Goal: Transaction & Acquisition: Purchase product/service

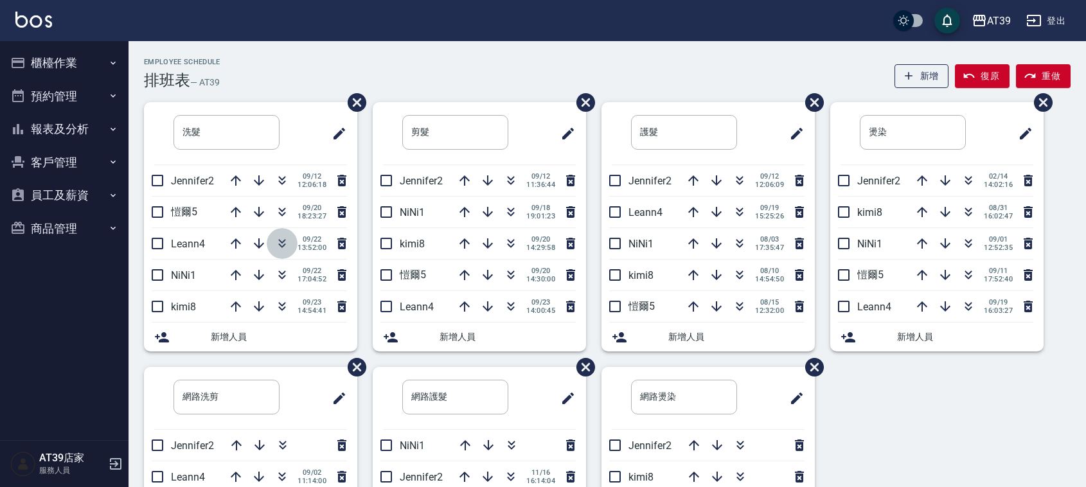
click at [284, 243] on icon "button" at bounding box center [281, 243] width 15 height 15
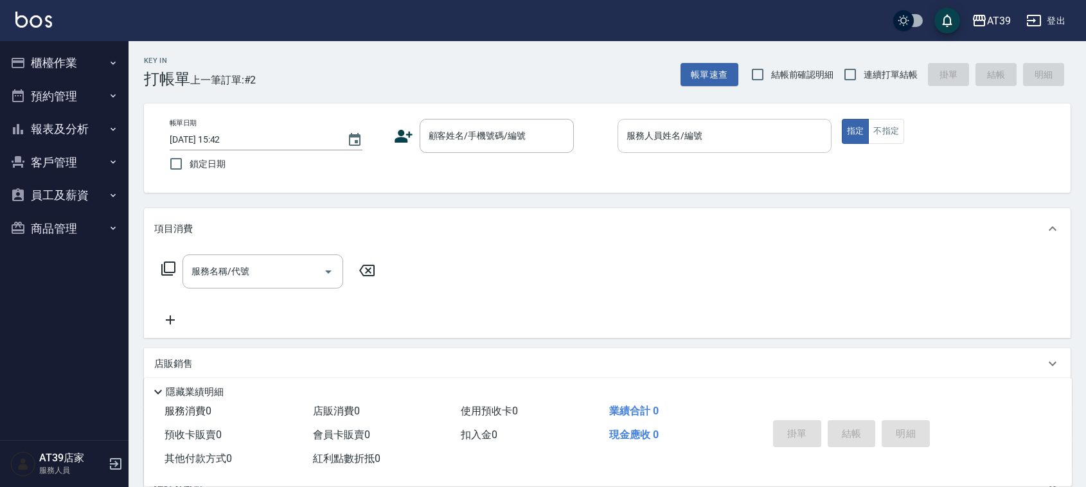
click at [708, 136] on input "服務人員姓名/編號" at bounding box center [724, 136] width 202 height 22
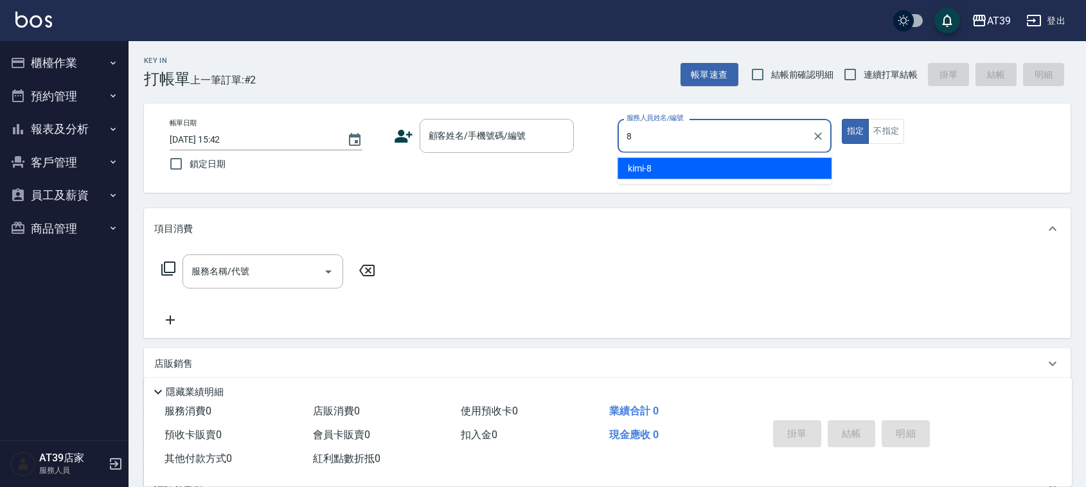
click at [694, 168] on div "kimi -8" at bounding box center [724, 168] width 214 height 21
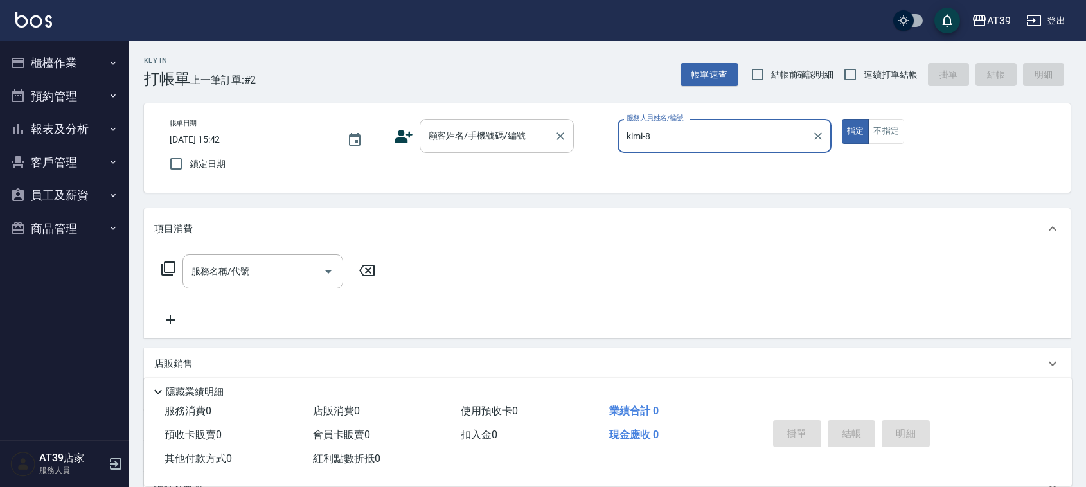
type input "kimi-8"
click at [497, 146] on input "顧客姓名/手機號碼/編號" at bounding box center [486, 136] width 123 height 22
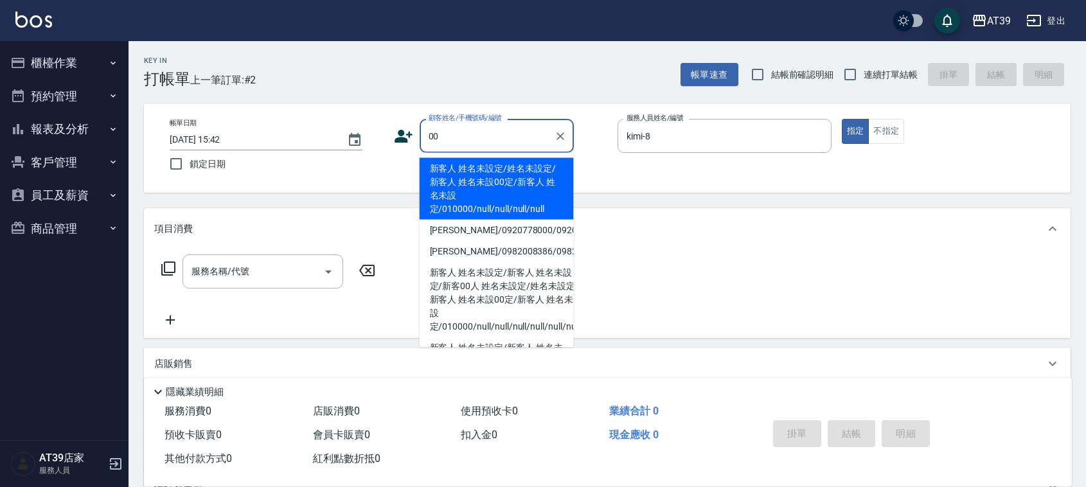
click at [479, 181] on li "新客人 姓名未設定/姓名未設定/新客人 姓名未設00定/新客人 姓名未設定/010000/null/null/null/null" at bounding box center [497, 189] width 154 height 62
type input "新客人 姓名未設定/姓名未設定/新客人 姓名未設00定/新客人 姓名未設定/010000/null/null/null/null"
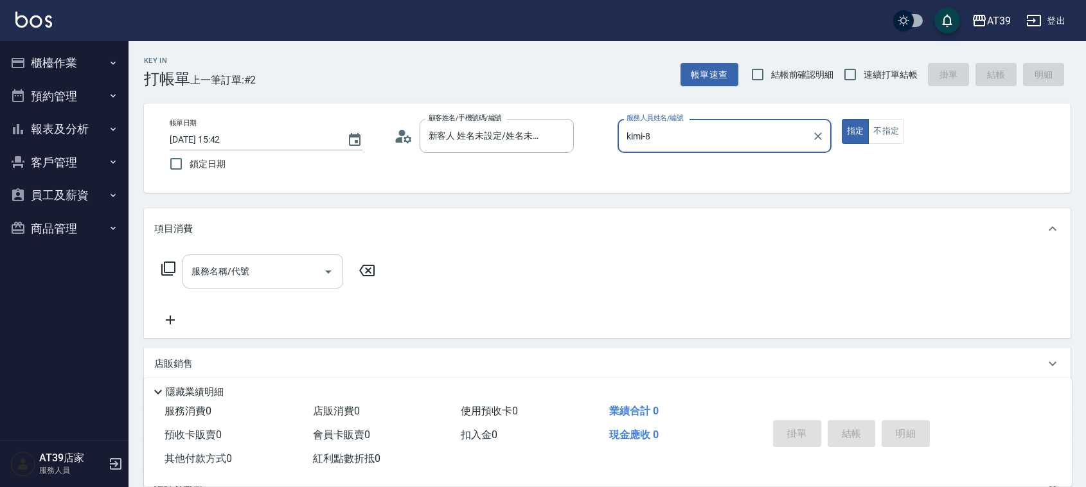
click at [254, 274] on input "服務名稱/代號" at bounding box center [253, 271] width 130 height 22
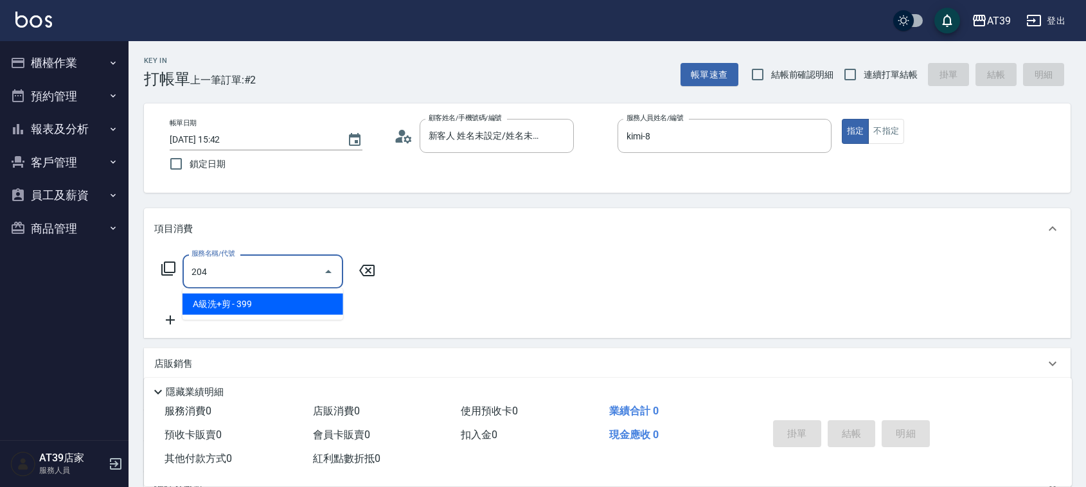
click at [287, 314] on span "A級洗+剪 - 399" at bounding box center [262, 304] width 161 height 21
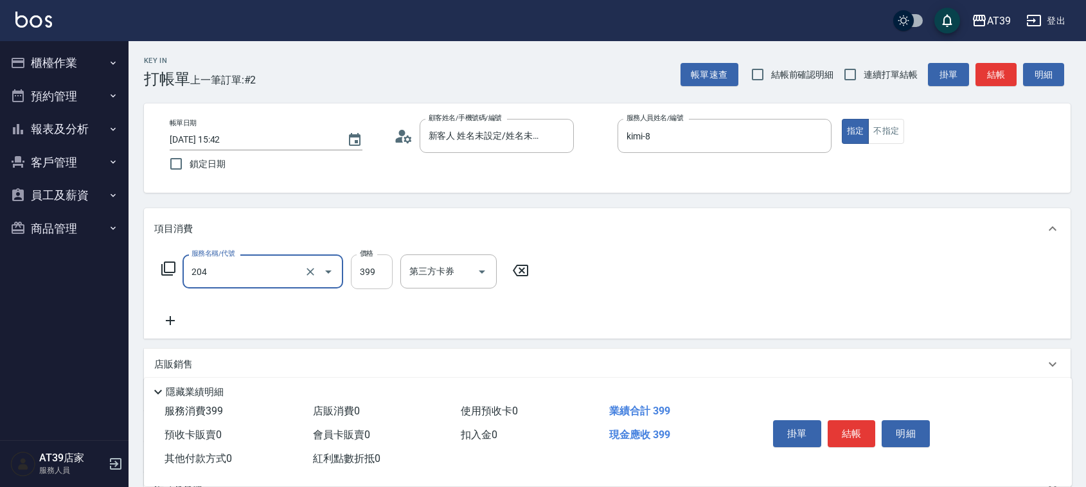
type input "A級洗+剪(204)"
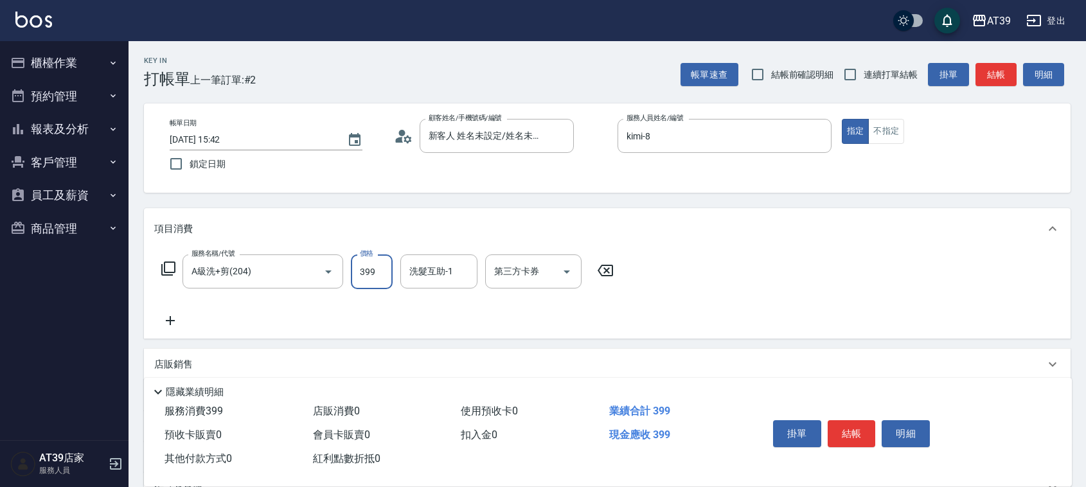
click at [367, 275] on input "399" at bounding box center [372, 271] width 42 height 35
type input "500"
click at [1010, 77] on button "結帳" at bounding box center [995, 75] width 41 height 24
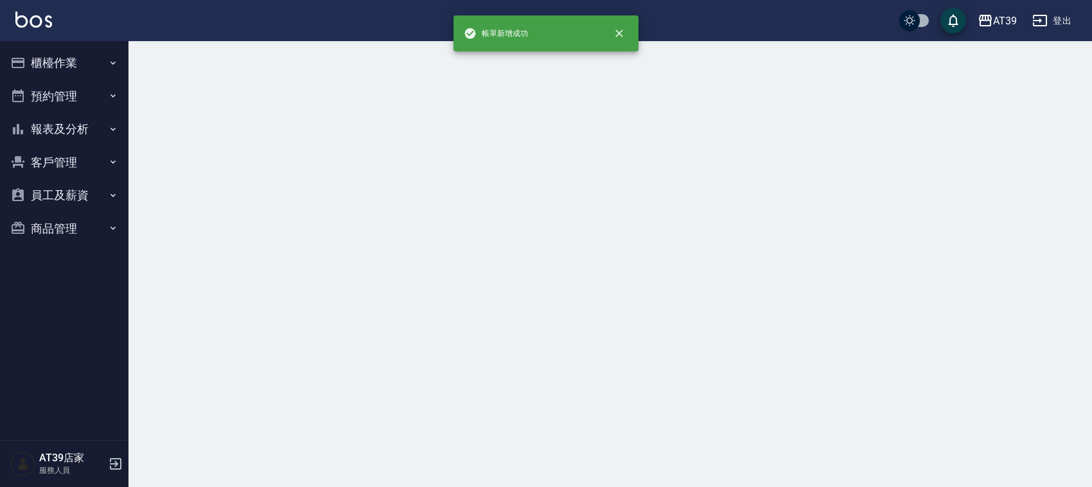
click at [662, 136] on div at bounding box center [546, 243] width 1092 height 487
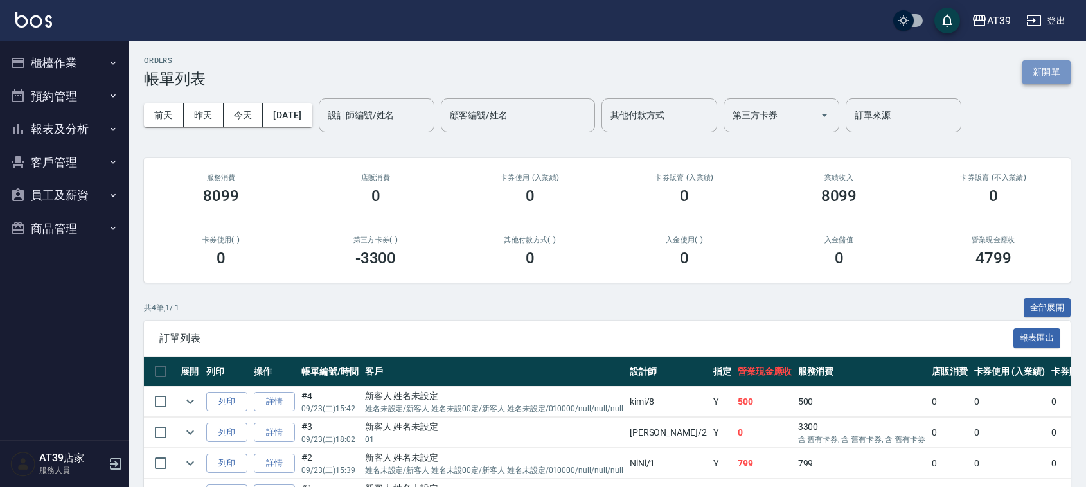
click at [1049, 67] on button "新開單" at bounding box center [1046, 72] width 48 height 24
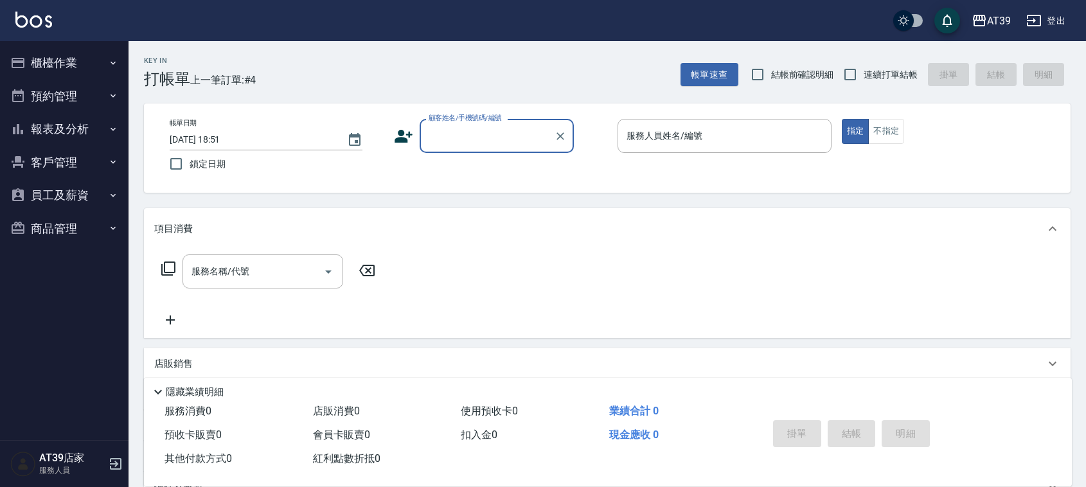
click at [901, 80] on span "連續打單結帳" at bounding box center [890, 74] width 54 height 13
click at [863, 80] on input "連續打單結帳" at bounding box center [849, 74] width 27 height 27
checkbox input "true"
click at [711, 141] on input "服務人員姓名/編號" at bounding box center [724, 136] width 202 height 22
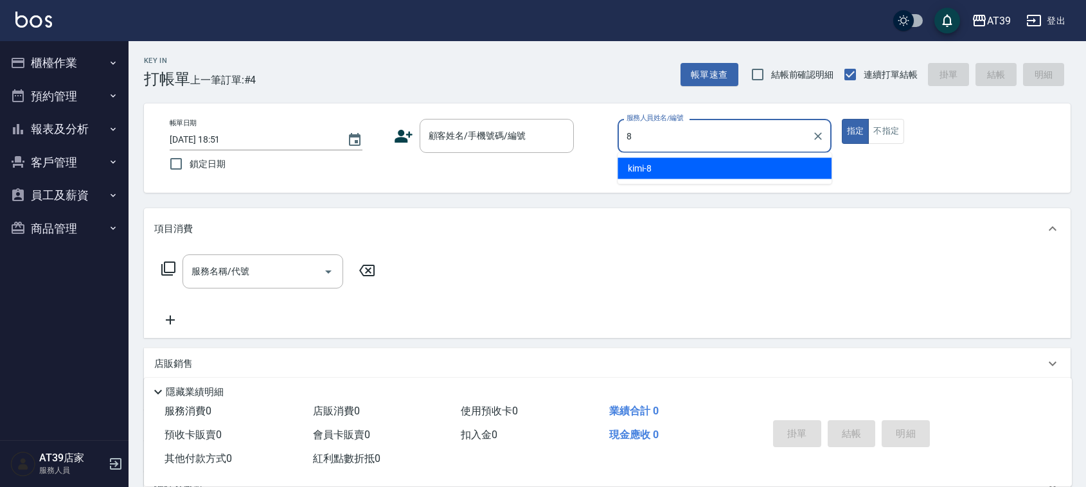
click at [682, 162] on div "kimi -8" at bounding box center [724, 168] width 214 height 21
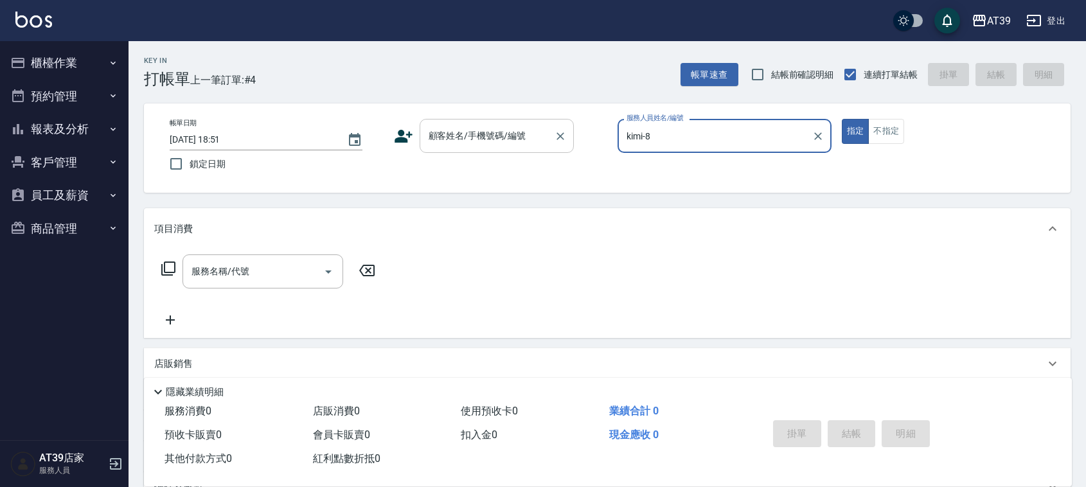
type input "kimi-8"
click at [481, 133] on div "顧客姓名/手機號碼/編號 顧客姓名/手機號碼/編號" at bounding box center [497, 136] width 154 height 34
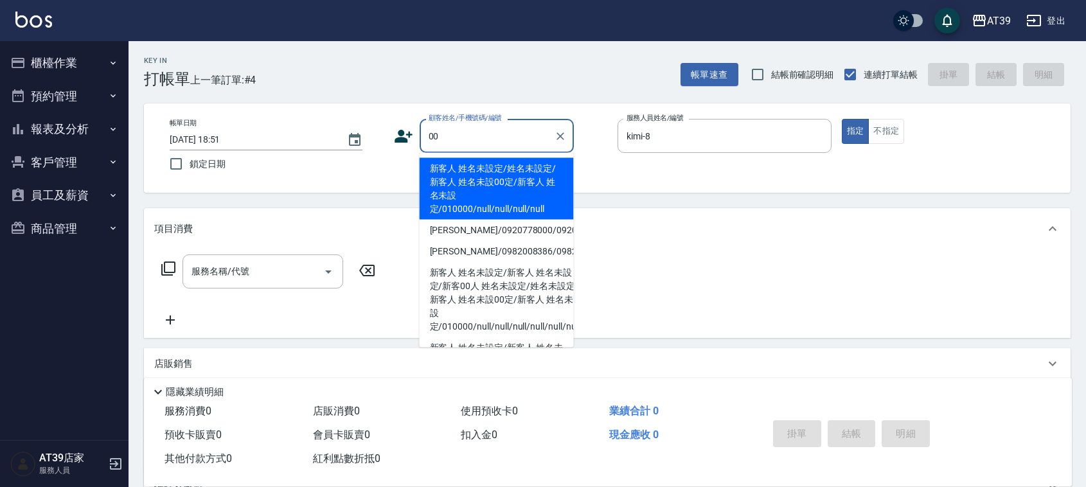
click at [477, 167] on li "新客人 姓名未設定/姓名未設定/新客人 姓名未設00定/新客人 姓名未設定/010000/null/null/null/null" at bounding box center [497, 189] width 154 height 62
type input "新客人 姓名未設定/姓名未設定/新客人 姓名未設00定/新客人 姓名未設定/010000/null/null/null/null"
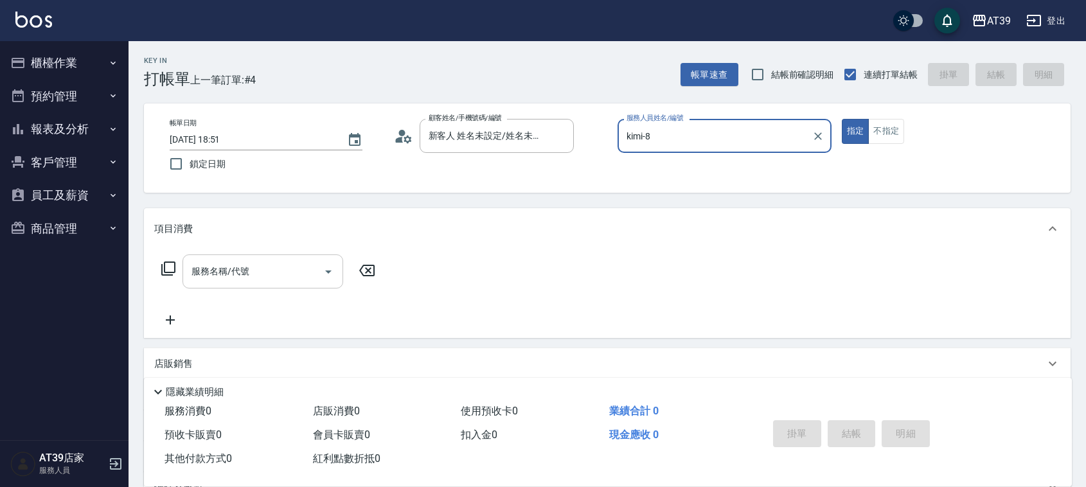
click at [297, 265] on input "服務名稱/代號" at bounding box center [253, 271] width 130 height 22
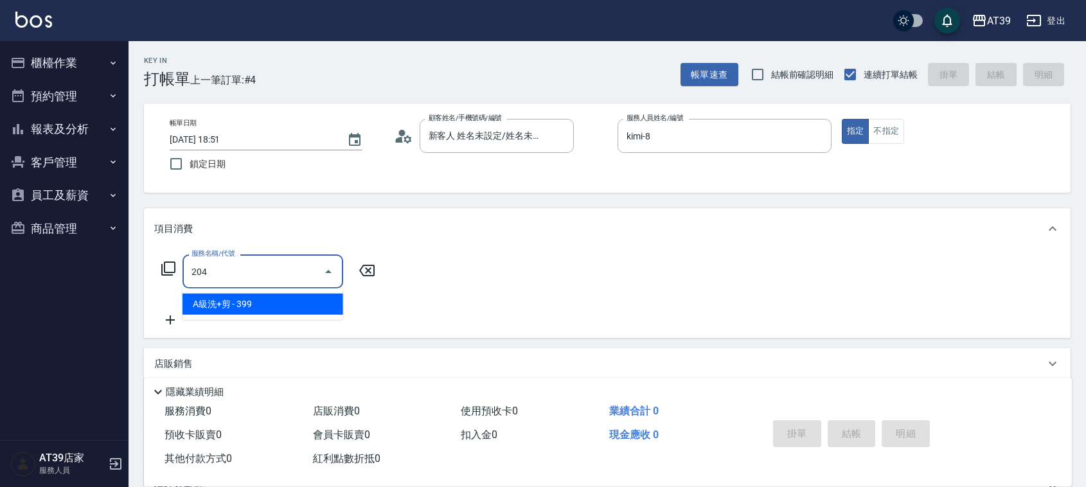
click at [294, 299] on span "A級洗+剪 - 399" at bounding box center [262, 304] width 161 height 21
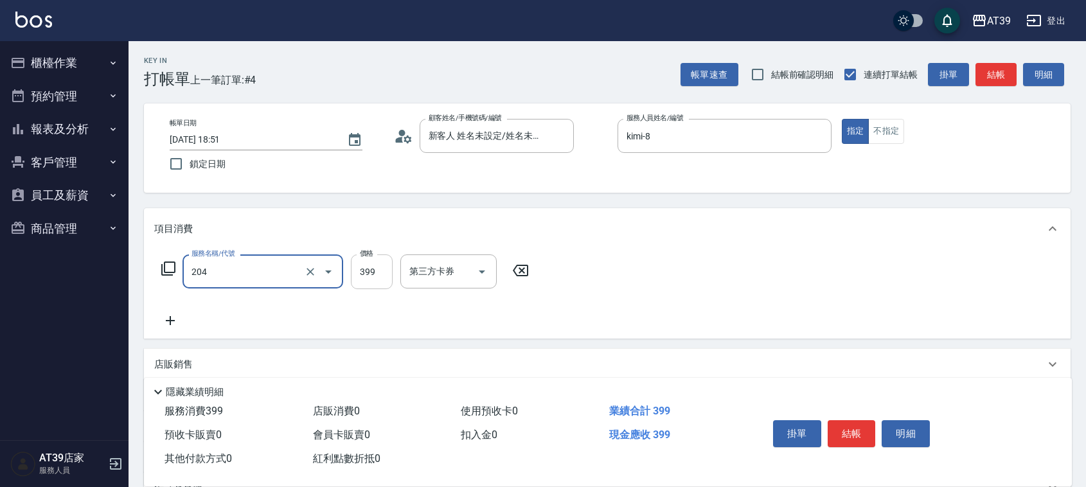
type input "A級洗+剪(204)"
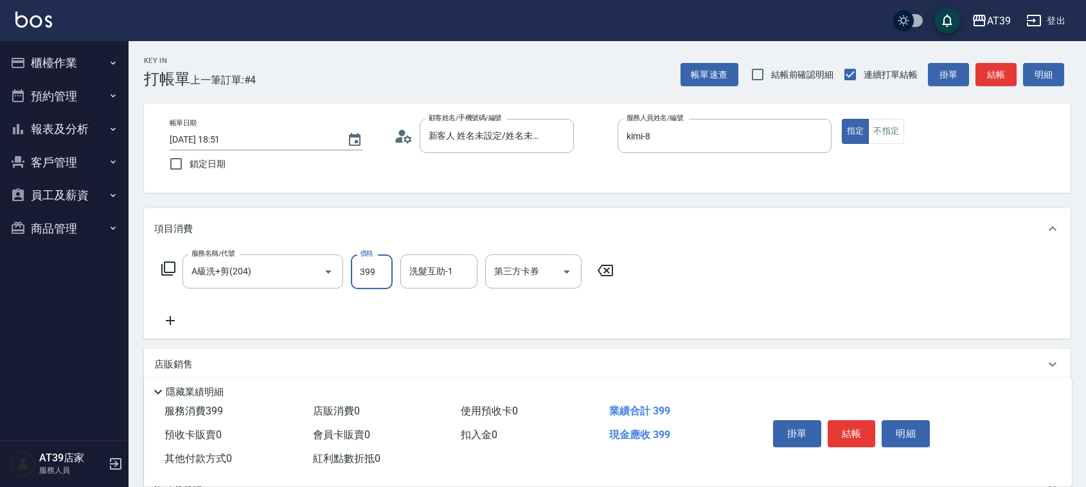
click at [385, 260] on input "399" at bounding box center [372, 271] width 42 height 35
type input "400"
click at [984, 74] on button "結帳" at bounding box center [995, 75] width 41 height 24
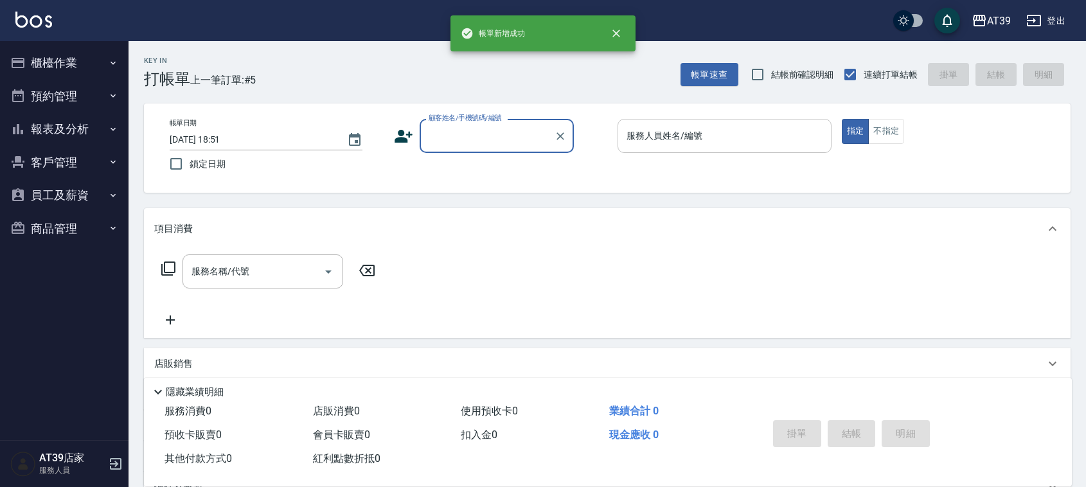
click at [724, 127] on input "服務人員姓名/編號" at bounding box center [724, 136] width 202 height 22
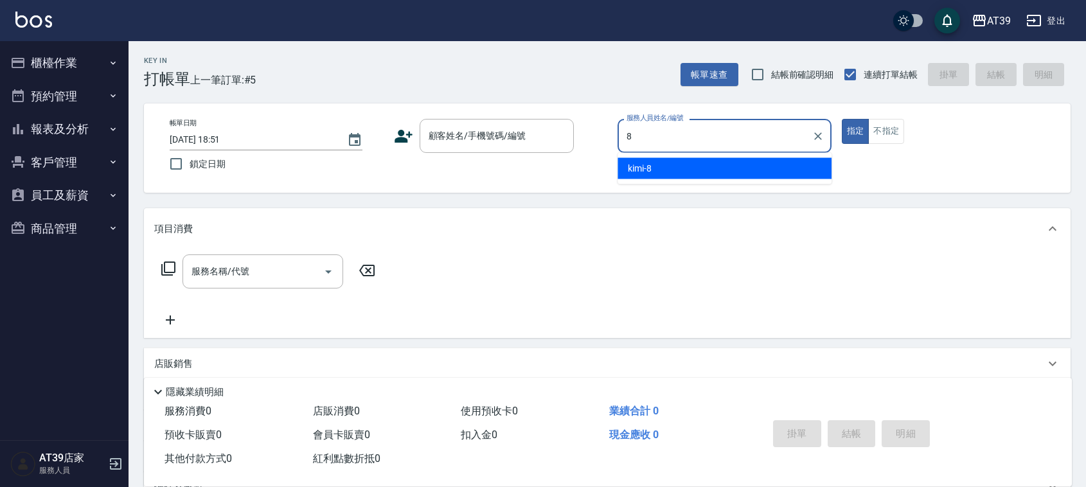
click at [691, 180] on ul "kimi -8" at bounding box center [724, 168] width 214 height 31
click at [705, 175] on div "kimi -8" at bounding box center [724, 168] width 214 height 21
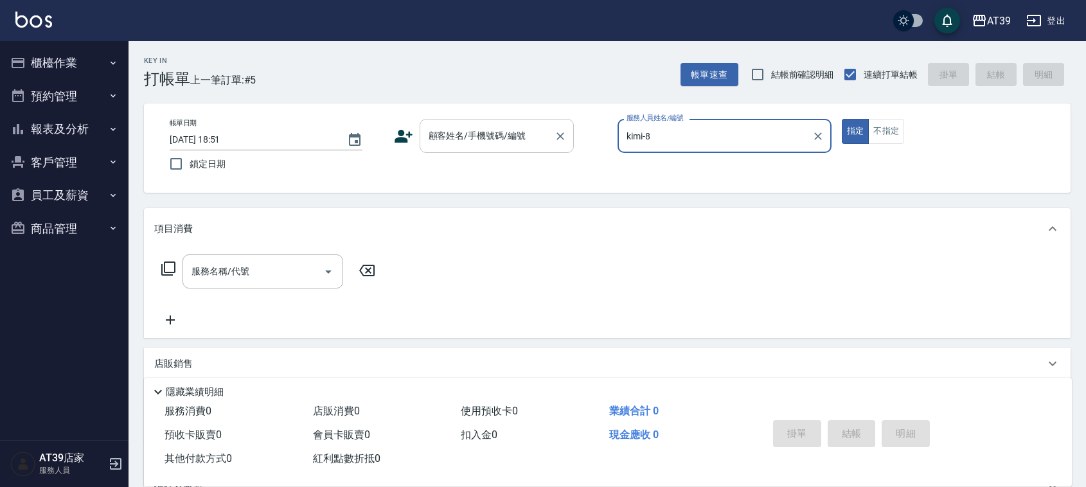
type input "kimi-8"
click at [515, 127] on div "顧客姓名/手機號碼/編號 顧客姓名/手機號碼/編號" at bounding box center [497, 136] width 154 height 34
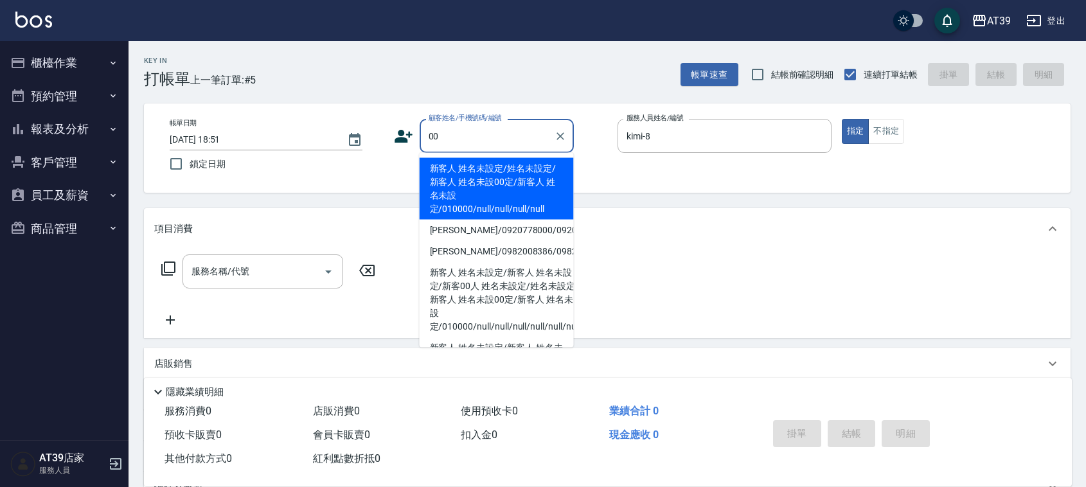
click at [492, 183] on li "新客人 姓名未設定/姓名未設定/新客人 姓名未設00定/新客人 姓名未設定/010000/null/null/null/null" at bounding box center [497, 189] width 154 height 62
type input "新客人 姓名未設定/姓名未設定/新客人 姓名未設00定/新客人 姓名未設定/010000/null/null/null/null"
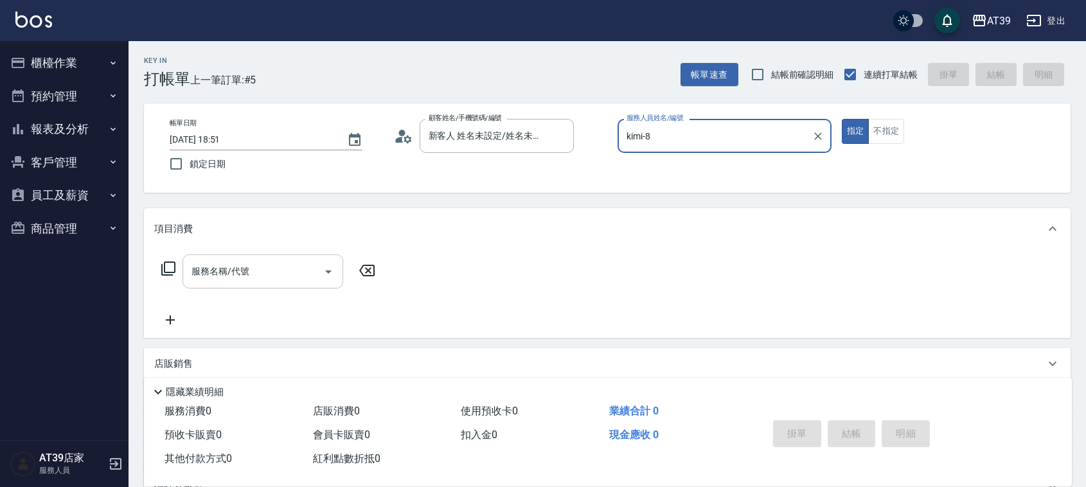
click at [284, 268] on input "服務名稱/代號" at bounding box center [253, 271] width 130 height 22
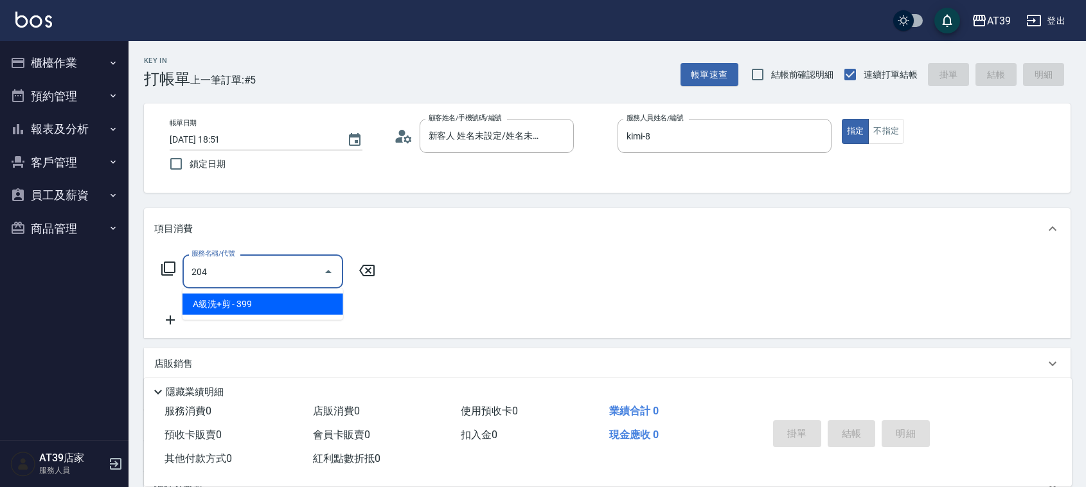
click at [294, 297] on span "A級洗+剪 - 399" at bounding box center [262, 304] width 161 height 21
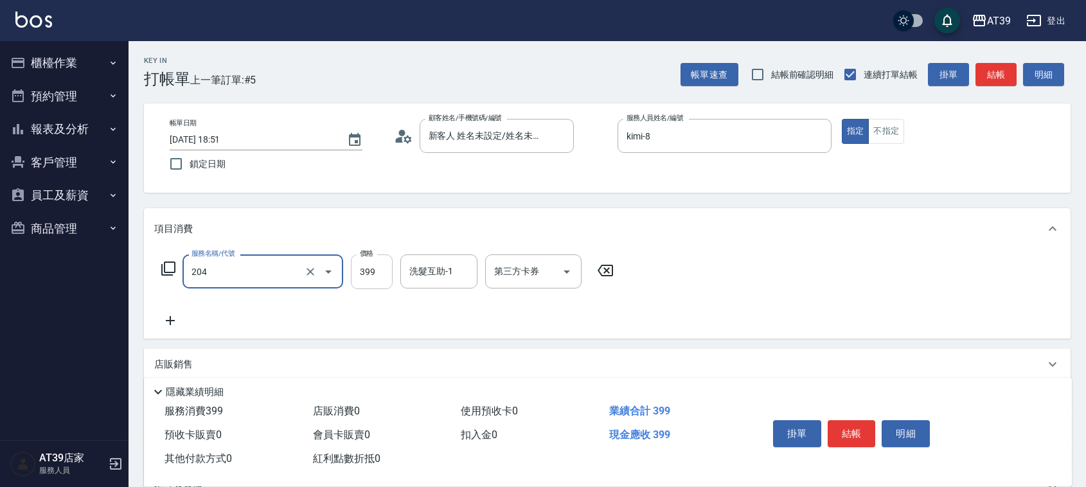
type input "A級洗+剪(204)"
click at [364, 270] on input "399" at bounding box center [372, 271] width 42 height 35
type input "500"
click at [1009, 82] on button "結帳" at bounding box center [995, 75] width 41 height 24
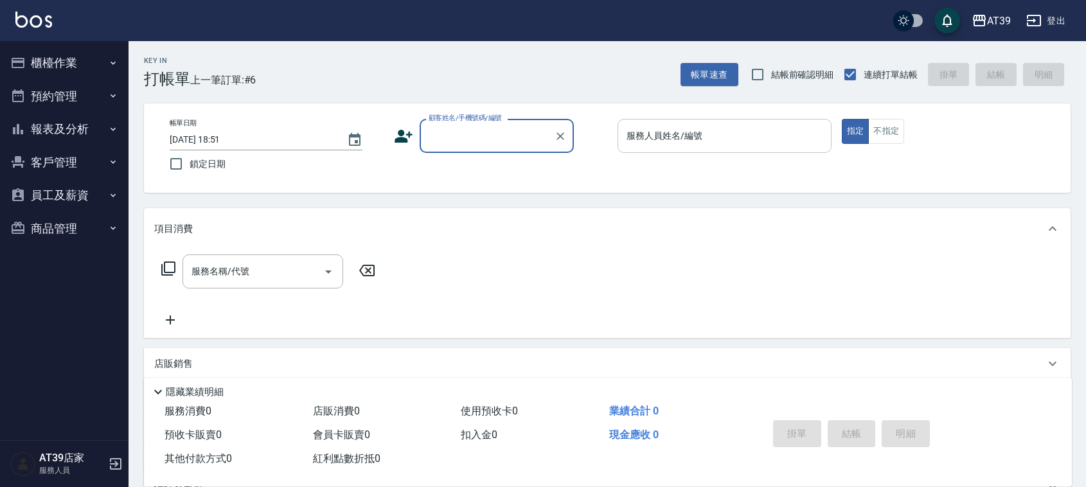
click at [707, 128] on input "服務人員姓名/編號" at bounding box center [724, 136] width 202 height 22
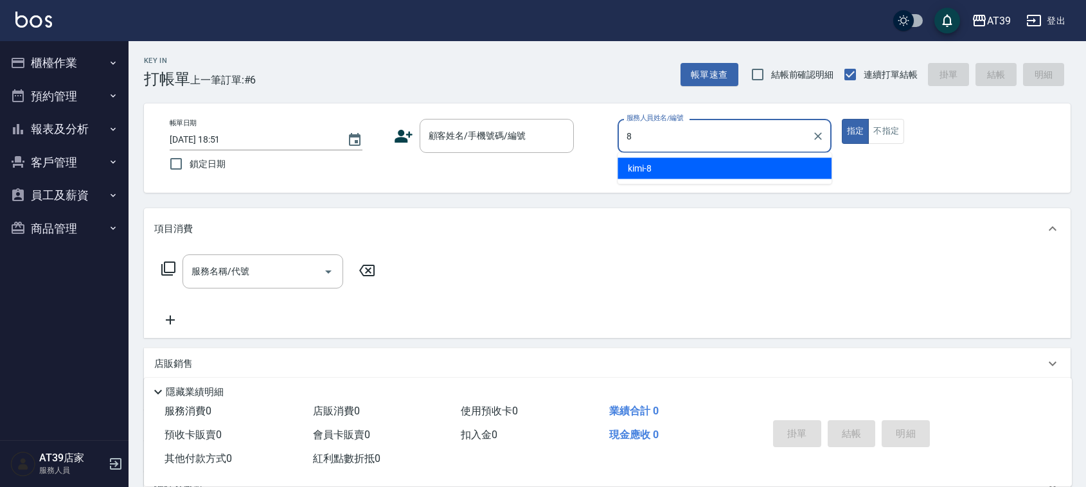
click at [698, 161] on div "kimi -8" at bounding box center [724, 168] width 214 height 21
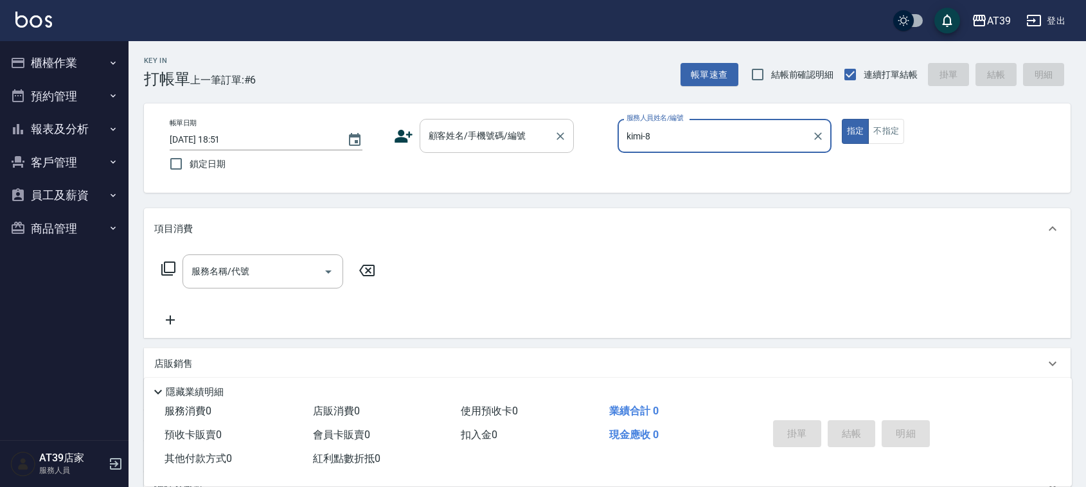
type input "kimi-8"
click at [470, 128] on div "顧客姓名/手機號碼/編號 顧客姓名/手機號碼/編號" at bounding box center [497, 136] width 154 height 34
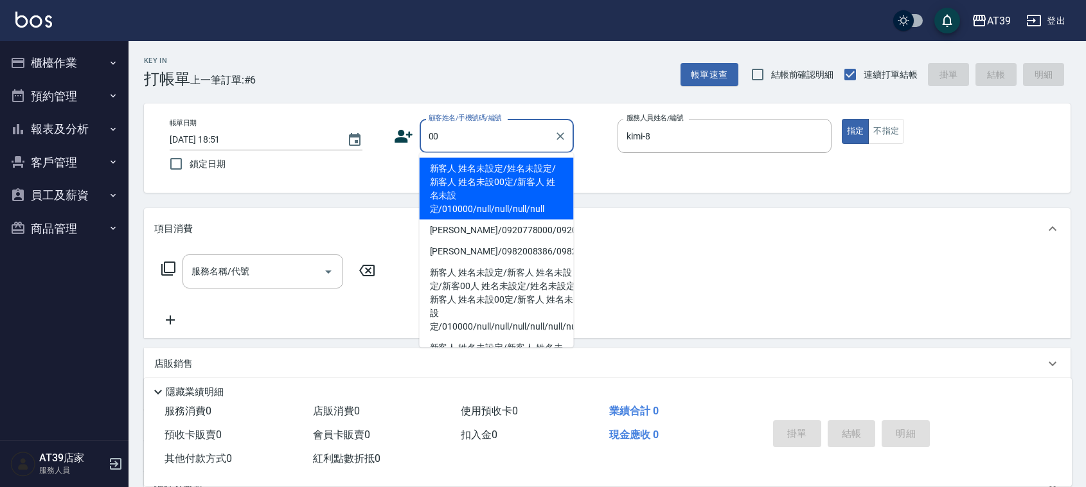
click at [453, 173] on li "新客人 姓名未設定/姓名未設定/新客人 姓名未設00定/新客人 姓名未設定/010000/null/null/null/null" at bounding box center [497, 189] width 154 height 62
type input "新客人 姓名未設定/姓名未設定/新客人 姓名未設00定/新客人 姓名未設定/010000/null/null/null/null"
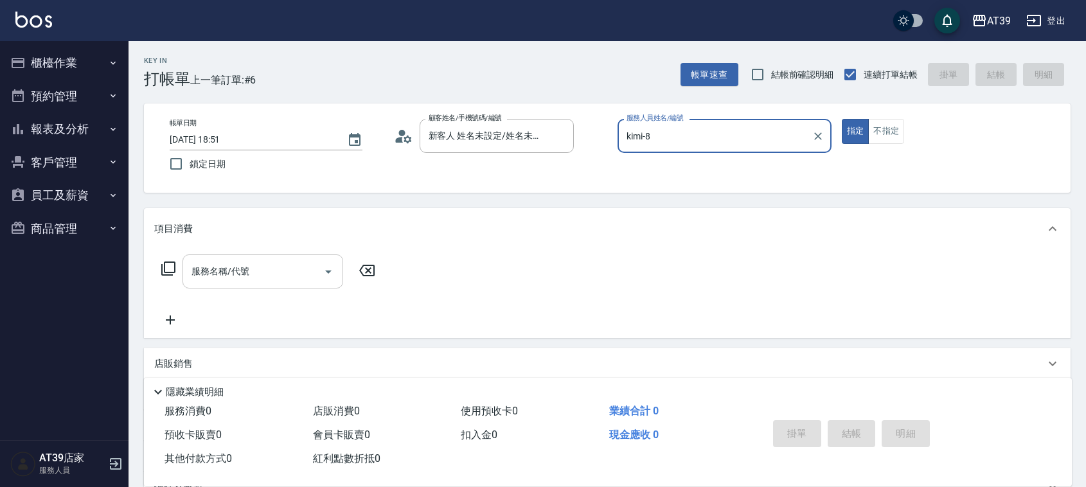
click at [300, 264] on input "服務名稱/代號" at bounding box center [253, 271] width 130 height 22
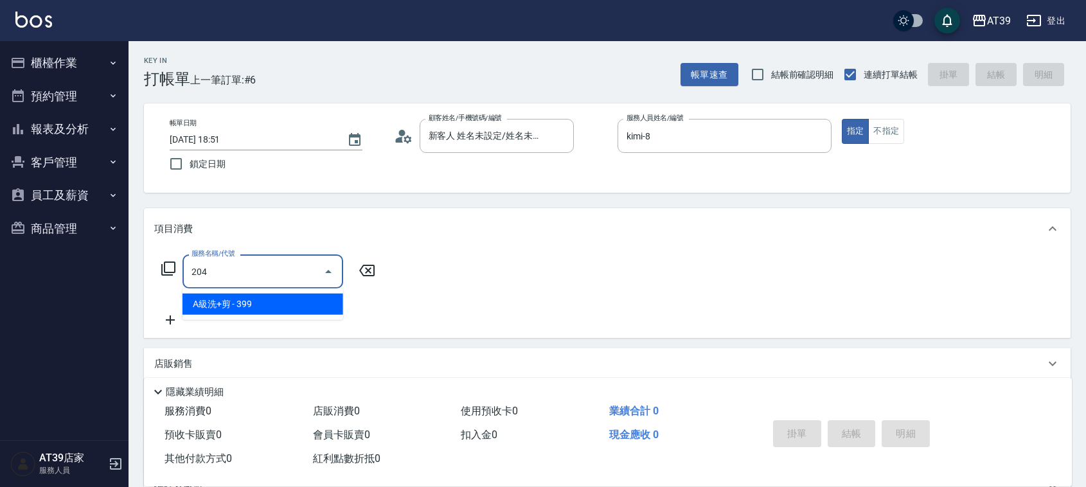
click at [284, 303] on span "A級洗+剪 - 399" at bounding box center [262, 304] width 161 height 21
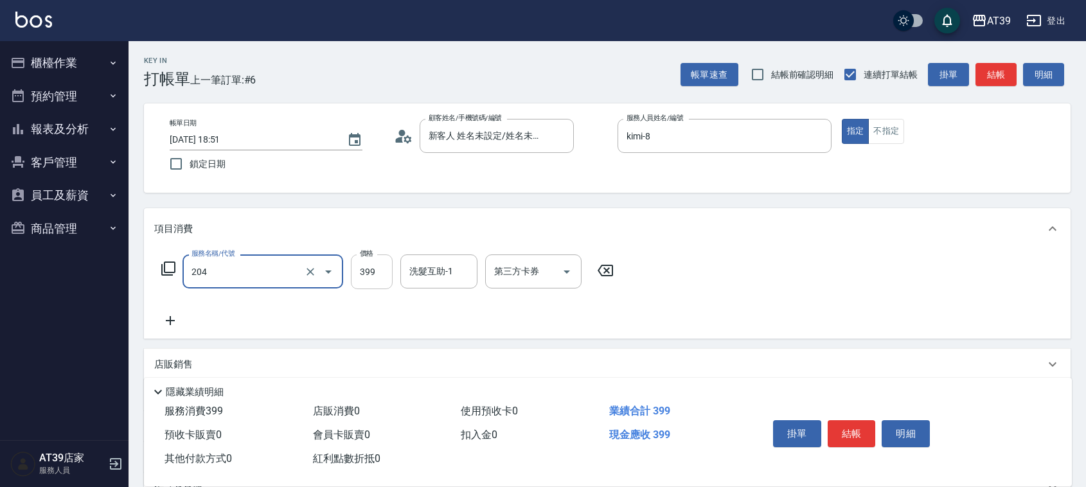
type input "A級洗+剪(204)"
click at [357, 281] on input "399" at bounding box center [372, 271] width 42 height 35
type input "500"
click at [984, 82] on button "結帳" at bounding box center [995, 75] width 41 height 24
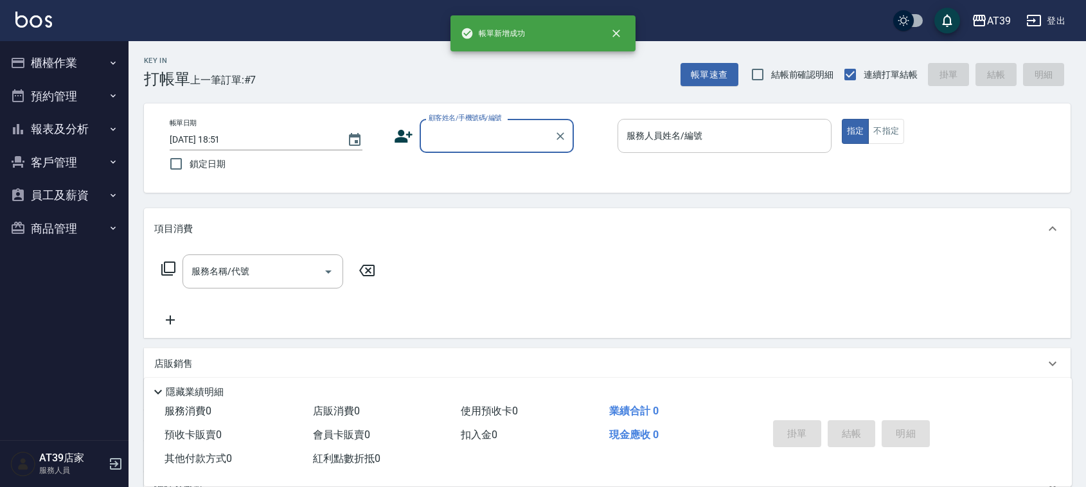
click at [695, 122] on div "服務人員姓名/編號" at bounding box center [724, 136] width 214 height 34
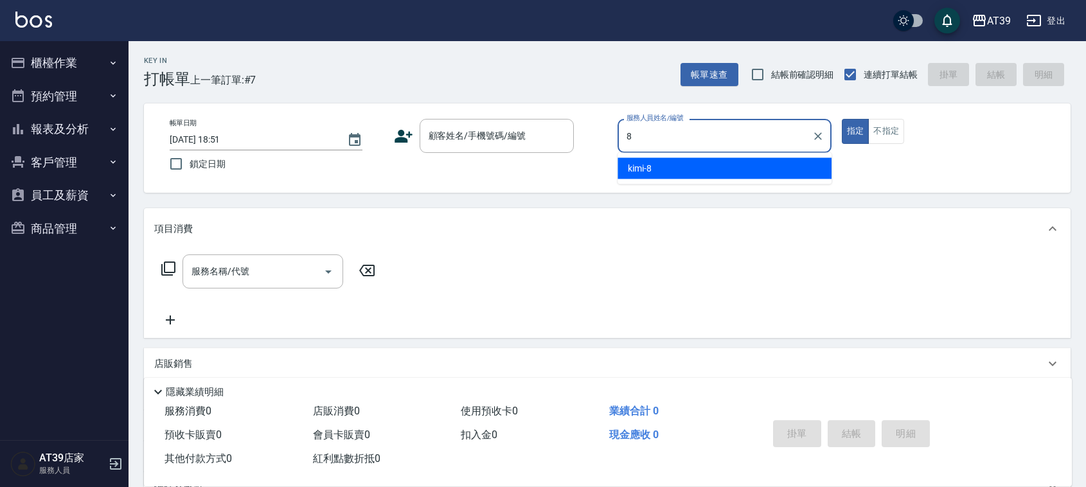
click at [675, 178] on div "kimi -8" at bounding box center [724, 168] width 214 height 21
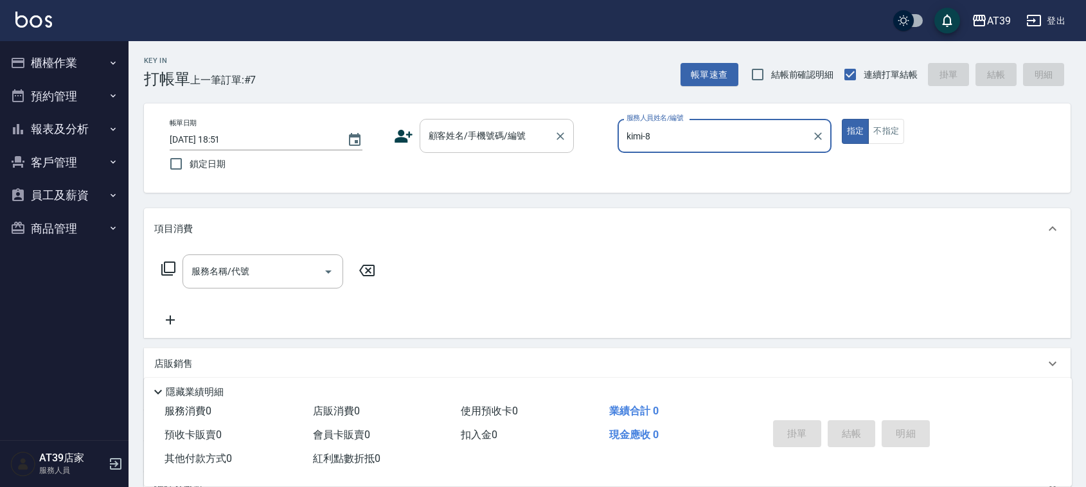
type input "kimi-8"
click at [522, 134] on input "顧客姓名/手機號碼/編號" at bounding box center [486, 136] width 123 height 22
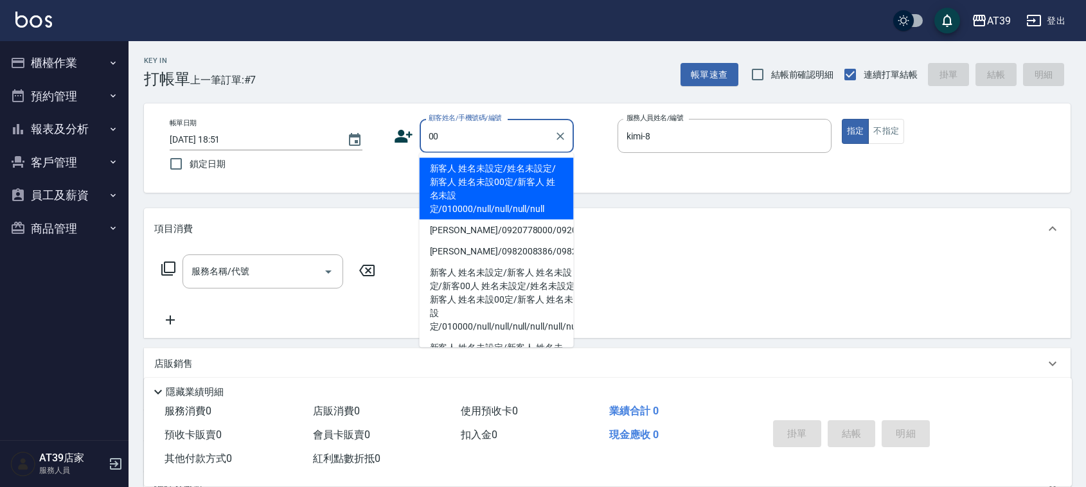
click at [470, 165] on li "新客人 姓名未設定/姓名未設定/新客人 姓名未設00定/新客人 姓名未設定/010000/null/null/null/null" at bounding box center [497, 189] width 154 height 62
type input "新客人 姓名未設定/姓名未設定/新客人 姓名未設00定/新客人 姓名未設定/010000/null/null/null/null"
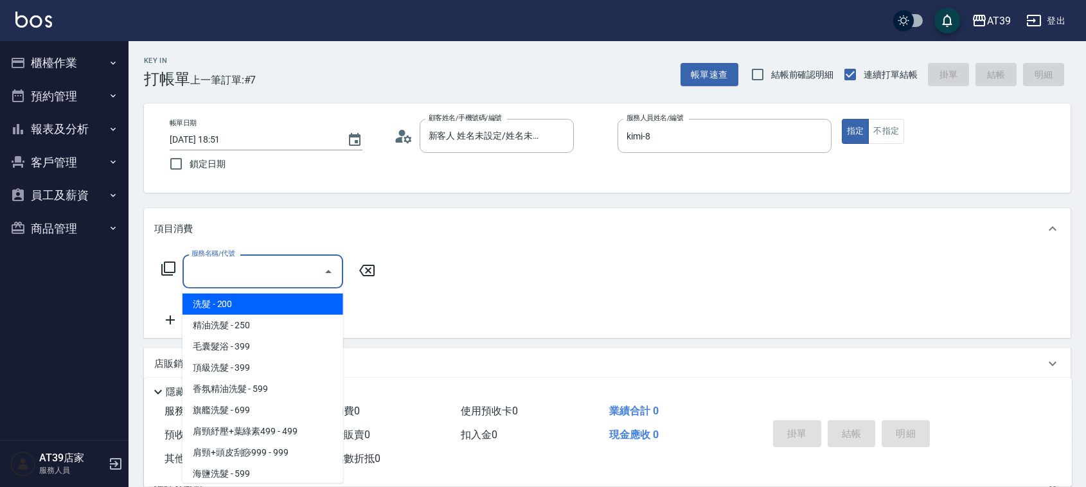
click at [309, 263] on input "服務名稱/代號" at bounding box center [253, 271] width 130 height 22
click at [284, 303] on span "洗髮 - 200" at bounding box center [262, 304] width 161 height 21
type input "洗髮(101)"
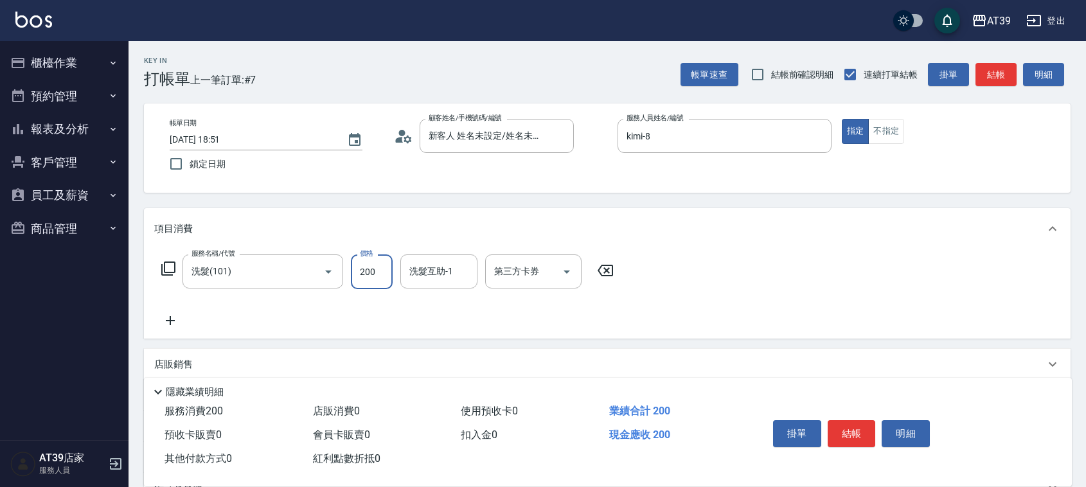
click at [373, 281] on input "200" at bounding box center [372, 271] width 42 height 35
type input "300"
click at [896, 132] on button "不指定" at bounding box center [886, 131] width 36 height 25
click at [1006, 75] on button "結帳" at bounding box center [995, 75] width 41 height 24
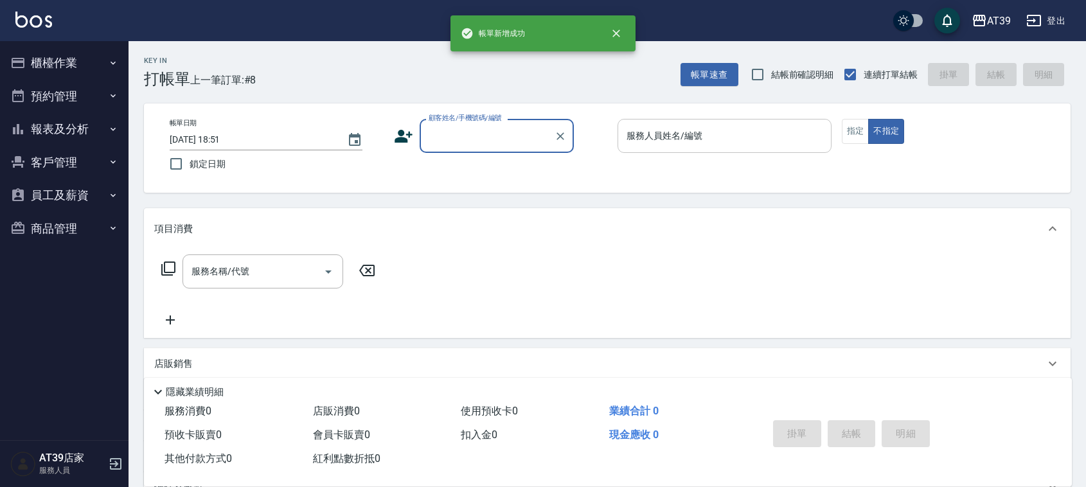
click at [683, 136] on div "服務人員姓名/編號 服務人員姓名/編號" at bounding box center [724, 136] width 214 height 34
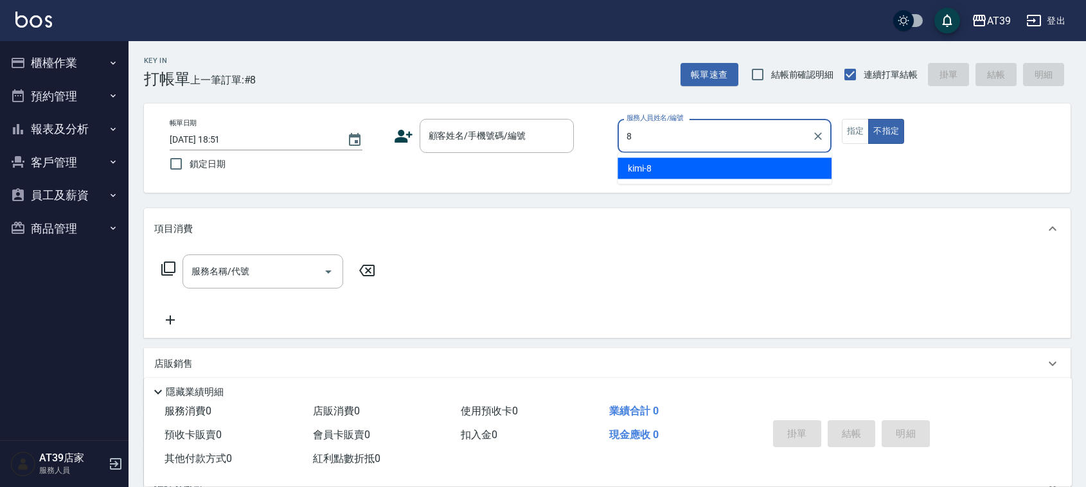
drag, startPoint x: 700, startPoint y: 162, endPoint x: 760, endPoint y: 175, distance: 61.1
click at [702, 162] on div "kimi -8" at bounding box center [724, 168] width 214 height 21
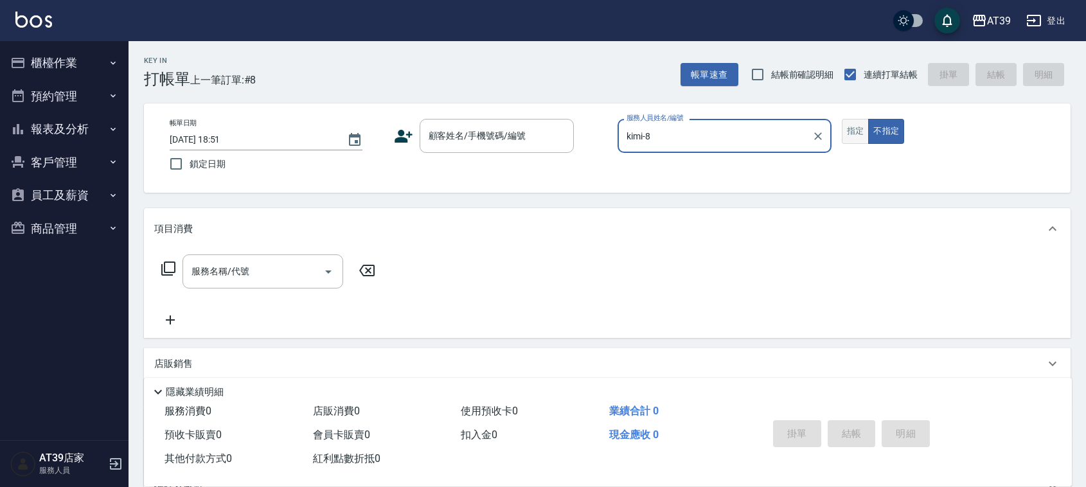
type input "kimi-8"
click at [851, 121] on button "指定" at bounding box center [856, 131] width 28 height 25
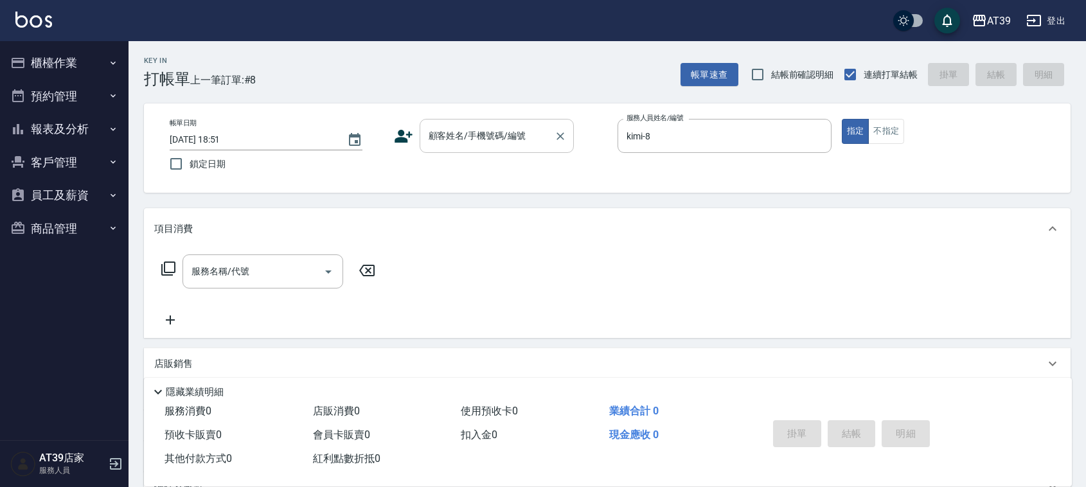
click at [524, 136] on input "顧客姓名/手機號碼/編號" at bounding box center [486, 136] width 123 height 22
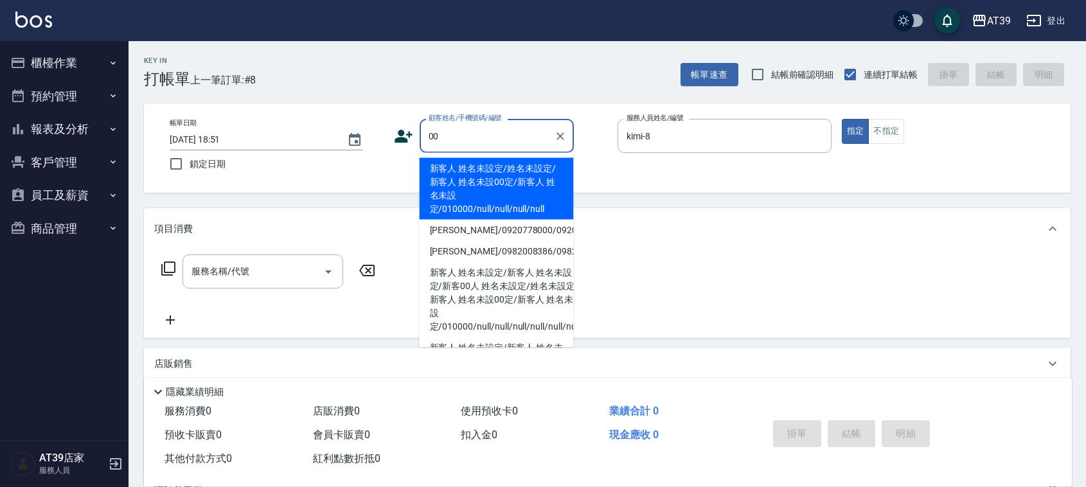
click at [471, 188] on li "新客人 姓名未設定/姓名未設定/新客人 姓名未設00定/新客人 姓名未設定/010000/null/null/null/null" at bounding box center [497, 189] width 154 height 62
type input "新客人 姓名未設定/姓名未設定/新客人 姓名未設00定/新客人 姓名未設定/010000/null/null/null/null"
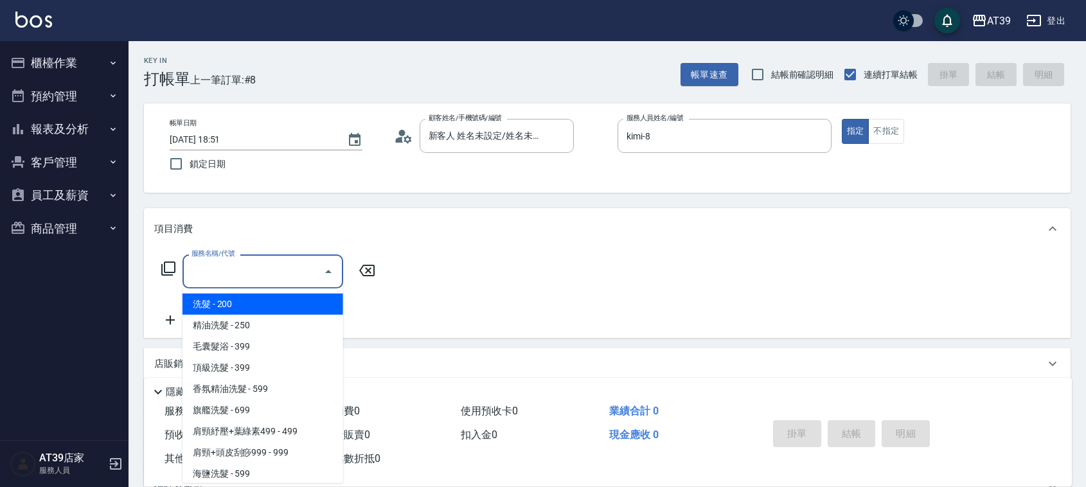
click at [242, 270] on input "服務名稱/代號" at bounding box center [253, 271] width 130 height 22
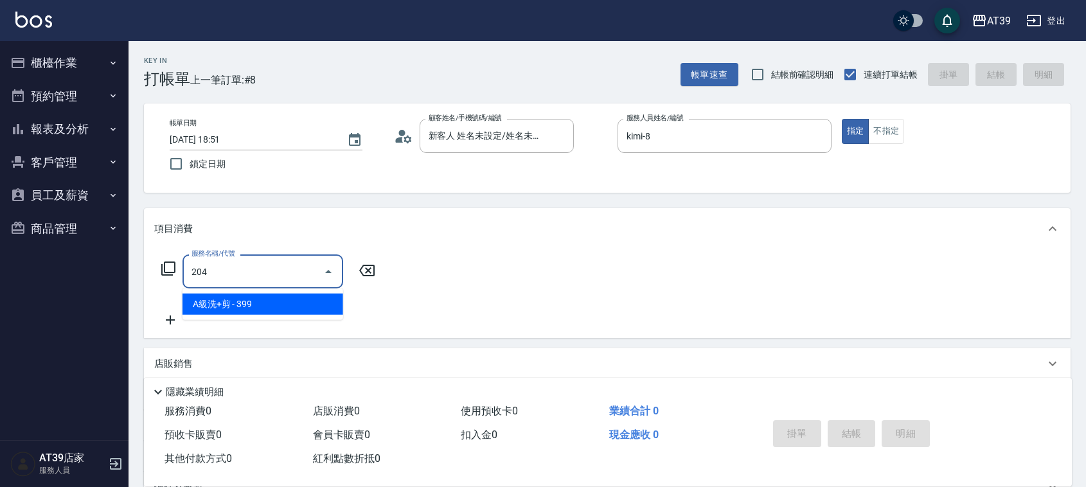
click at [262, 303] on span "A級洗+剪 - 399" at bounding box center [262, 304] width 161 height 21
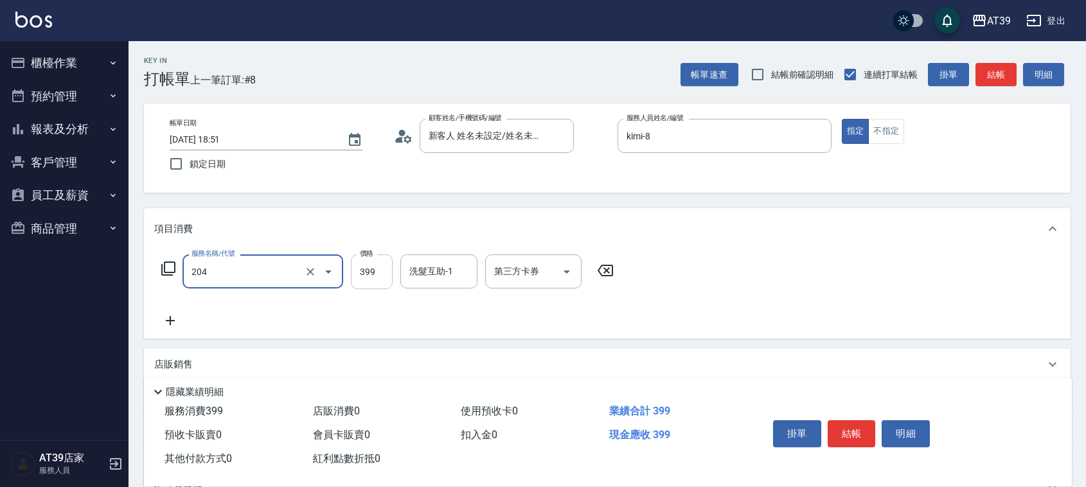
type input "A級洗+剪(204)"
click at [376, 269] on input "399" at bounding box center [372, 271] width 42 height 35
type input "500"
click at [988, 71] on button "結帳" at bounding box center [995, 75] width 41 height 24
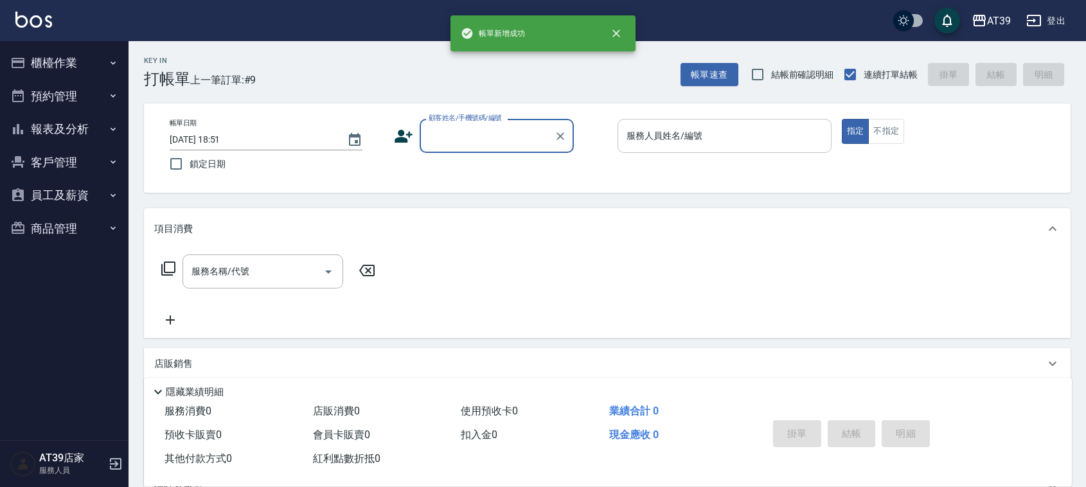
click at [700, 129] on div "服務人員姓名/編號 服務人員姓名/編號" at bounding box center [724, 136] width 214 height 34
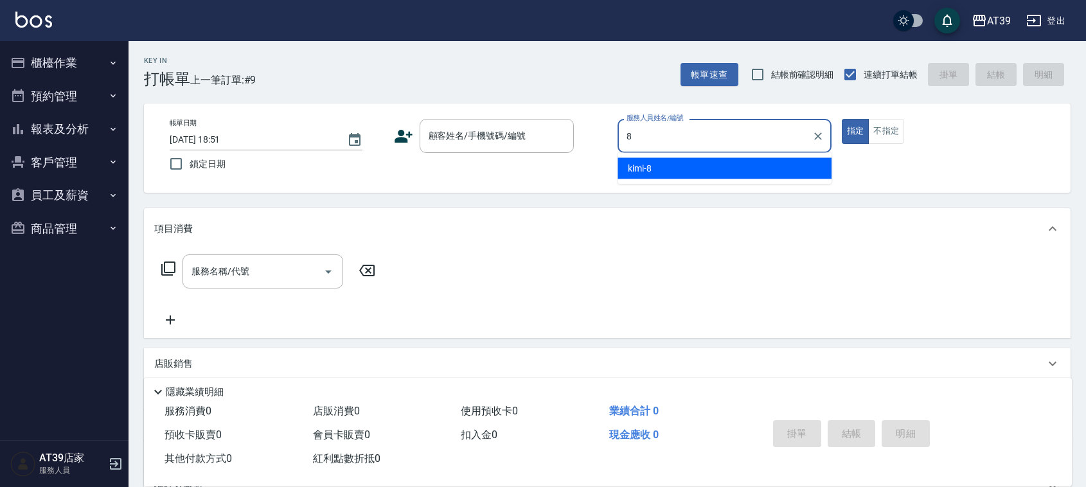
click at [699, 168] on div "kimi -8" at bounding box center [724, 168] width 214 height 21
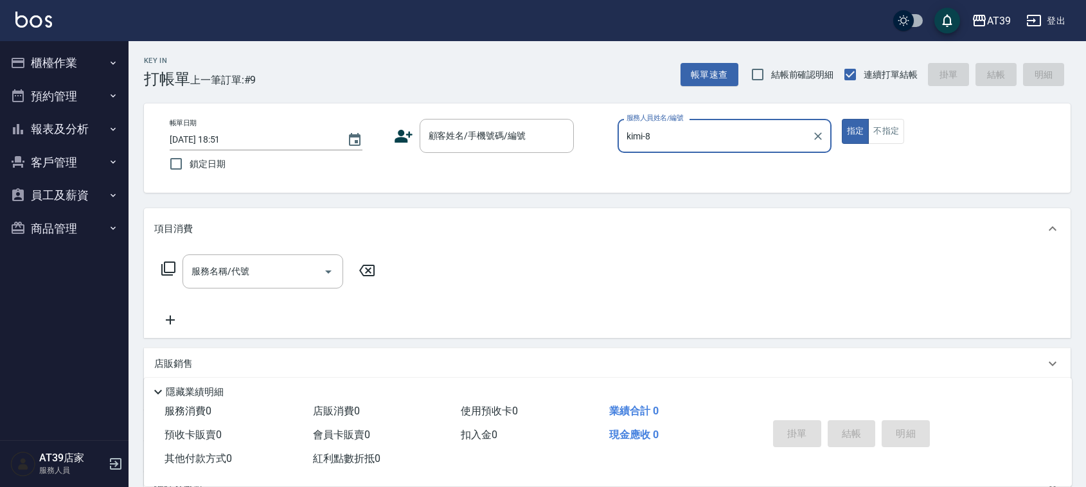
type input "kimi-8"
drag, startPoint x: 487, startPoint y: 94, endPoint x: 492, endPoint y: 138, distance: 44.6
click at [487, 98] on div "Key In 打帳單 上一筆訂單:#9 帳單速查 結帳前確認明細 連續打單結帳 掛單 結帳 明細 帳單日期 2025/09/23 18:51 鎖定日期 顧客姓…" at bounding box center [606, 333] width 957 height 584
click at [492, 137] on input "顧客姓名/手機號碼/編號" at bounding box center [486, 136] width 123 height 22
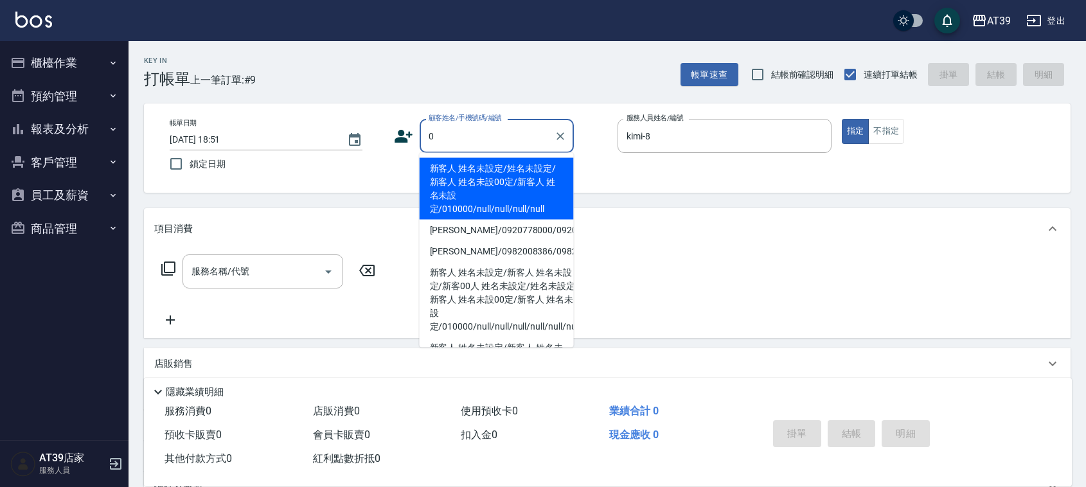
click at [465, 183] on li "新客人 姓名未設定/姓名未設定/新客人 姓名未設00定/新客人 姓名未設定/010000/null/null/null/null" at bounding box center [497, 189] width 154 height 62
type input "新客人 姓名未設定/姓名未設定/新客人 姓名未設00定/新客人 姓名未設定/010000/null/null/null/null"
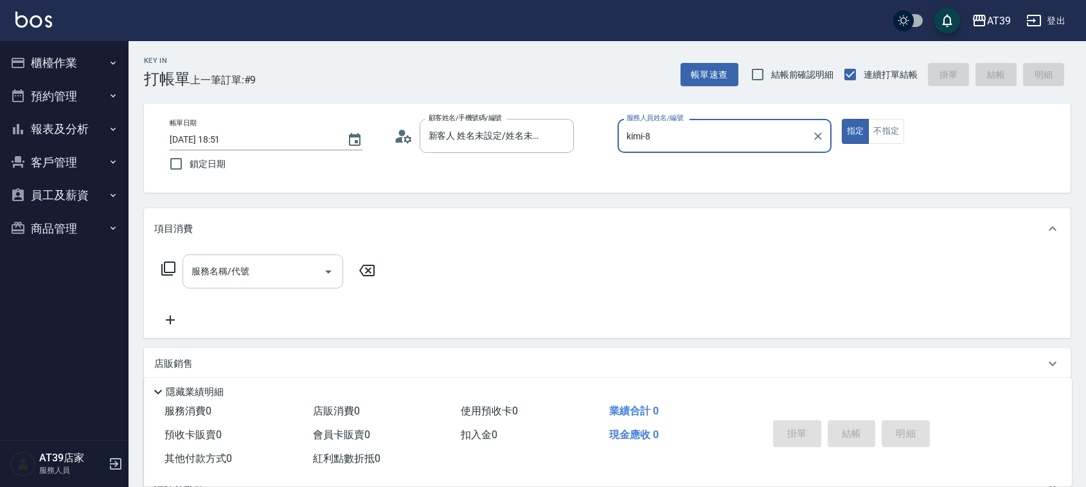
click at [238, 283] on div "服務名稱/代號" at bounding box center [262, 271] width 161 height 34
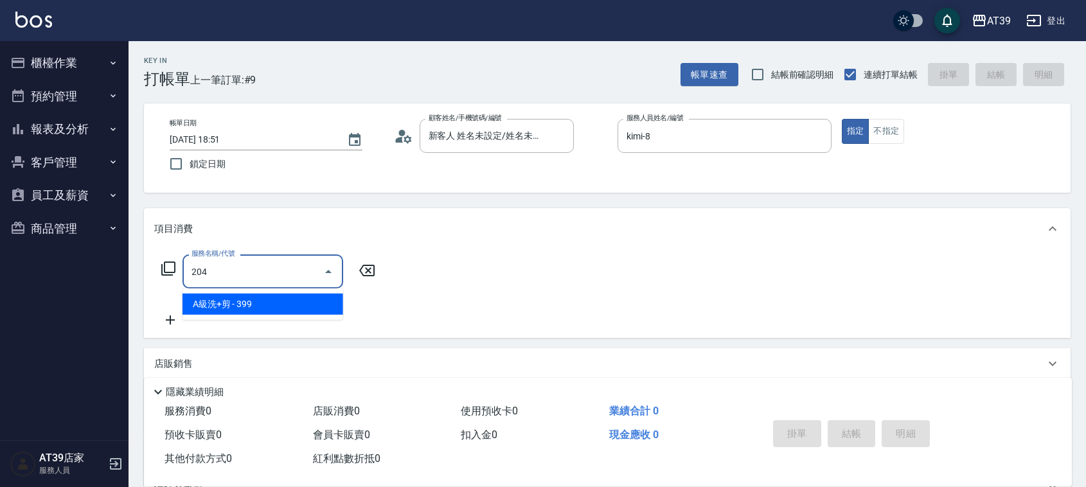
click at [255, 297] on span "A級洗+剪 - 399" at bounding box center [262, 304] width 161 height 21
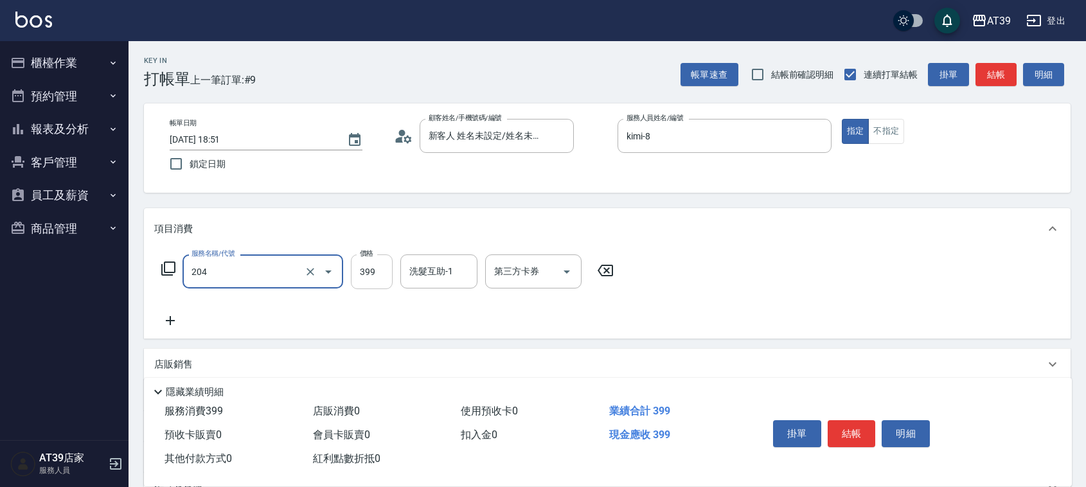
type input "A級洗+剪(204)"
click at [351, 261] on input "399" at bounding box center [372, 271] width 42 height 35
type input "500"
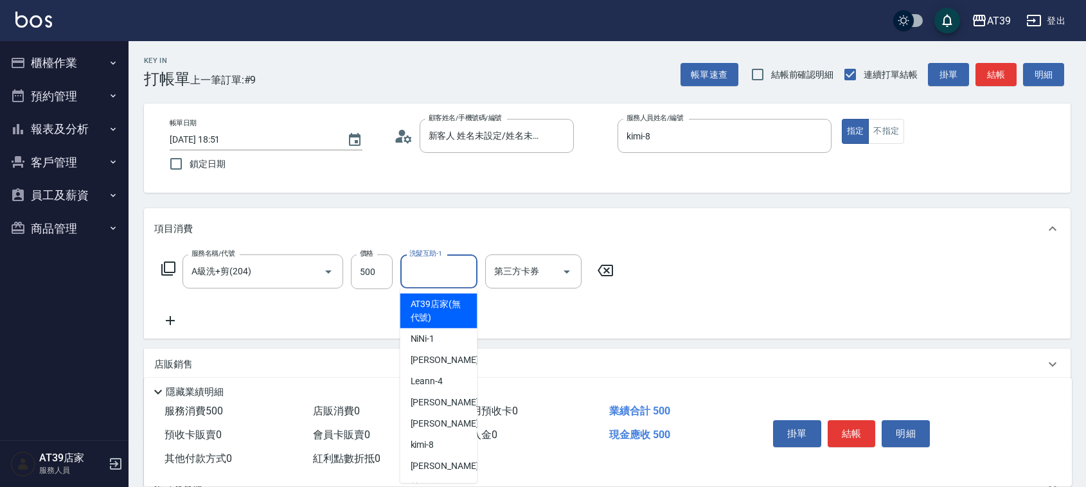
click at [452, 271] on input "洗髮互助-1" at bounding box center [439, 271] width 66 height 22
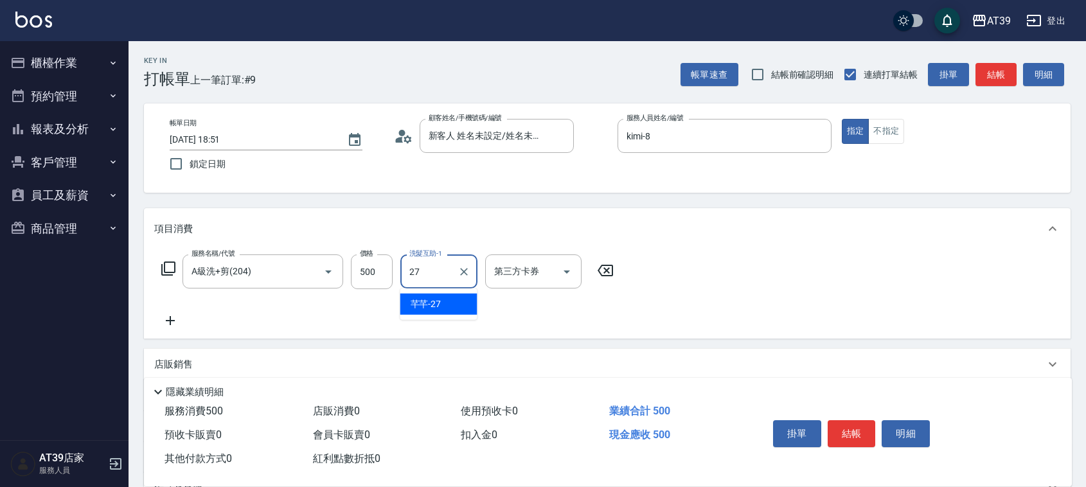
click at [450, 300] on div "芊芊 -27" at bounding box center [438, 304] width 77 height 21
type input "芊芊-27"
click at [1007, 78] on button "結帳" at bounding box center [995, 75] width 41 height 24
type input "2025/09/23 18:52"
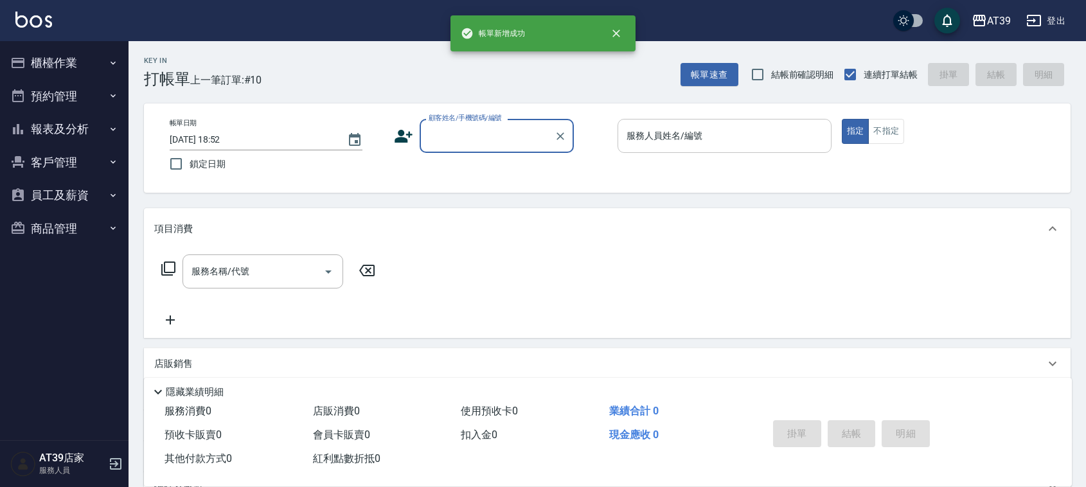
click at [704, 130] on input "服務人員姓名/編號" at bounding box center [724, 136] width 202 height 22
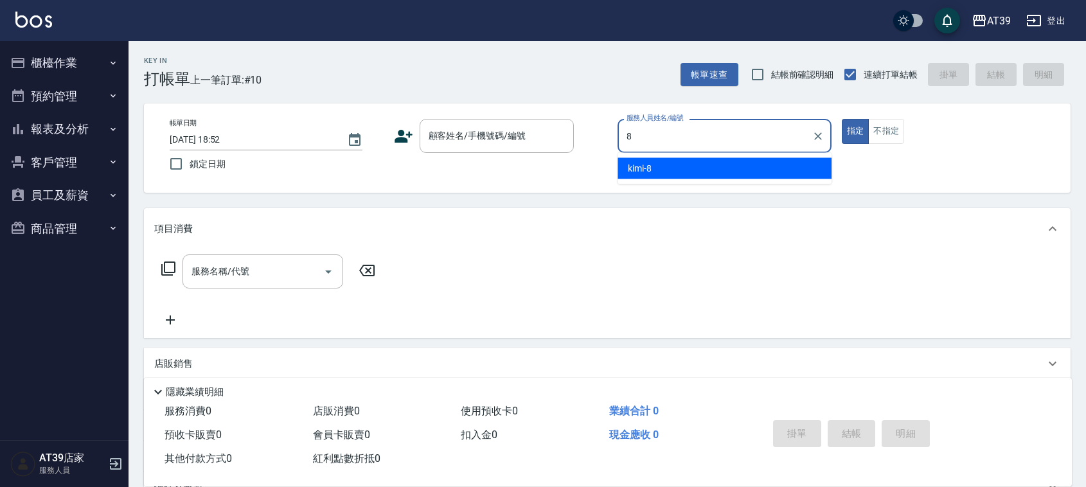
click at [691, 179] on ul "kimi -8" at bounding box center [724, 168] width 214 height 31
click at [691, 177] on div "kimi -8" at bounding box center [724, 168] width 214 height 21
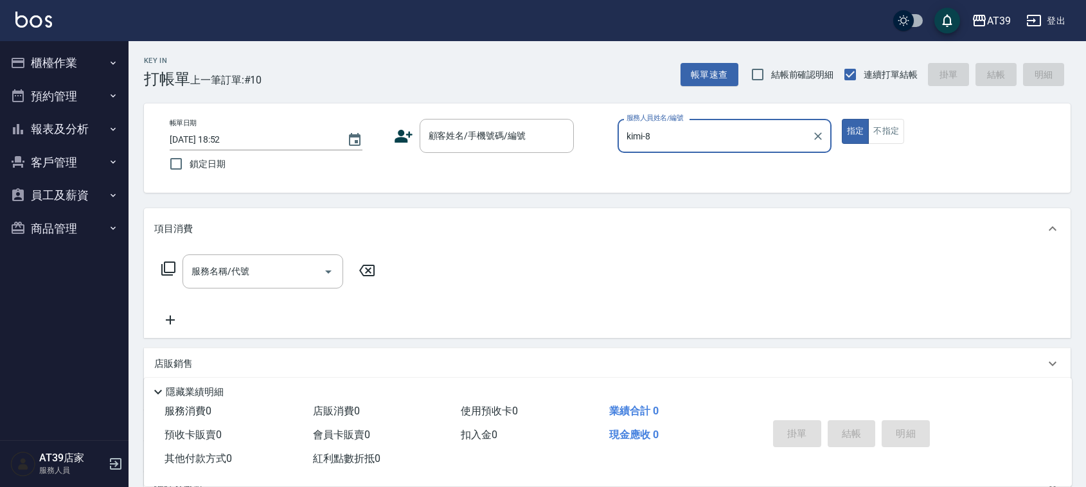
type input "kimi-8"
click at [463, 113] on div "帳單日期 2025/09/23 18:52 鎖定日期 顧客姓名/手機號碼/編號 顧客姓名/手機號碼/編號 服務人員姓名/編號 kimi-8 服務人員姓名/編號…" at bounding box center [607, 147] width 926 height 89
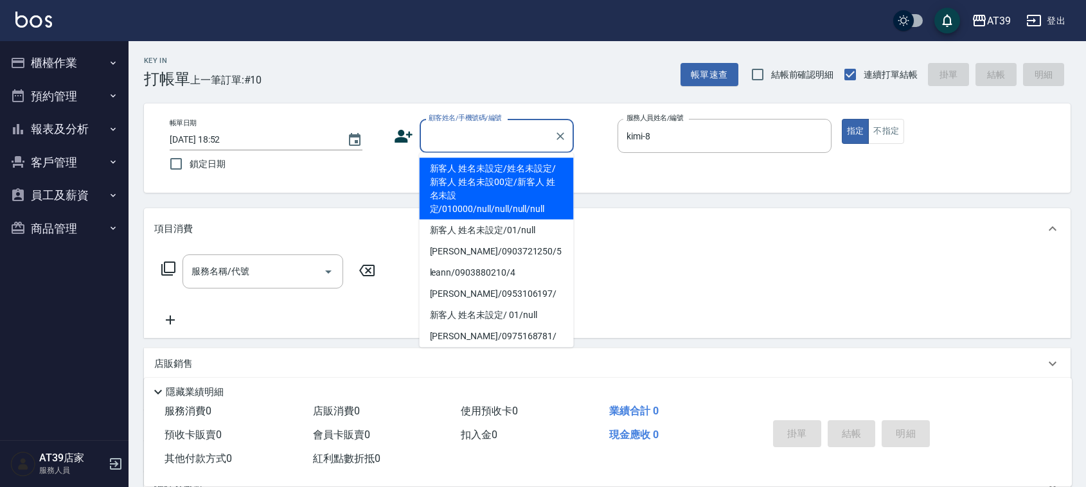
click at [468, 130] on div "顧客姓名/手機號碼/編號 顧客姓名/手機號碼/編號" at bounding box center [497, 136] width 154 height 34
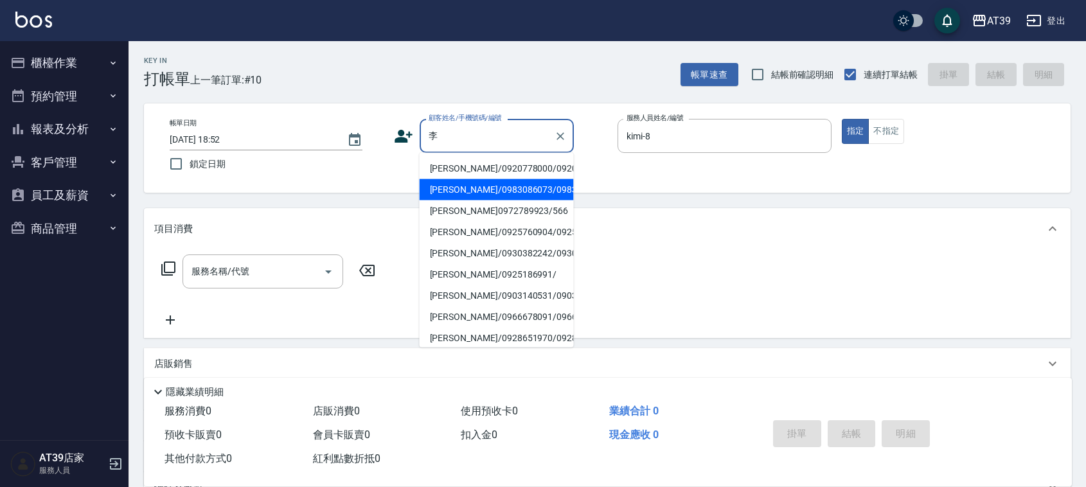
click at [482, 200] on li "[PERSON_NAME]/0983086073/0983086073" at bounding box center [497, 189] width 154 height 21
type input "[PERSON_NAME]/0983086073/0983086073"
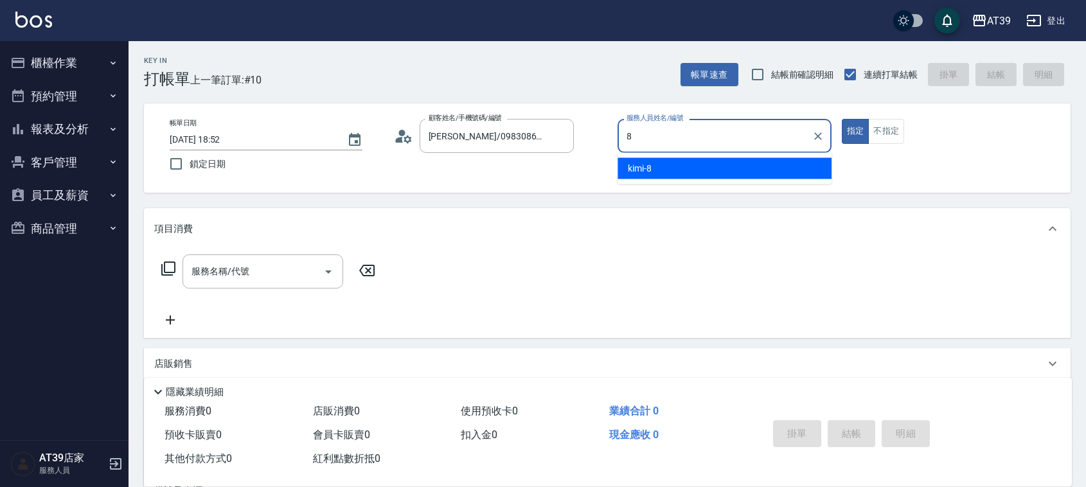
click at [673, 177] on div "kimi -8" at bounding box center [724, 168] width 214 height 21
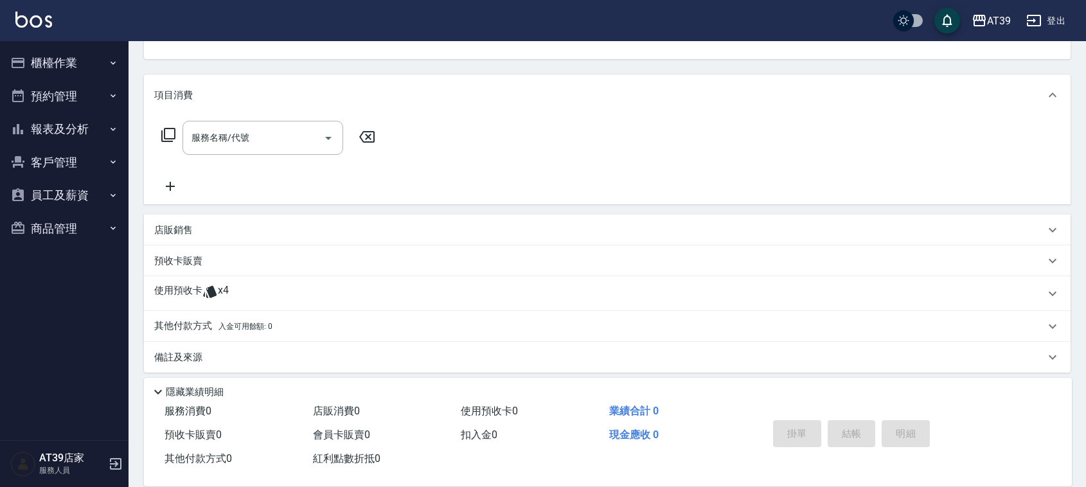
scroll to position [141, 0]
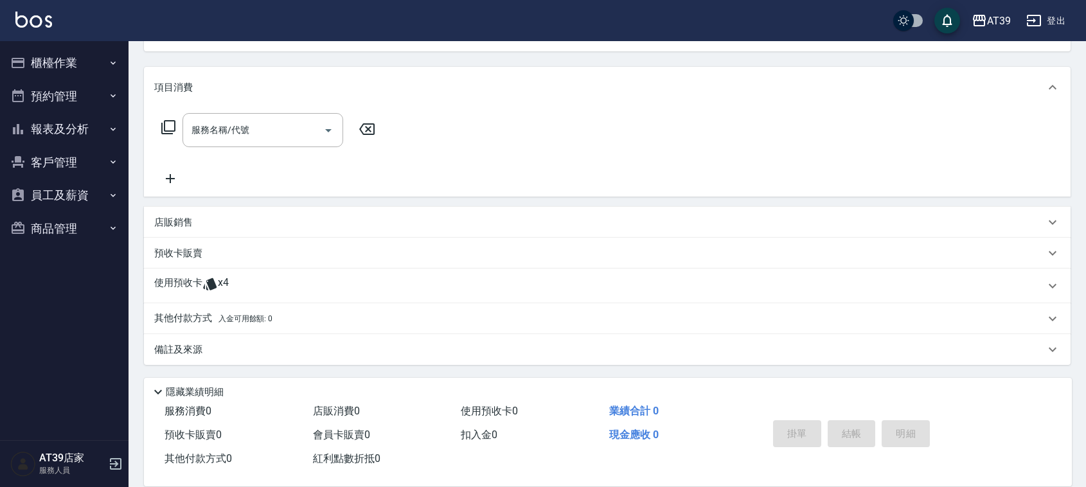
type input "kimi-8"
click at [225, 276] on span "x4" at bounding box center [223, 285] width 11 height 19
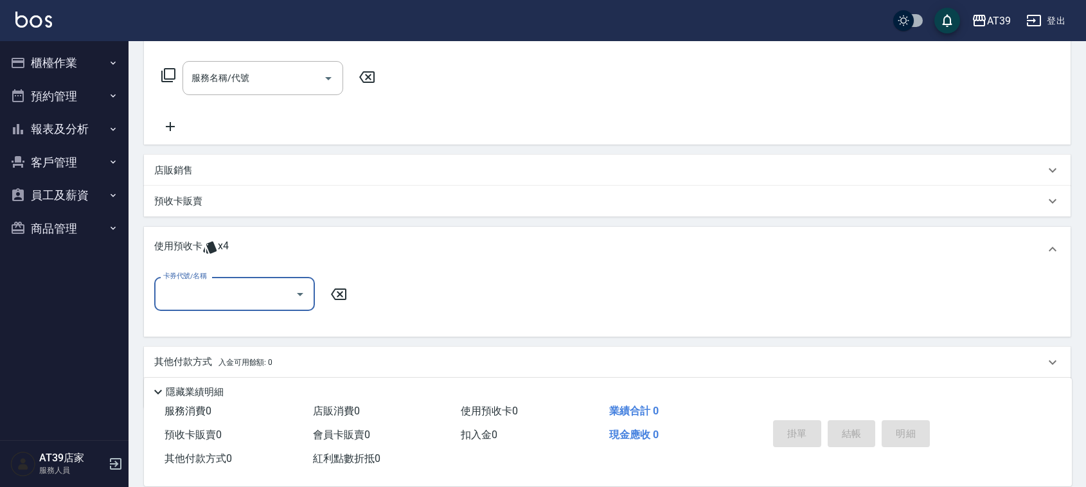
scroll to position [222, 0]
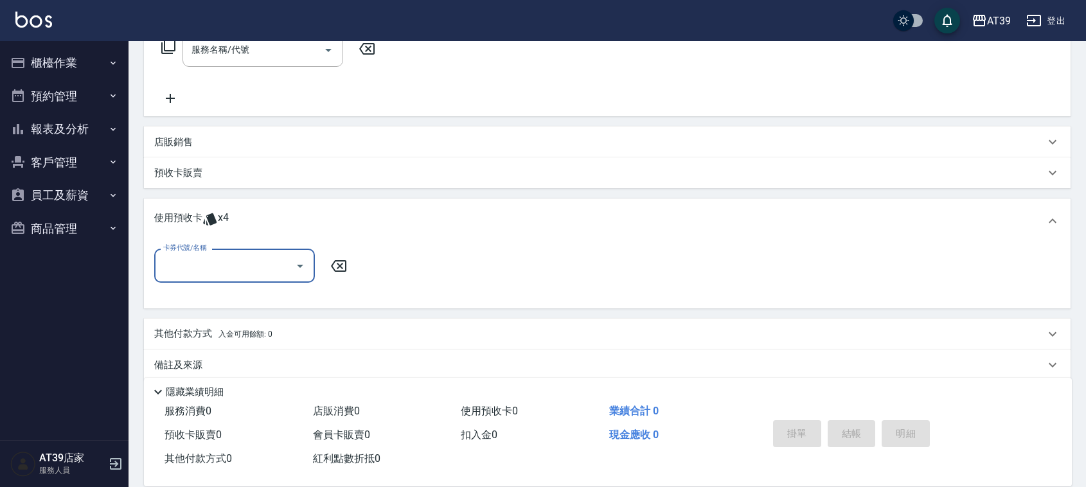
click at [226, 276] on input "卡券代號/名稱" at bounding box center [225, 265] width 130 height 22
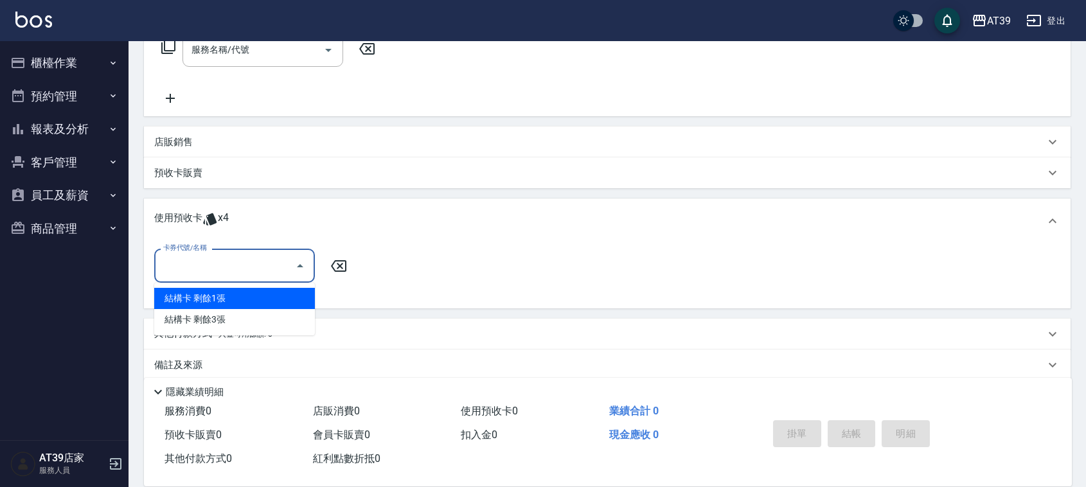
click at [227, 297] on div "結構卡 剩餘1張" at bounding box center [234, 298] width 161 height 21
type input "結構卡"
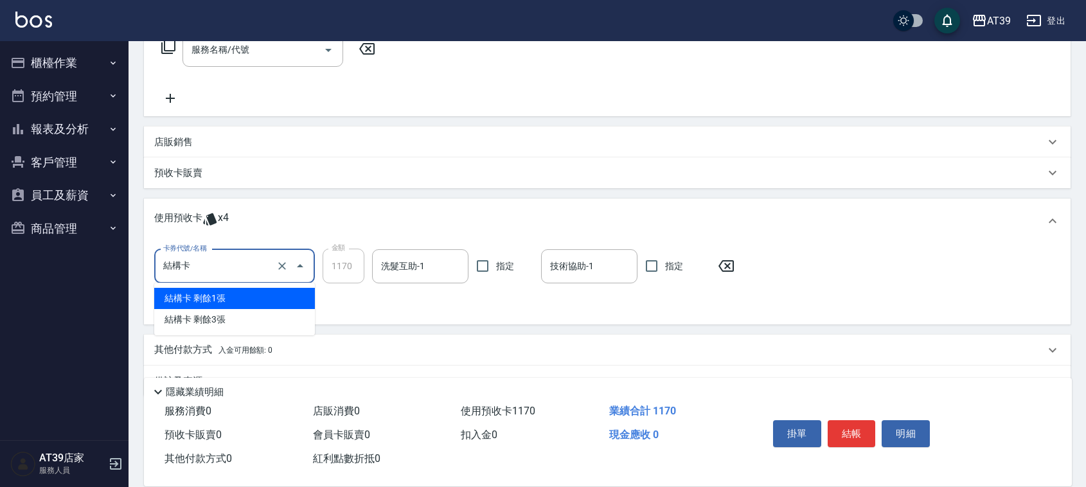
click at [269, 257] on input "結構卡" at bounding box center [216, 266] width 113 height 22
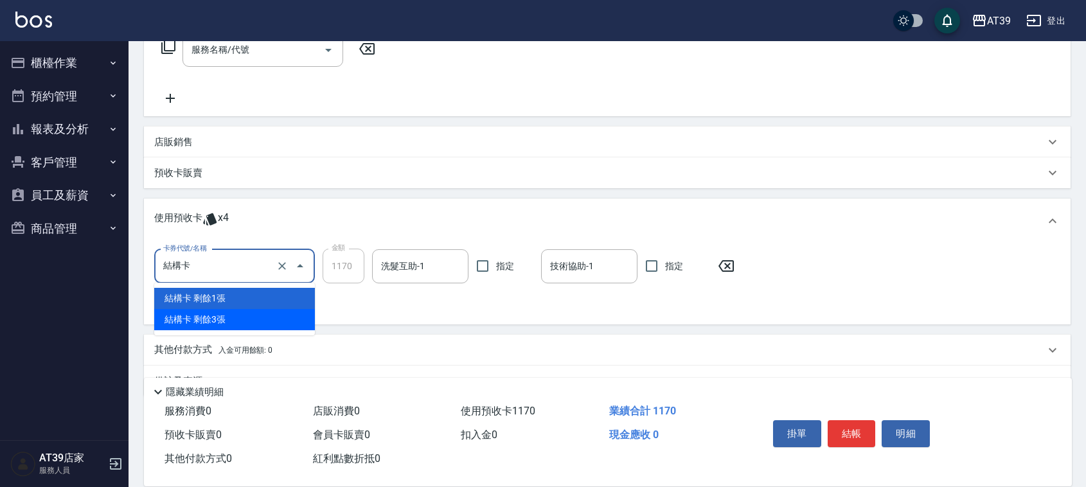
click at [227, 315] on div "結構卡 剩餘3張" at bounding box center [234, 319] width 161 height 21
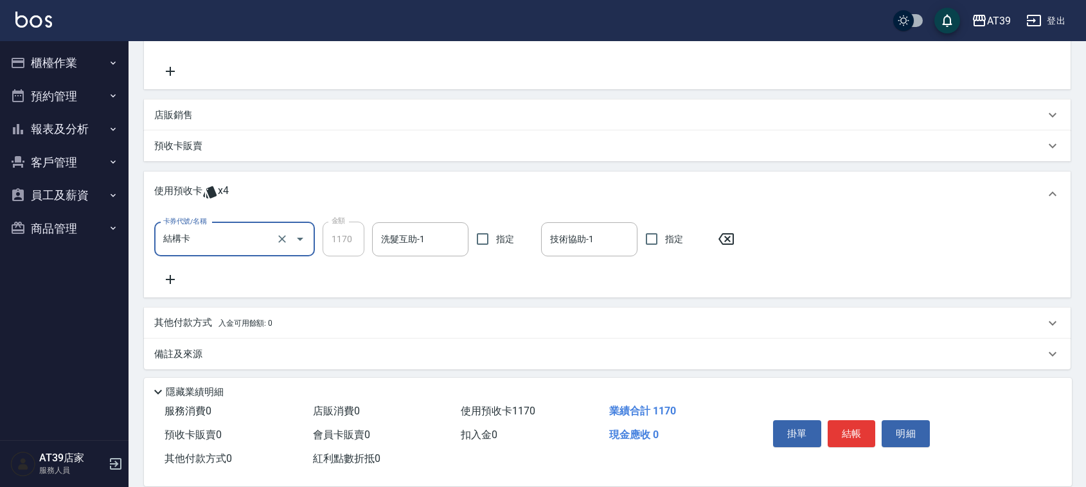
scroll to position [252, 0]
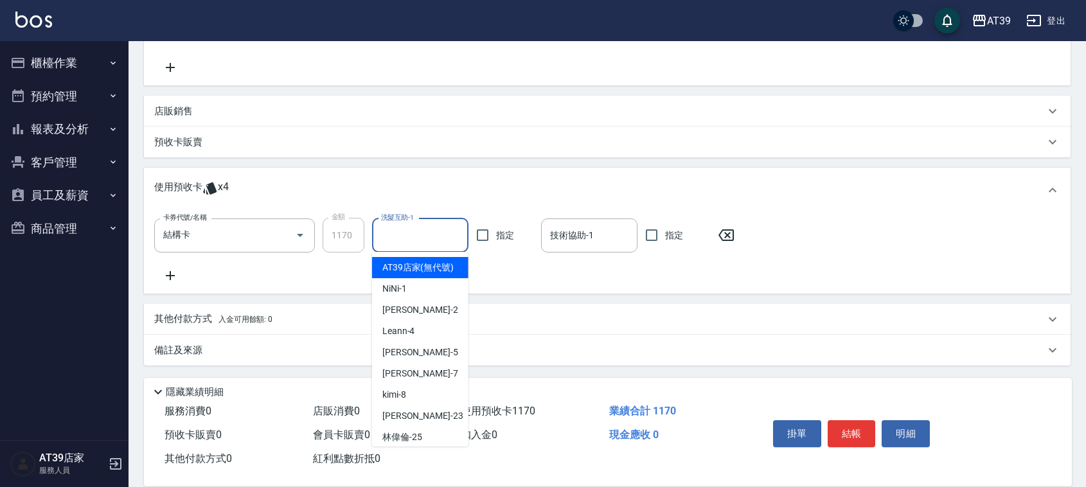
click at [409, 236] on input "洗髮互助-1" at bounding box center [420, 235] width 85 height 22
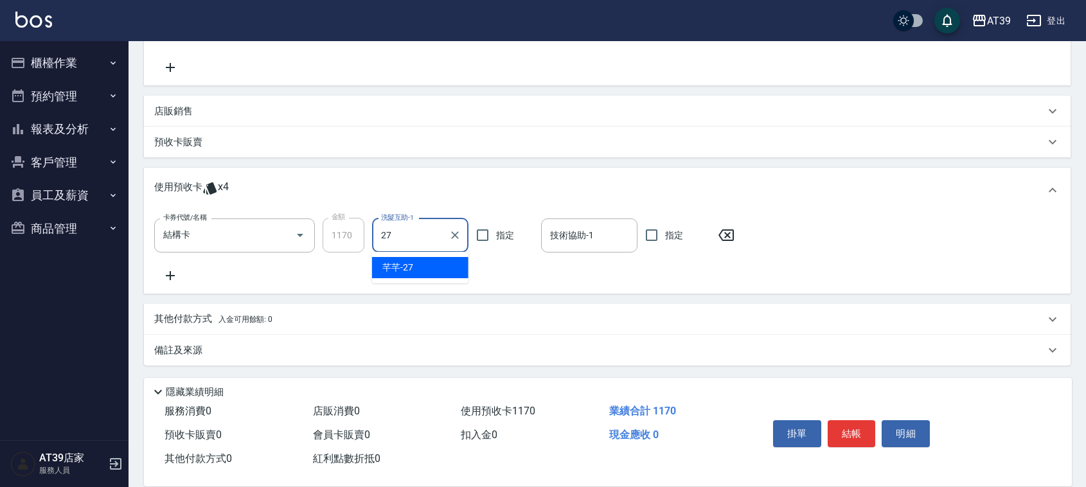
click at [423, 261] on div "芊芊 -27" at bounding box center [420, 267] width 96 height 21
type input "芊芊-27"
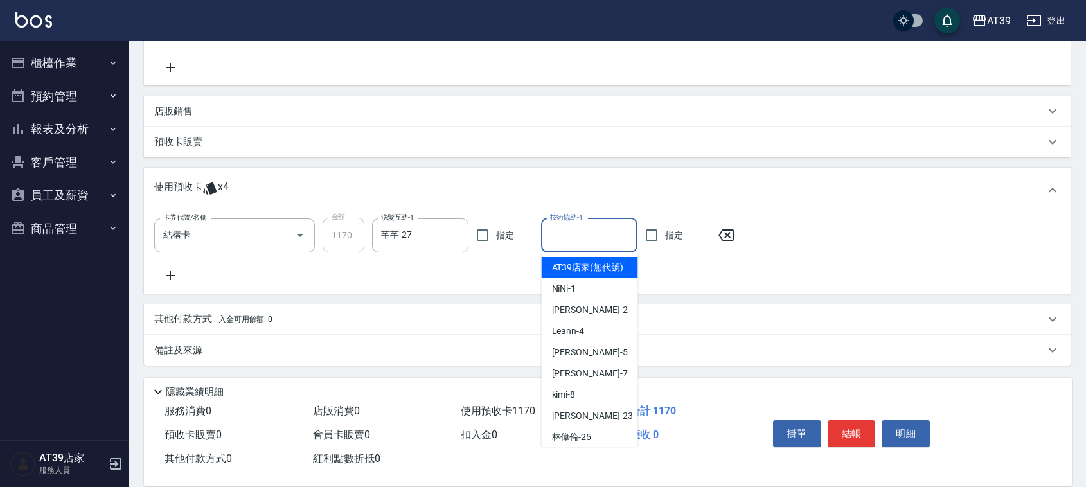
click at [593, 230] on input "技術協助-1" at bounding box center [589, 235] width 85 height 22
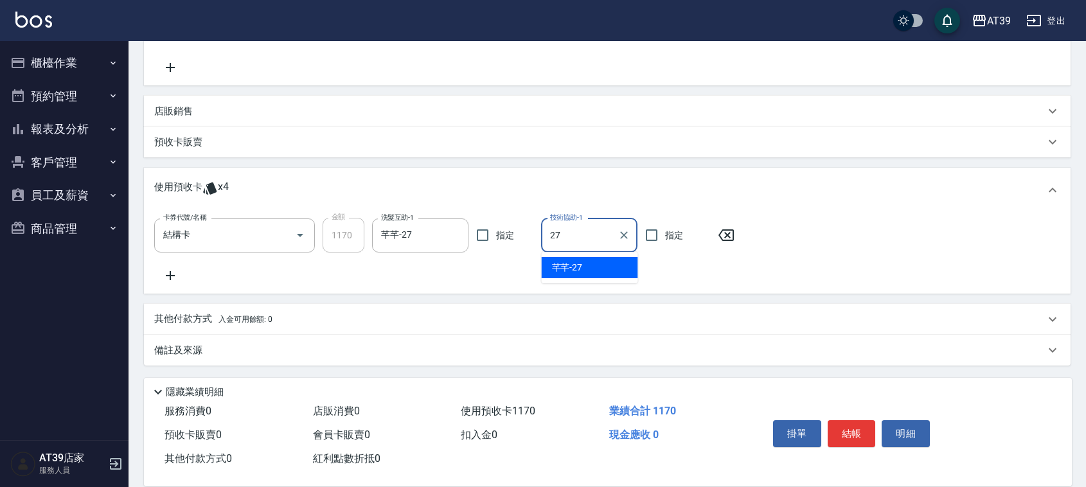
click at [588, 267] on div "芊芊 -27" at bounding box center [590, 267] width 96 height 21
type input "芊芊-27"
click at [847, 435] on button "結帳" at bounding box center [851, 433] width 48 height 27
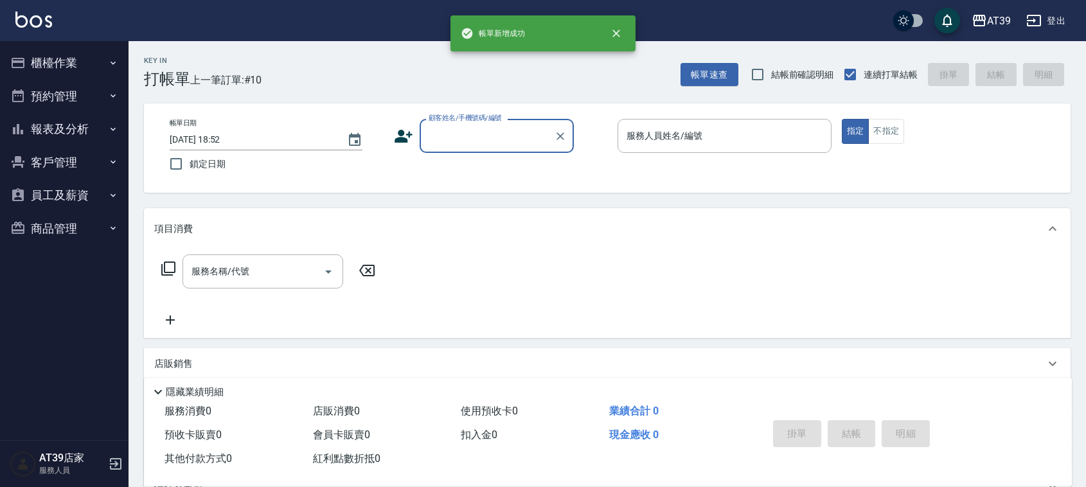
scroll to position [0, 0]
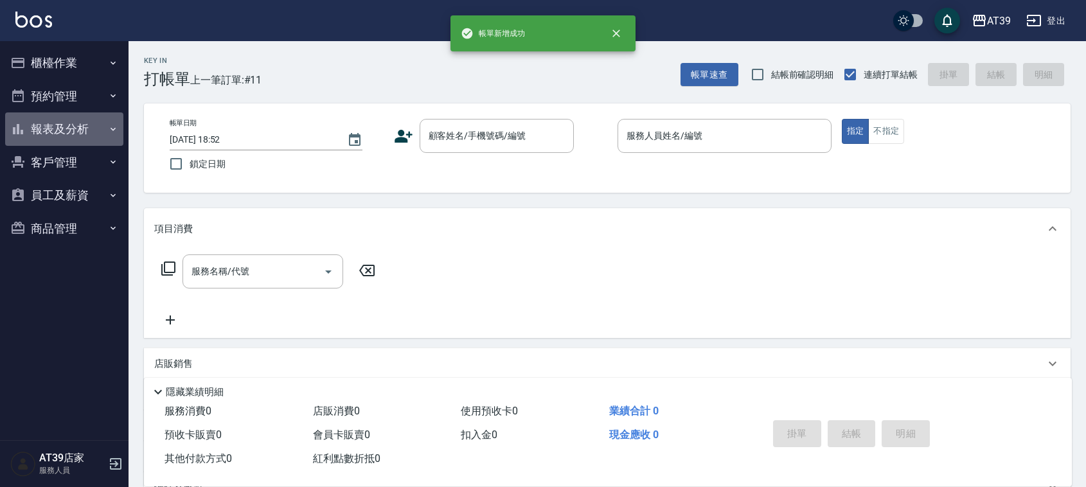
click at [44, 125] on button "報表及分析" at bounding box center [64, 128] width 118 height 33
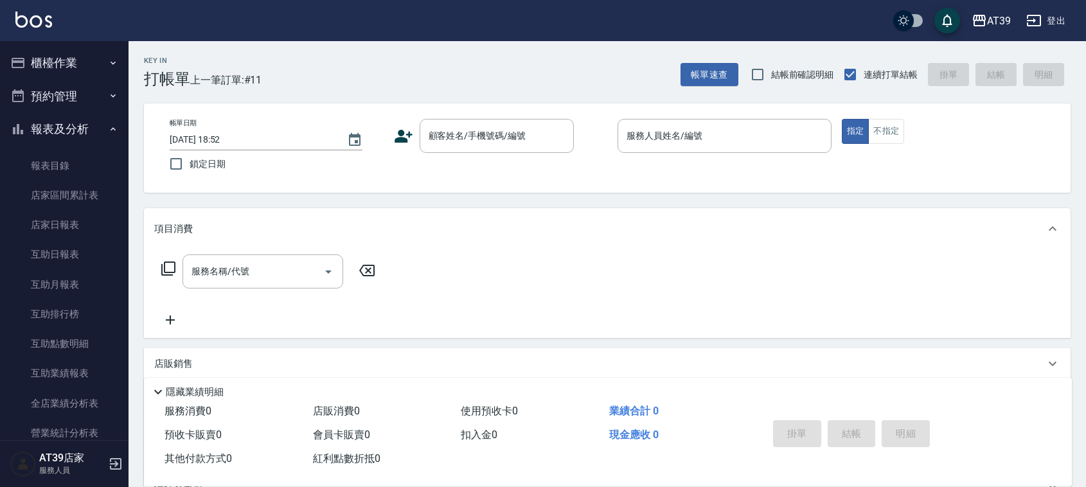
scroll to position [161, 0]
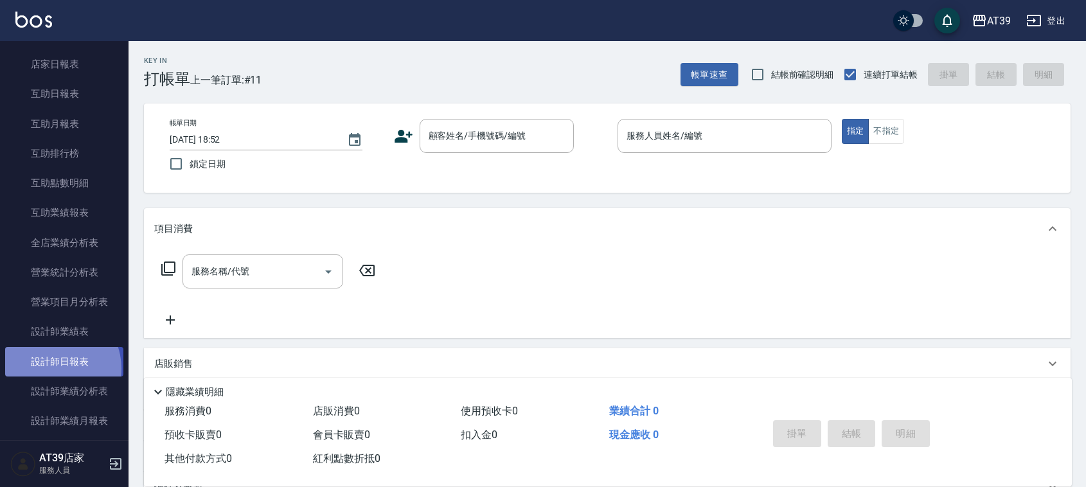
click at [51, 368] on link "設計師日報表" at bounding box center [64, 362] width 118 height 30
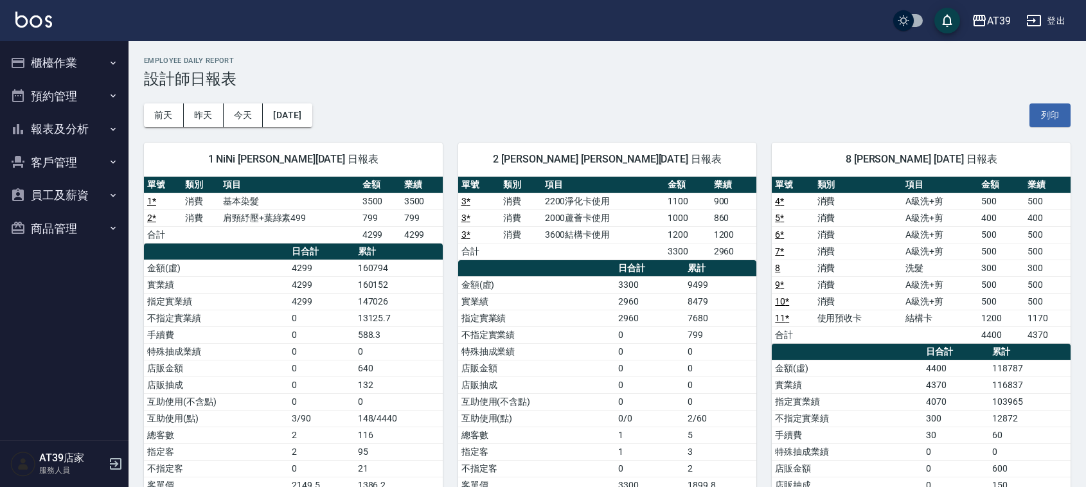
click at [30, 17] on img at bounding box center [33, 20] width 37 height 16
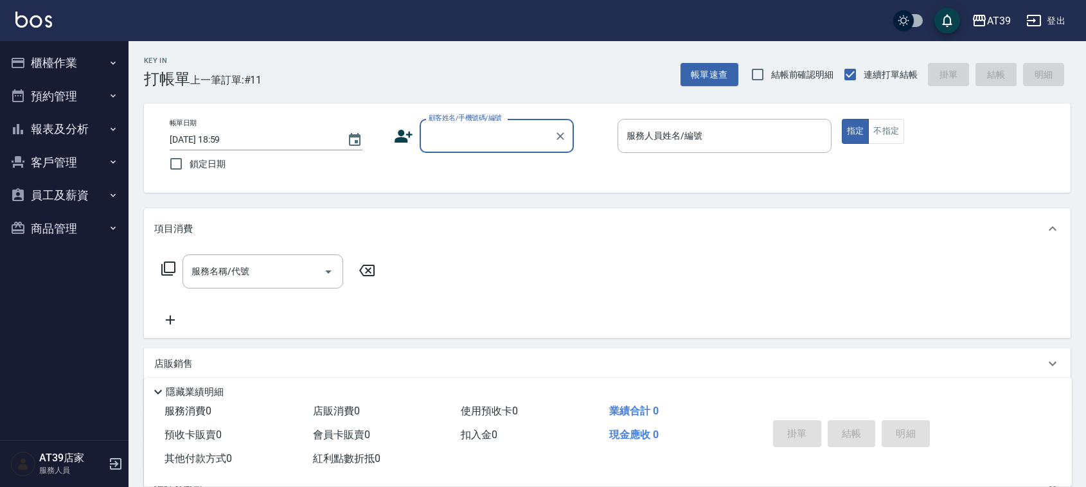
drag, startPoint x: 458, startPoint y: 120, endPoint x: 465, endPoint y: 143, distance: 23.4
click at [461, 140] on div "顧客姓名/手機號碼/編號 顧客姓名/手機號碼/編號" at bounding box center [497, 136] width 154 height 34
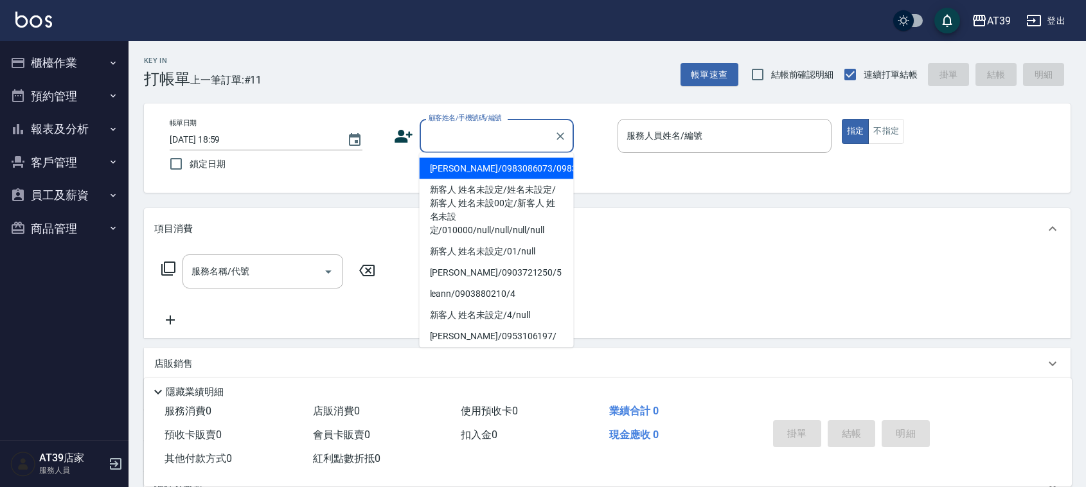
click at [465, 143] on input "顧客姓名/手機號碼/編號" at bounding box center [486, 136] width 123 height 22
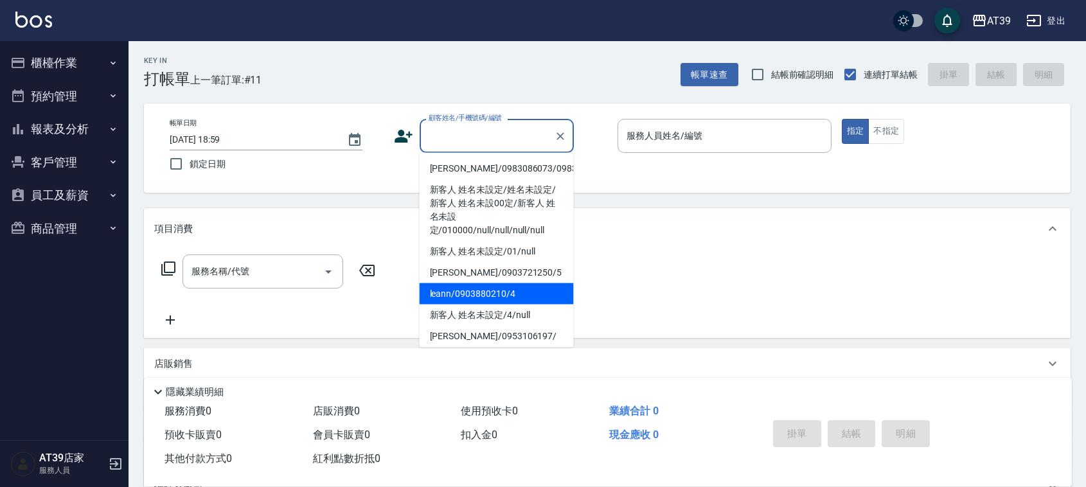
click at [515, 305] on li "leann/0903880210/4" at bounding box center [497, 293] width 154 height 21
type input "leann/0903880210/4"
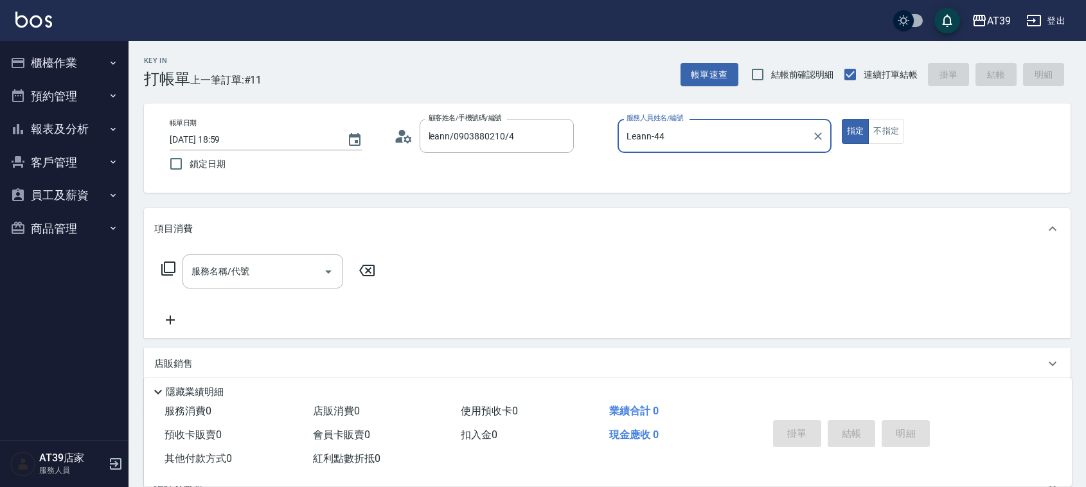
type input "Leann-4"
click at [892, 146] on div "帳單日期 [DATE] 18:59 鎖定日期 顧客姓名/手機號碼/編號 leann/0903880210/4 顧客姓名/手機號碼/編號 服務人員姓名/編號 […" at bounding box center [607, 148] width 896 height 58
click at [890, 138] on button "不指定" at bounding box center [886, 131] width 36 height 25
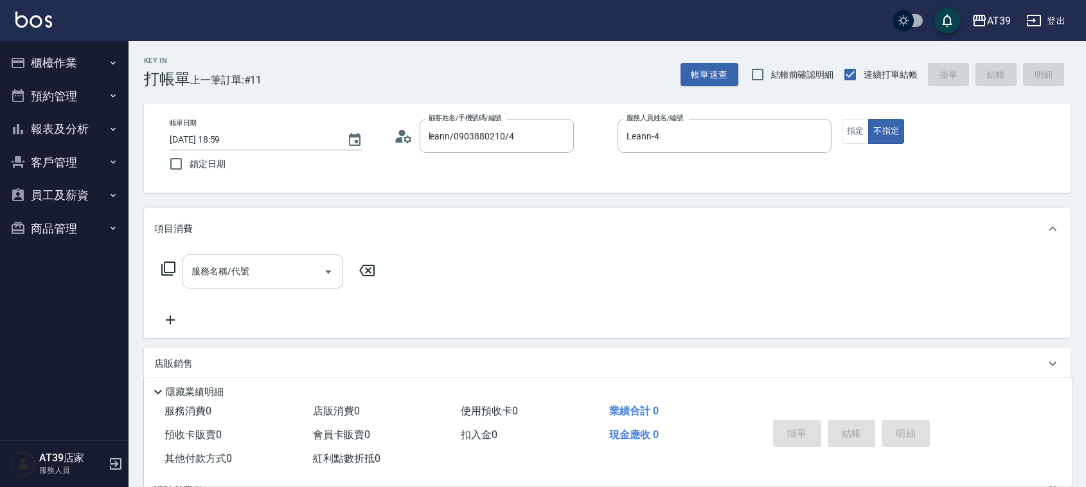
click at [285, 262] on input "服務名稱/代號" at bounding box center [253, 271] width 130 height 22
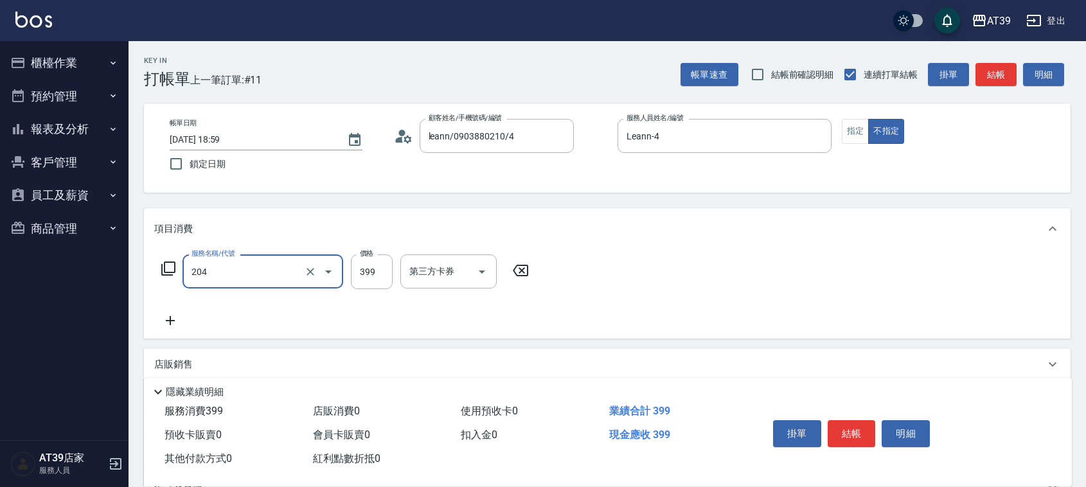
type input "A級洗+剪(204)"
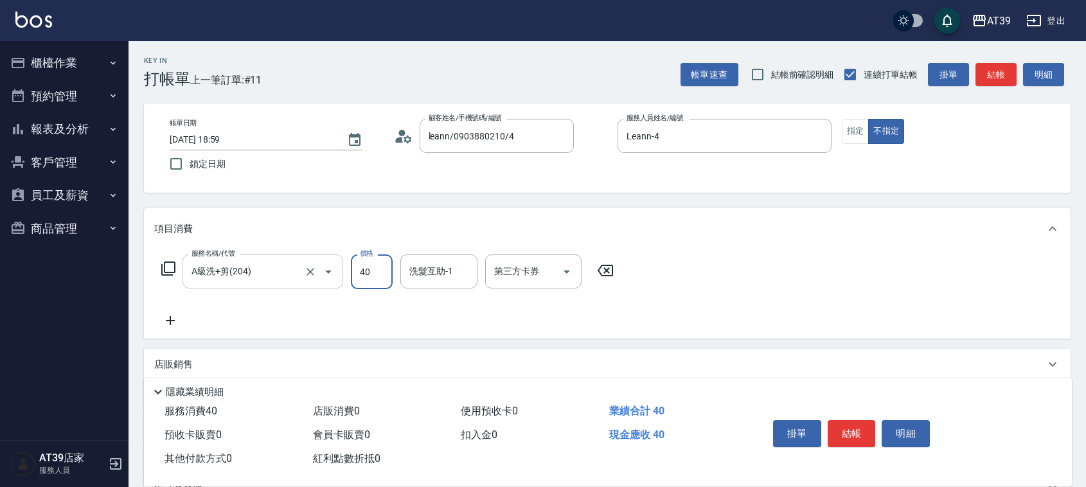
type input "400"
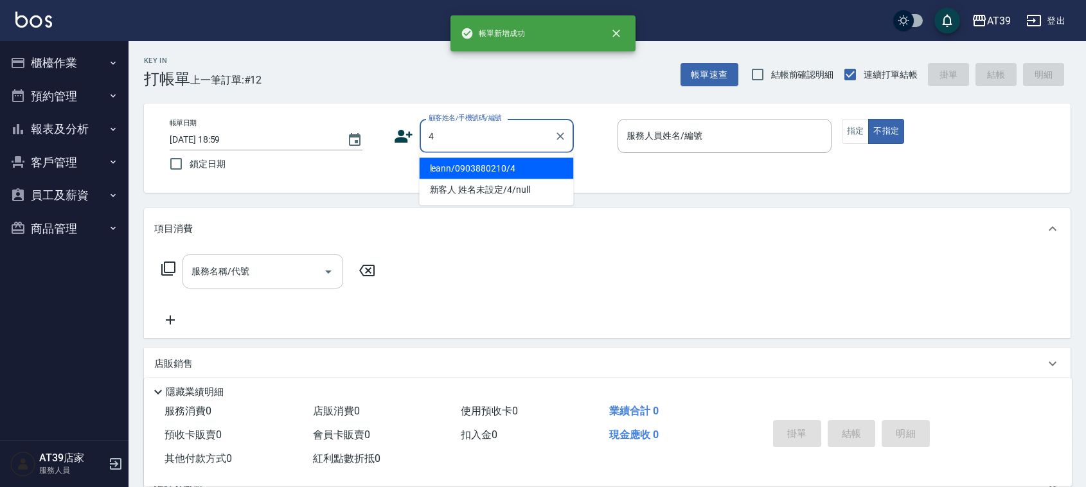
type input "leann/0903880210/4"
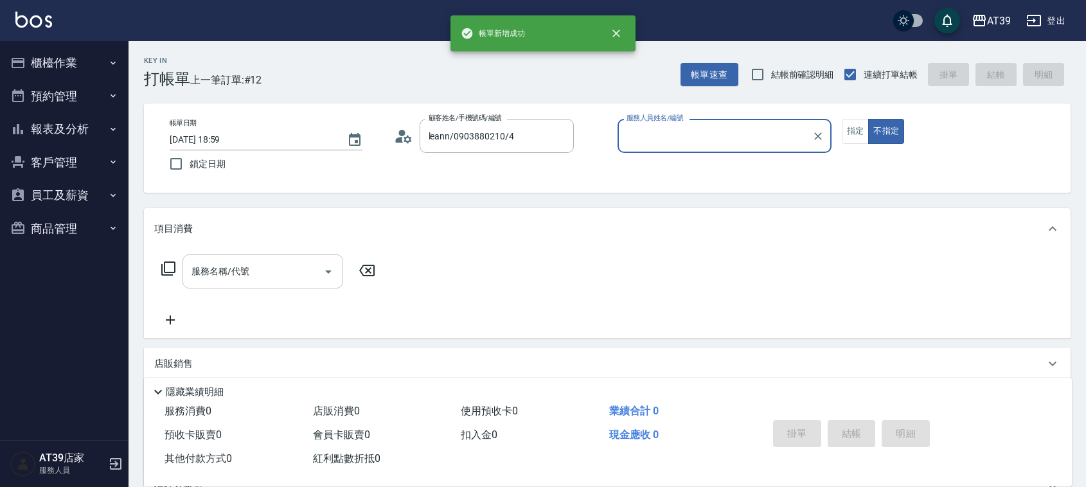
type input "Leann-4"
click at [868, 119] on button "不指定" at bounding box center [886, 131] width 36 height 25
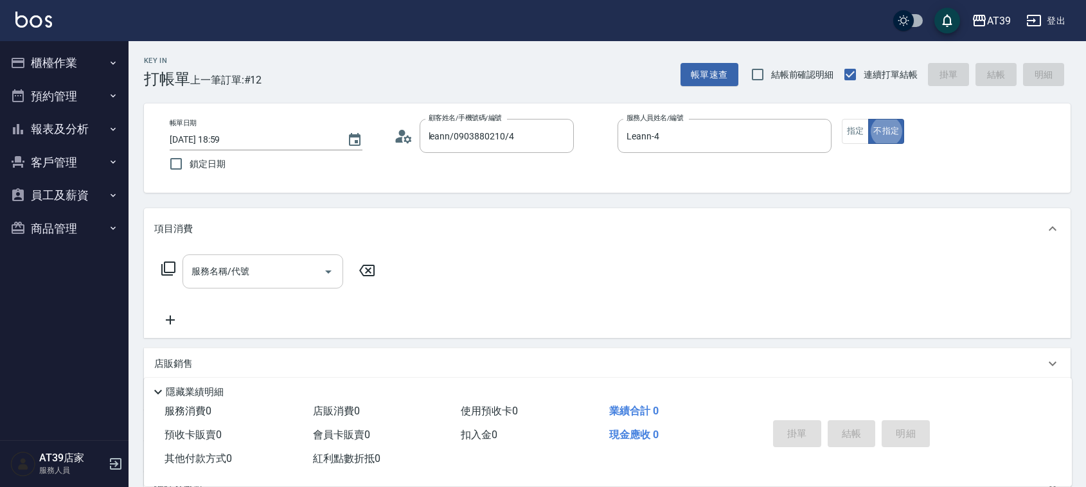
type button "false"
type input "新客人 姓名未設定/4/null"
click at [851, 139] on button "指定" at bounding box center [856, 131] width 28 height 25
click at [242, 265] on input "服務名稱/代號" at bounding box center [253, 271] width 130 height 22
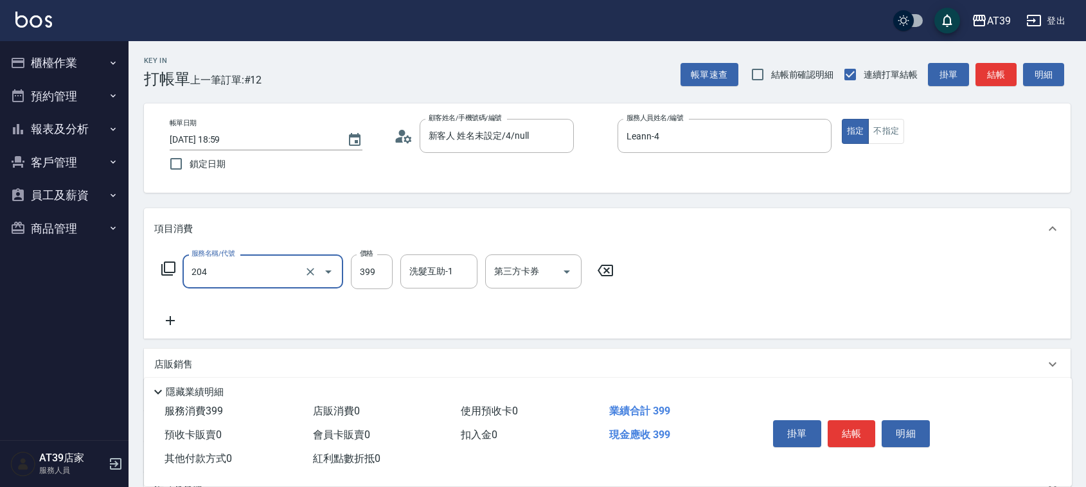
type input "A級洗+剪(204)"
type input "500"
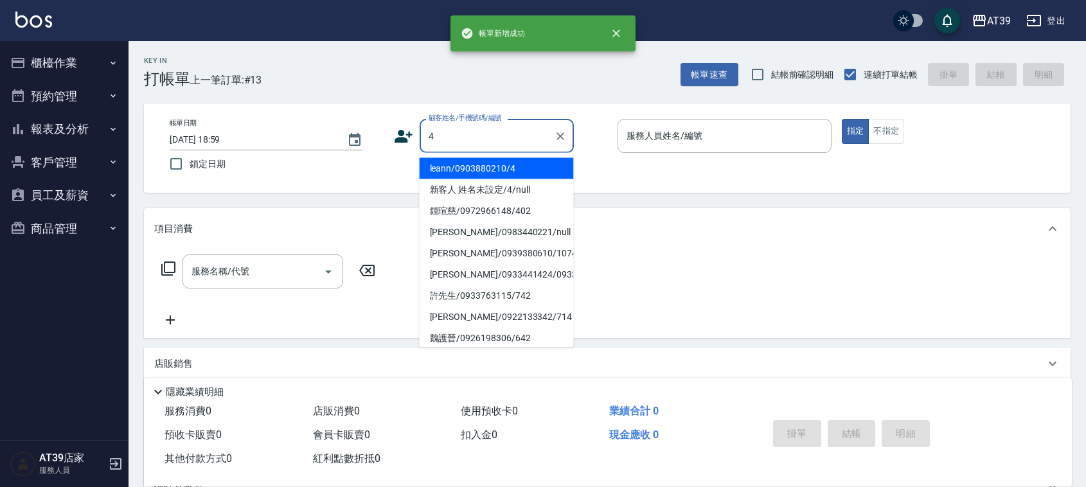
type input "leann/0903880210/4"
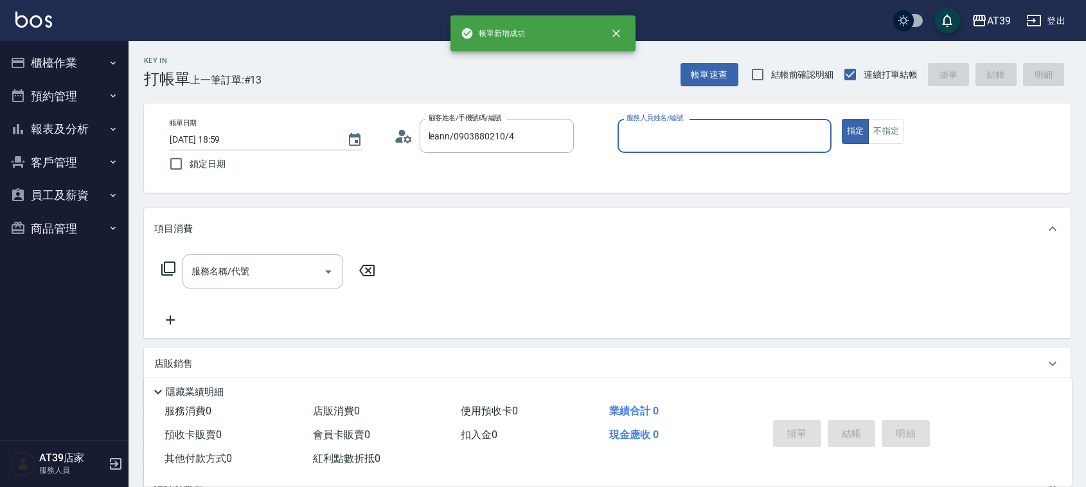
type input "Leann-4"
click at [842, 119] on button "指定" at bounding box center [856, 131] width 28 height 25
type button "true"
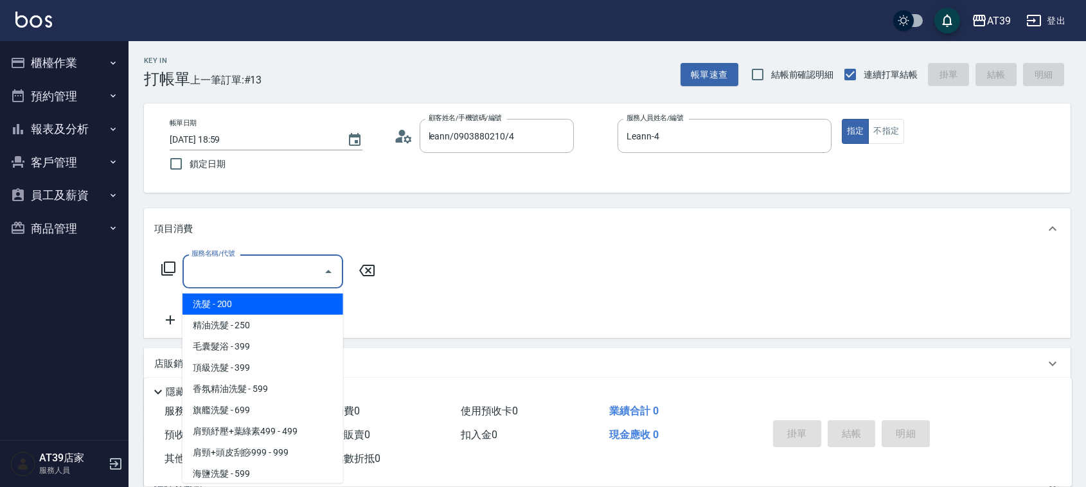
click at [296, 275] on input "服務名稱/代號" at bounding box center [253, 271] width 130 height 22
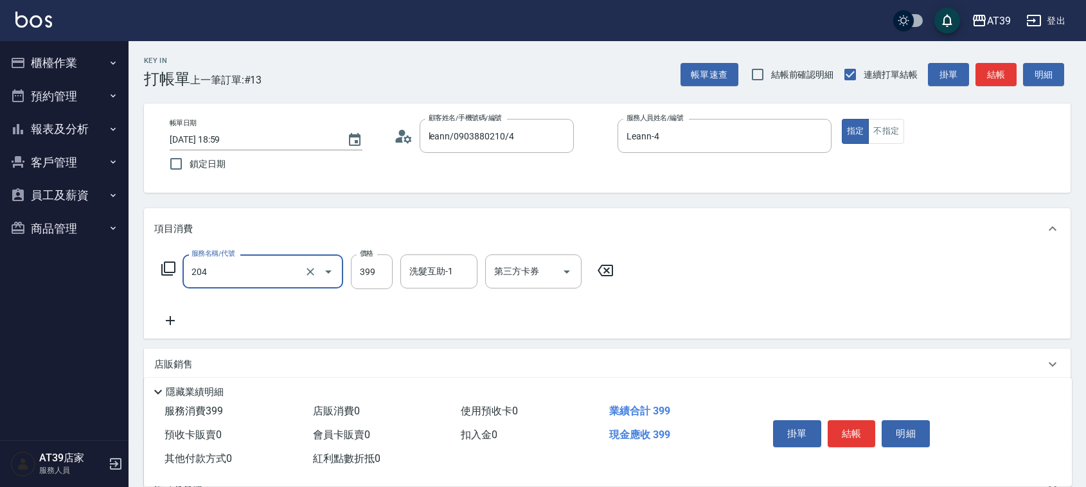
type input "A級洗+剪(204)"
type input "600"
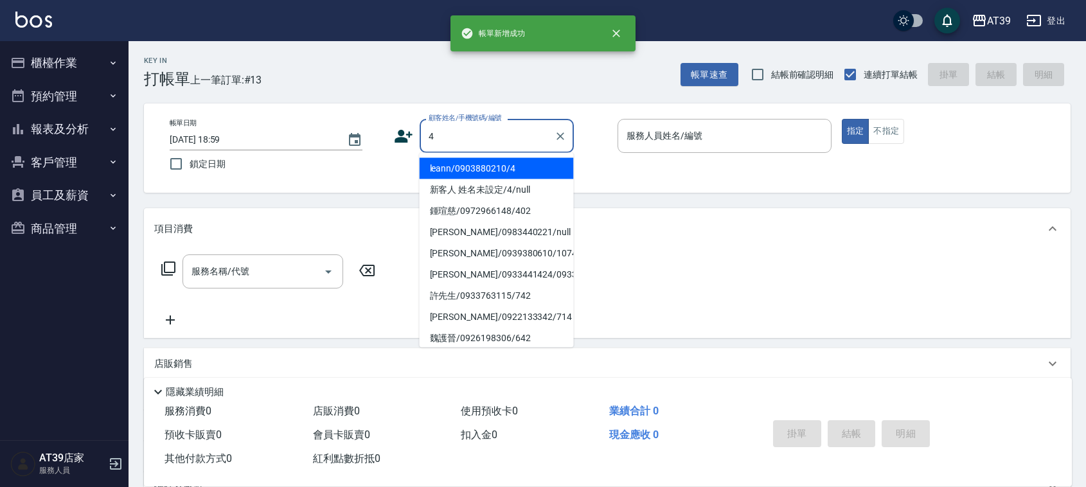
type input "leann/0903880210/4"
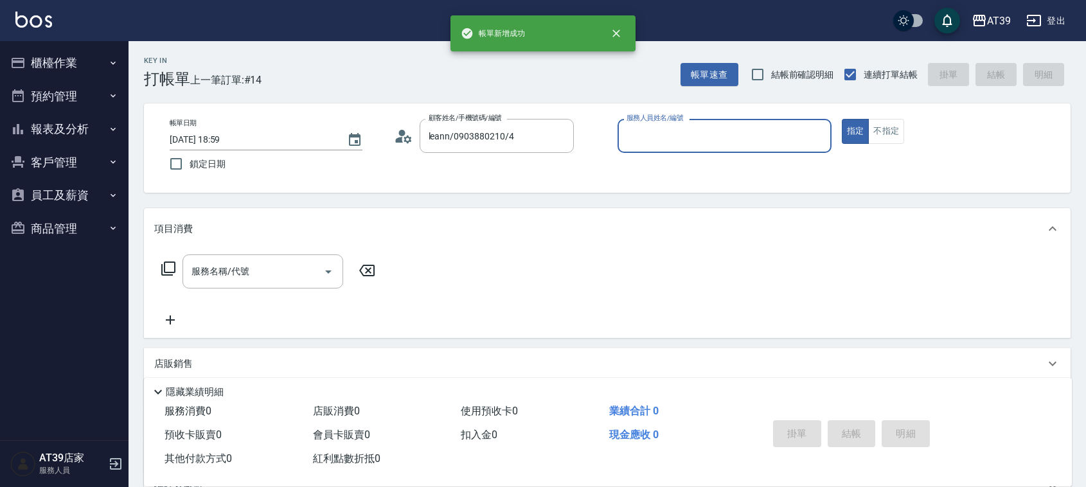
click at [842, 119] on button "指定" at bounding box center [856, 131] width 28 height 25
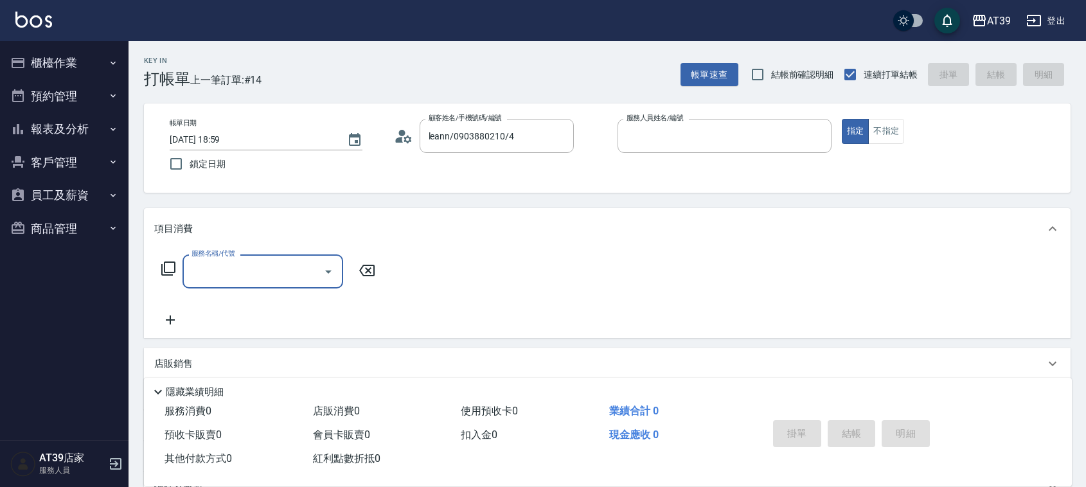
type input "Leann-4"
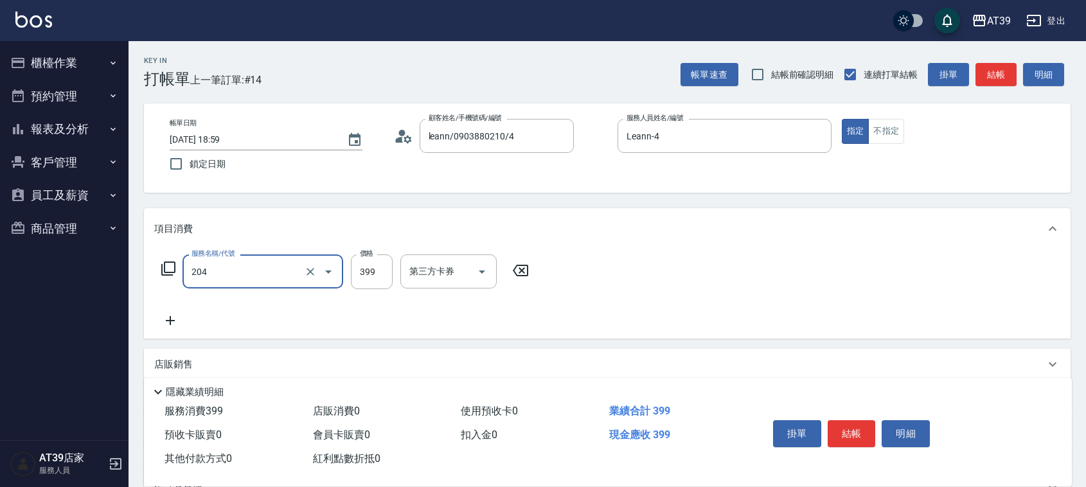
type input "A級洗+剪(204)"
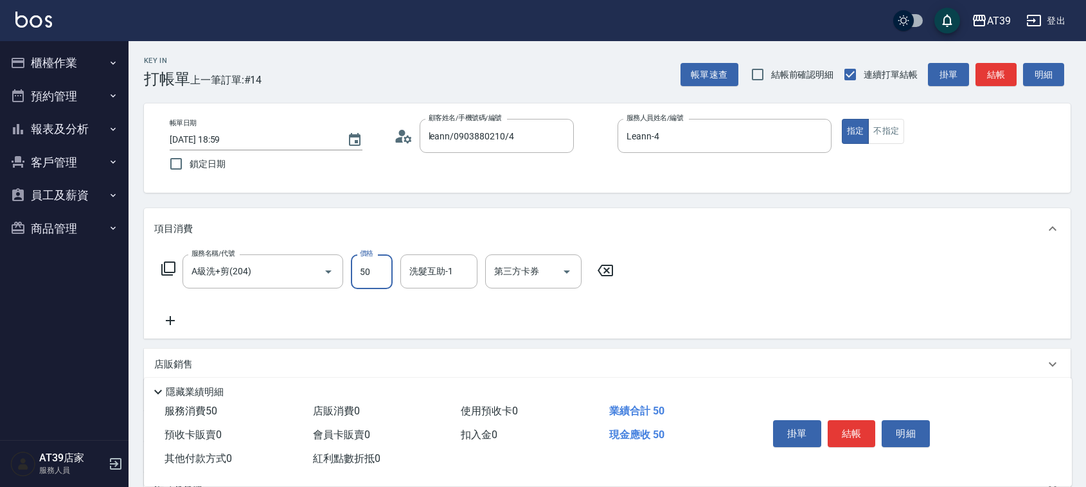
type input "500"
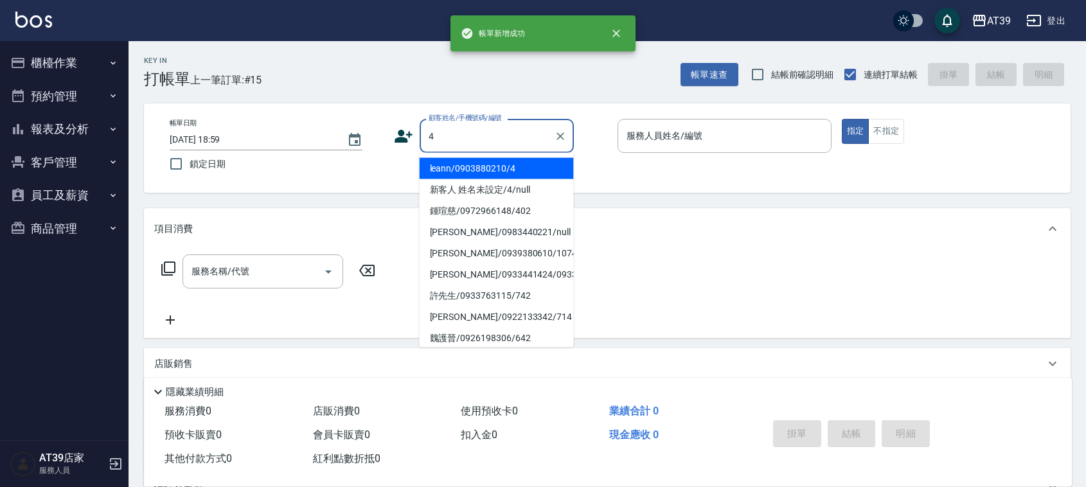
type input "leann/0903880210/4"
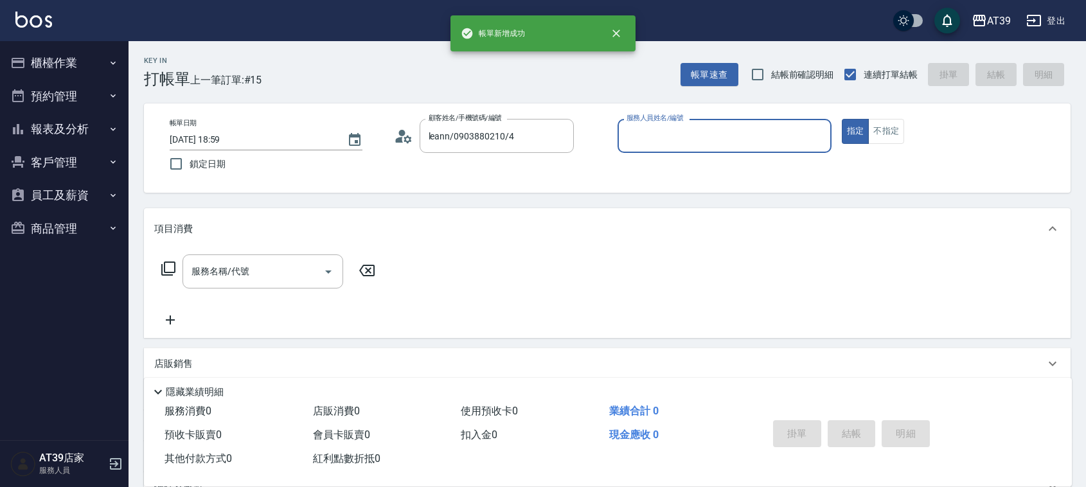
type input "Leann-4"
click at [842, 119] on button "指定" at bounding box center [856, 131] width 28 height 25
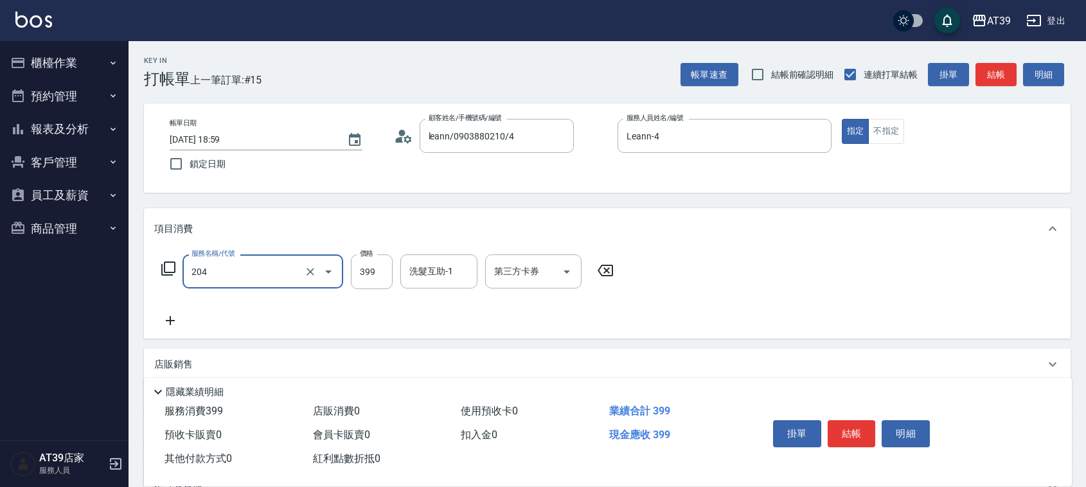
type input "A級洗+剪(204)"
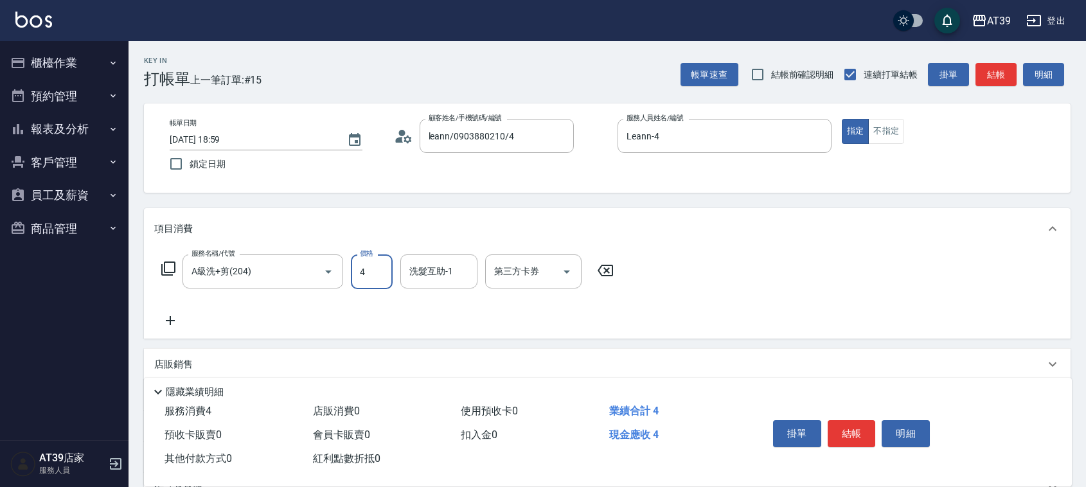
drag, startPoint x: 371, startPoint y: 258, endPoint x: 371, endPoint y: 269, distance: 10.3
click at [373, 265] on input "4" at bounding box center [372, 271] width 42 height 35
click at [370, 274] on input "4" at bounding box center [372, 271] width 42 height 35
click at [369, 277] on input "4" at bounding box center [372, 271] width 42 height 35
drag, startPoint x: 369, startPoint y: 277, endPoint x: 354, endPoint y: 277, distance: 15.4
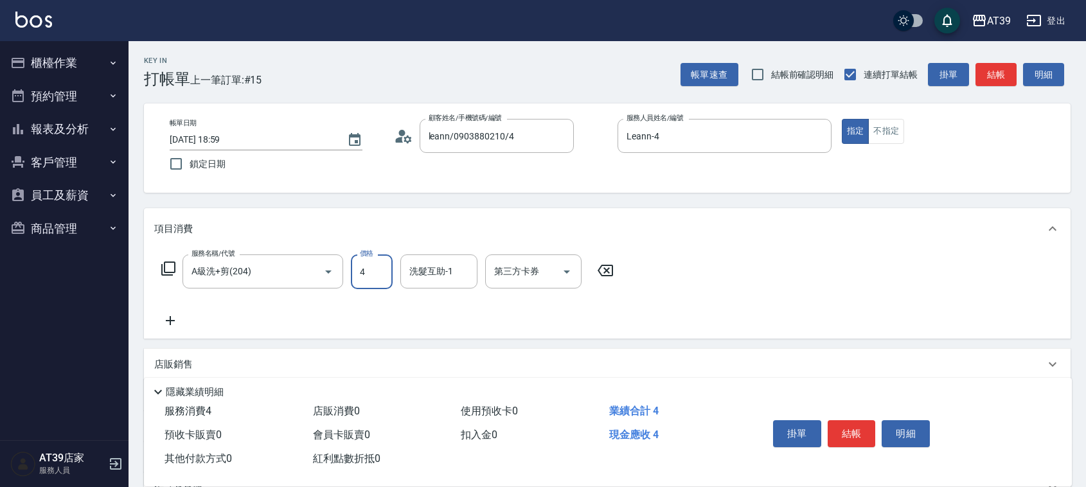
click at [354, 277] on input "4" at bounding box center [372, 271] width 42 height 35
type input "500"
click at [860, 431] on button "結帳" at bounding box center [851, 433] width 48 height 27
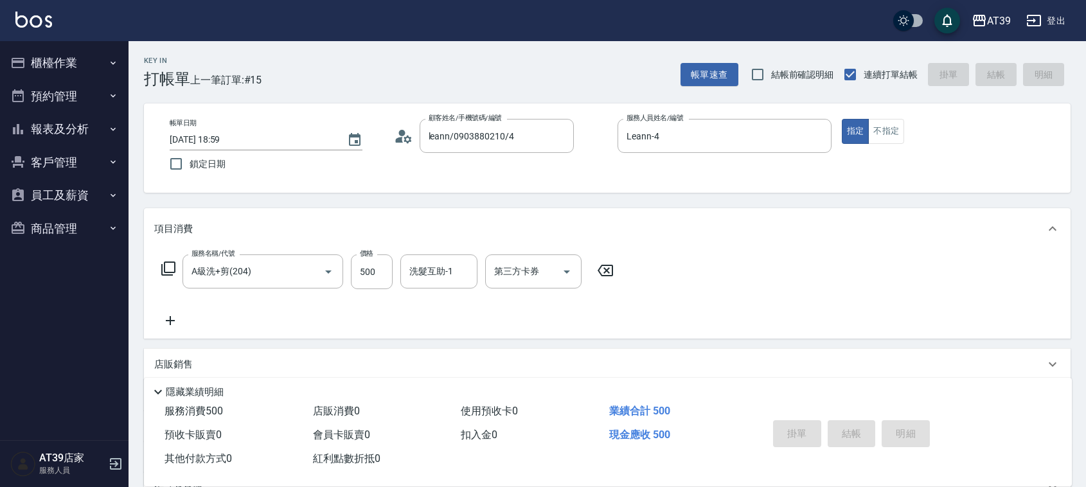
type input "[DATE] 19:00"
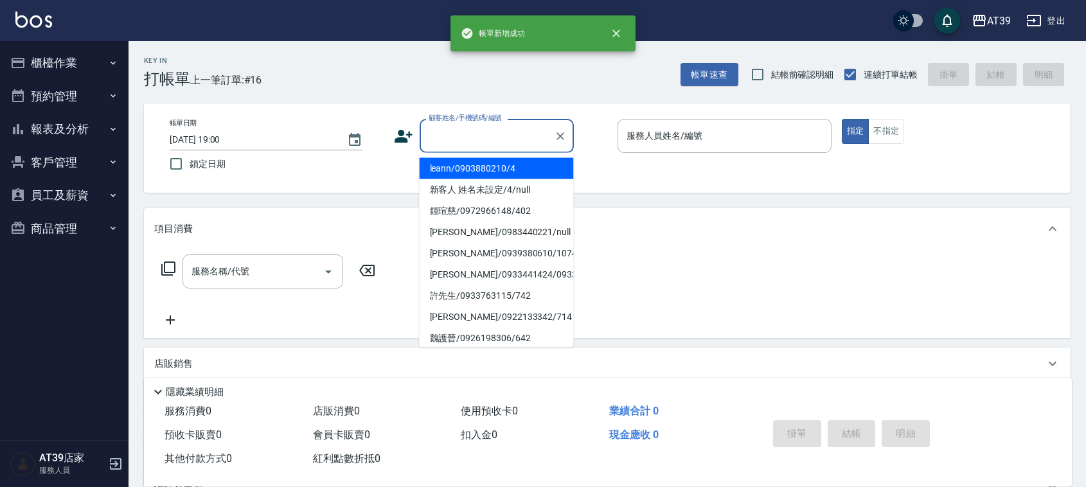
click at [454, 145] on input "顧客姓名/手機號碼/編號" at bounding box center [486, 136] width 123 height 22
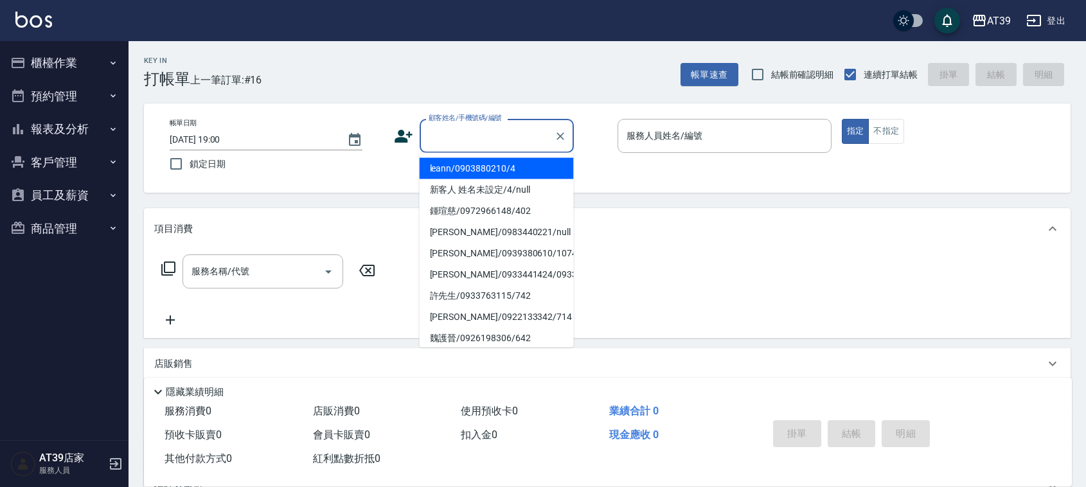
click at [486, 172] on li "leann/0903880210/4" at bounding box center [497, 168] width 154 height 21
type input "leann/0903880210/4"
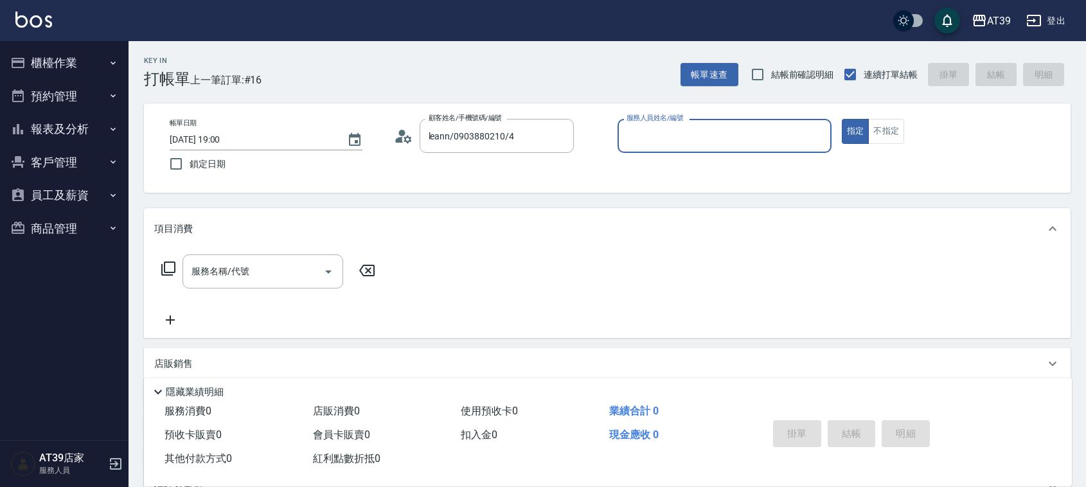
type input "Leann-4"
click at [872, 139] on button "不指定" at bounding box center [886, 131] width 36 height 25
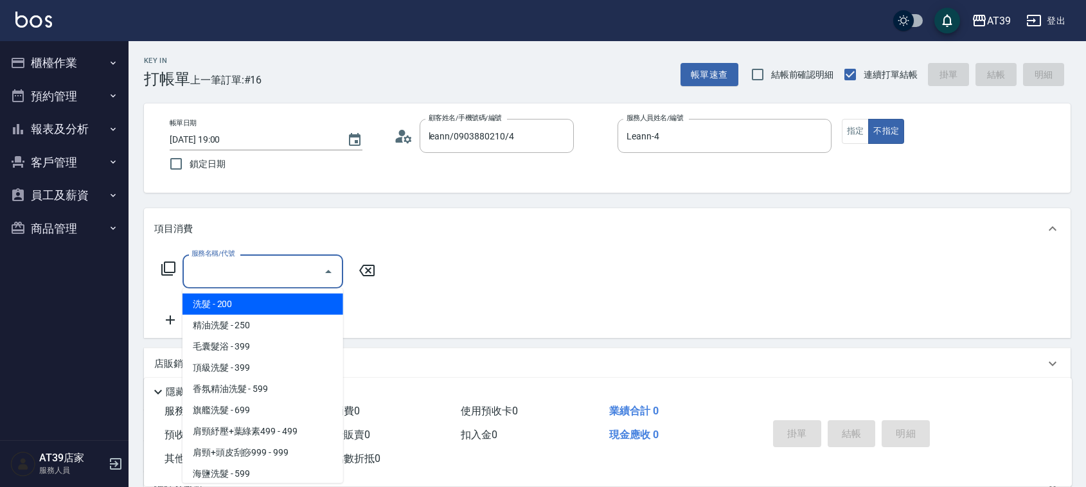
click at [200, 283] on input "服務名稱/代號" at bounding box center [253, 271] width 130 height 22
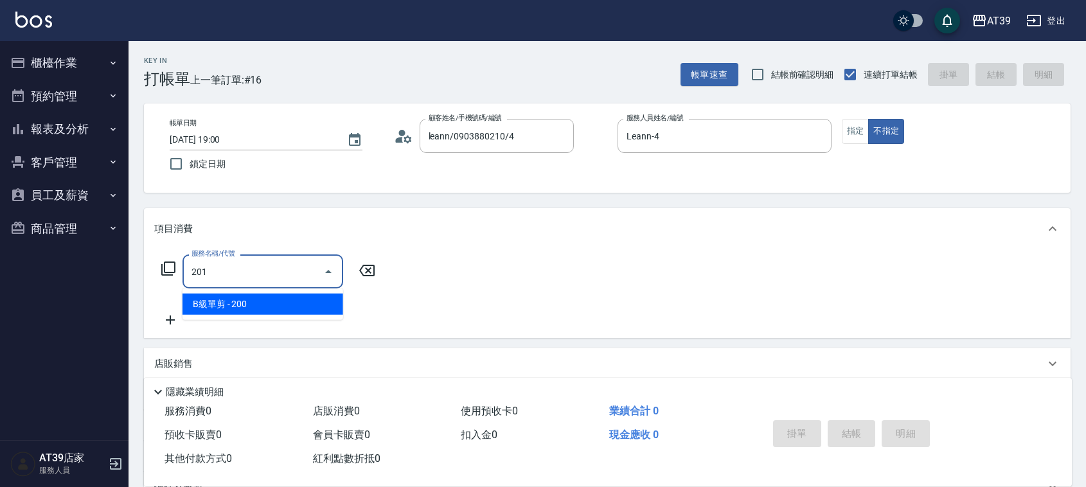
click at [231, 303] on span "B級單剪 - 200" at bounding box center [262, 304] width 161 height 21
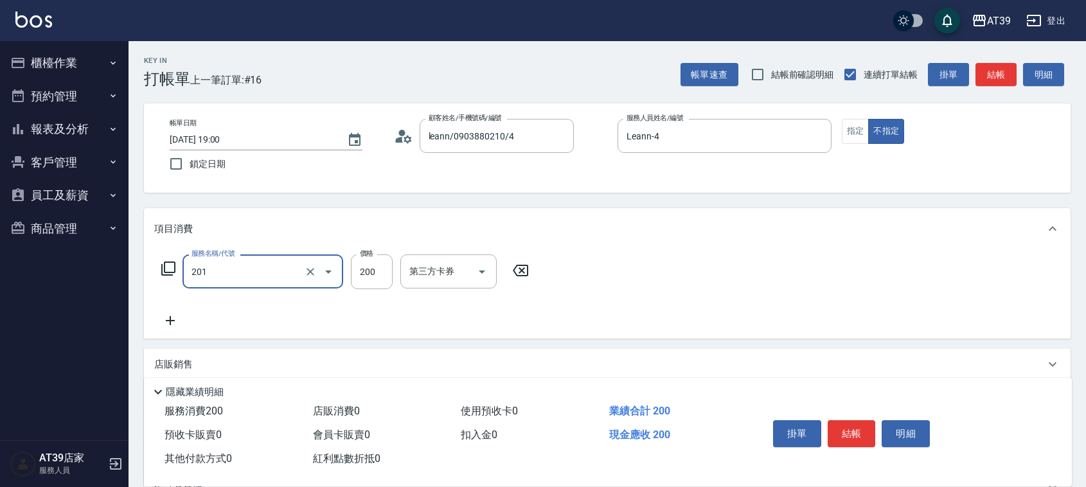
type input "B級單剪(201)"
click at [393, 279] on div "服務名稱/代號 B級單剪(201) 服務名稱/代號 價格 200 價格 第三方卡券 第三方卡券" at bounding box center [345, 271] width 382 height 35
click at [387, 276] on input "200" at bounding box center [372, 271] width 42 height 35
type input "300"
click at [865, 426] on button "結帳" at bounding box center [851, 433] width 48 height 27
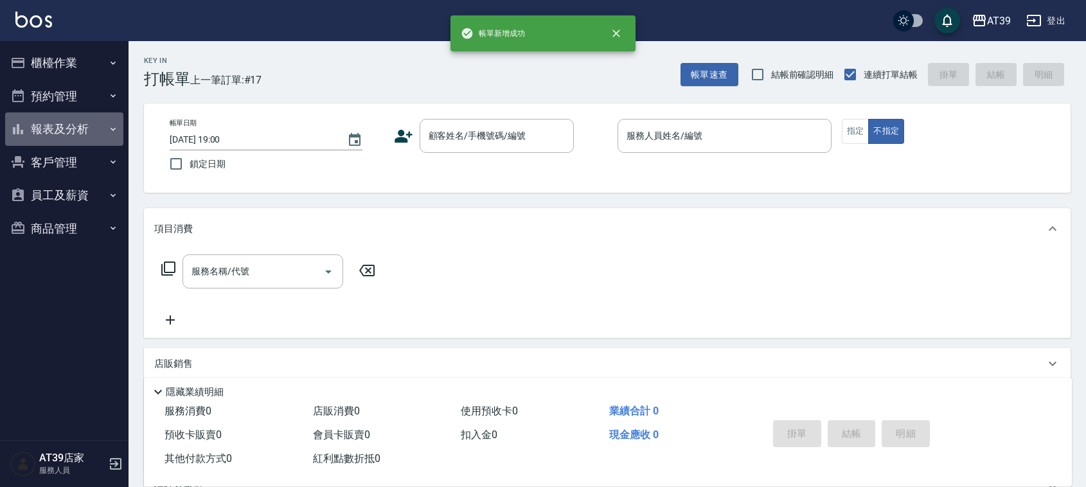
click at [16, 140] on button "報表及分析" at bounding box center [64, 128] width 118 height 33
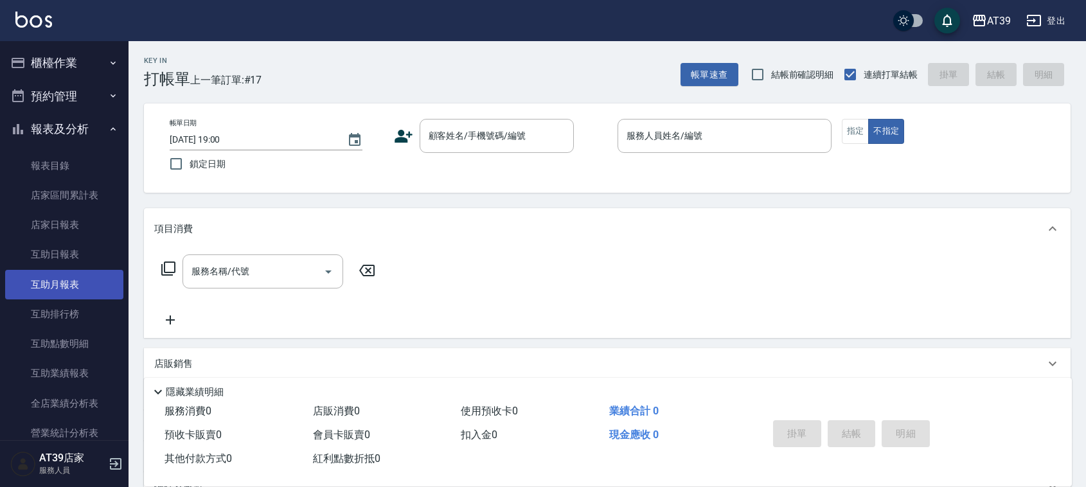
scroll to position [241, 0]
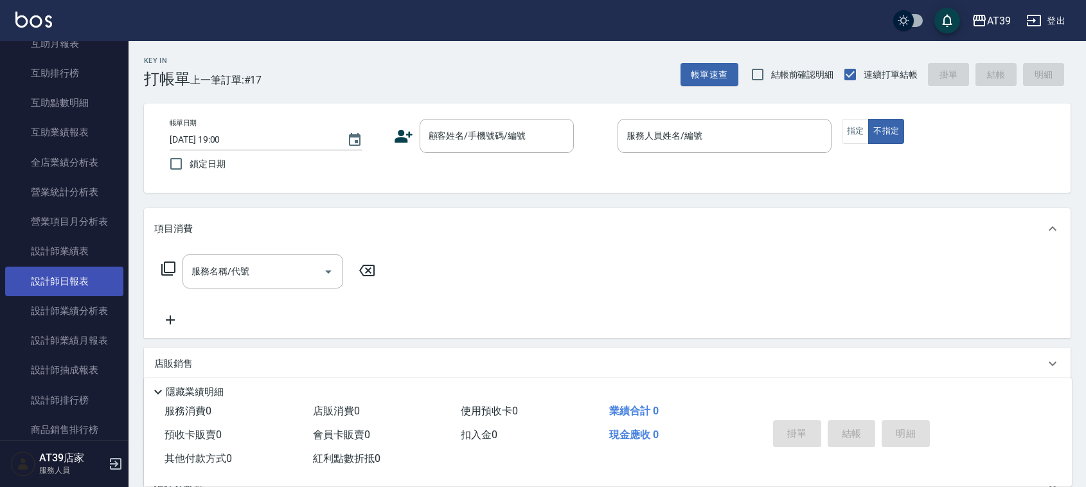
click at [103, 280] on link "設計師日報表" at bounding box center [64, 282] width 118 height 30
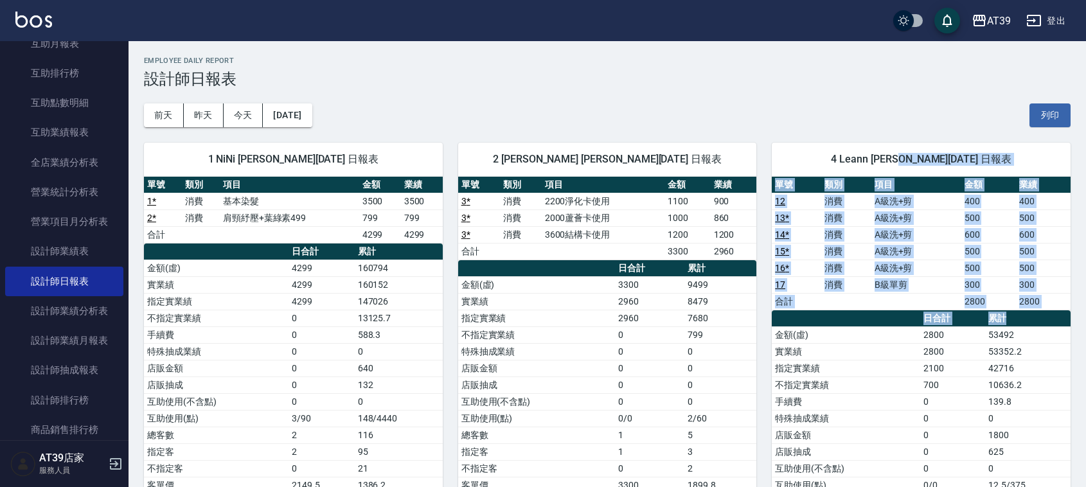
drag, startPoint x: 919, startPoint y: 169, endPoint x: 1016, endPoint y: 313, distance: 173.6
click at [1016, 313] on div "4 Leann [PERSON_NAME][DATE] 日報表 單號 類別 項目 金額 業績 12 消費 A級洗+剪 400 400 13 * 消費 A級洗+…" at bounding box center [921, 376] width 299 height 467
click at [1016, 313] on th "累計" at bounding box center [1027, 318] width 85 height 17
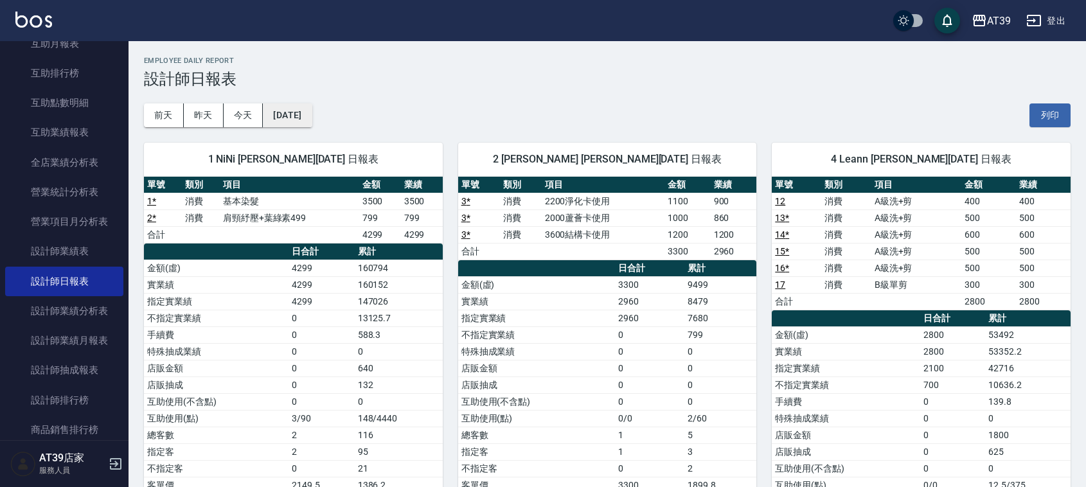
click at [300, 116] on button "[DATE]" at bounding box center [287, 115] width 49 height 24
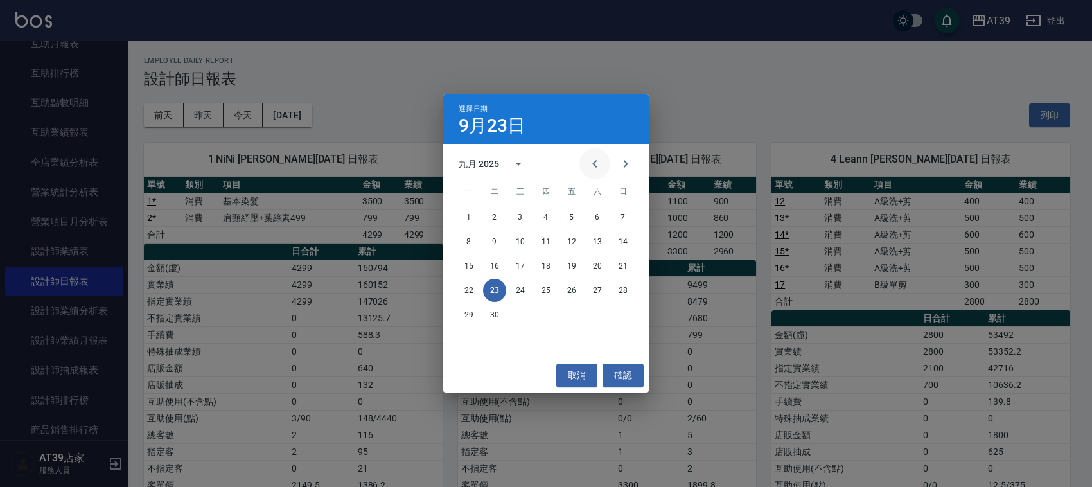
click at [593, 172] on button "Previous month" at bounding box center [595, 163] width 31 height 31
click at [589, 290] on button "23" at bounding box center [597, 290] width 23 height 23
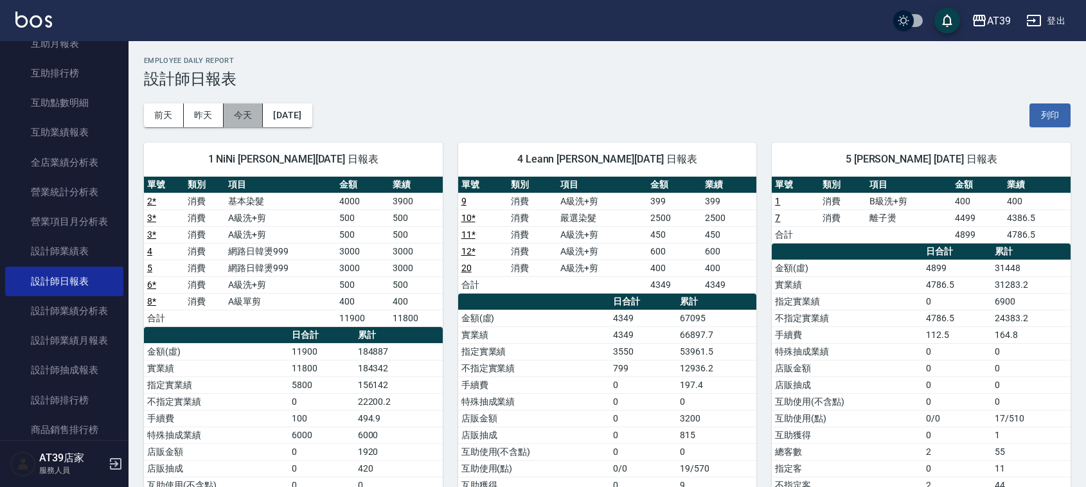
click at [252, 111] on button "今天" at bounding box center [244, 115] width 40 height 24
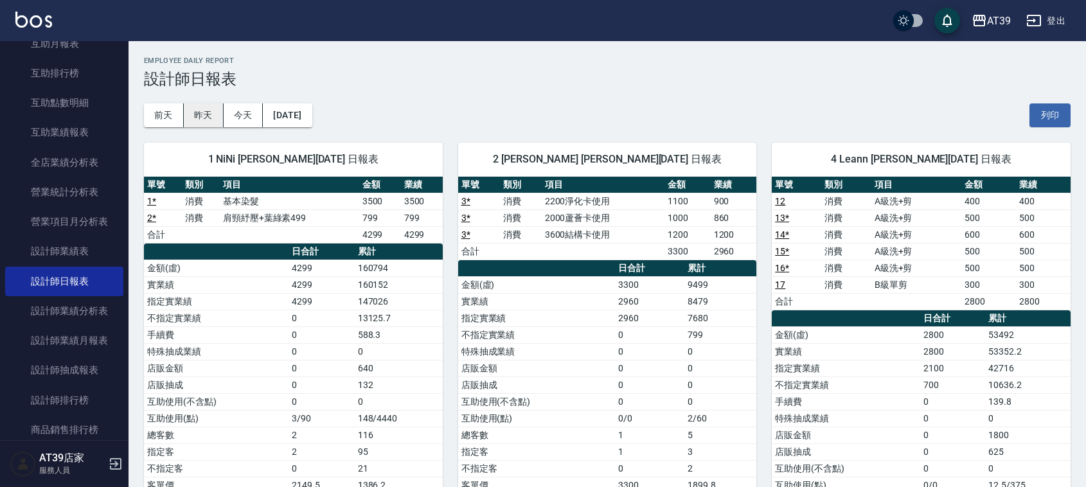
click at [209, 106] on button "昨天" at bounding box center [204, 115] width 40 height 24
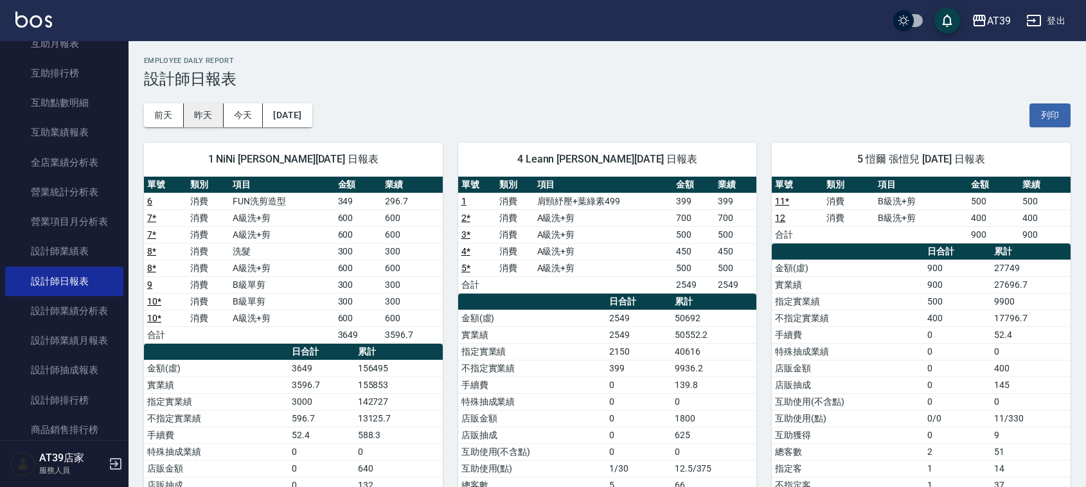
click at [213, 107] on button "昨天" at bounding box center [204, 115] width 40 height 24
click at [233, 123] on button "今天" at bounding box center [244, 115] width 40 height 24
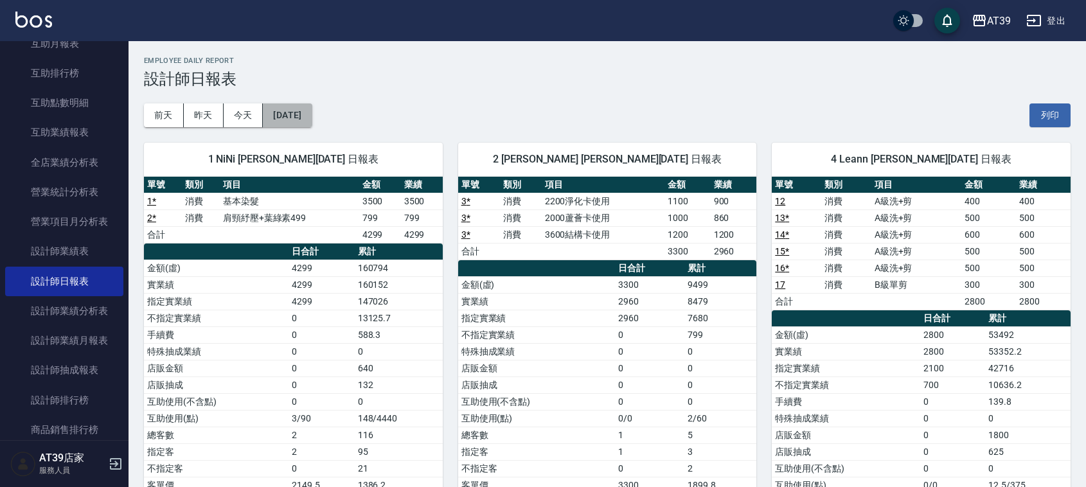
click at [265, 119] on button "[DATE]" at bounding box center [287, 115] width 49 height 24
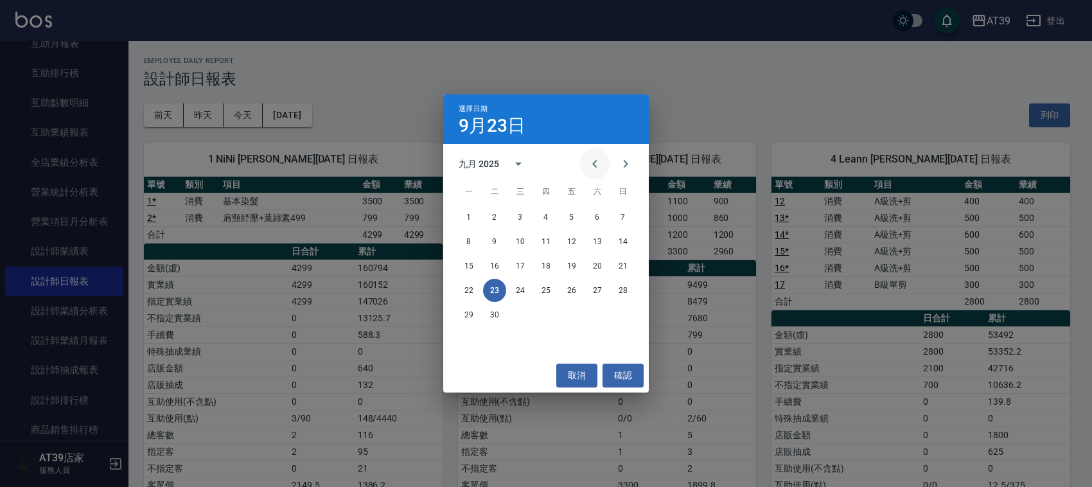
click at [597, 161] on icon "Previous month" at bounding box center [594, 163] width 15 height 15
click at [592, 286] on button "23" at bounding box center [597, 290] width 23 height 23
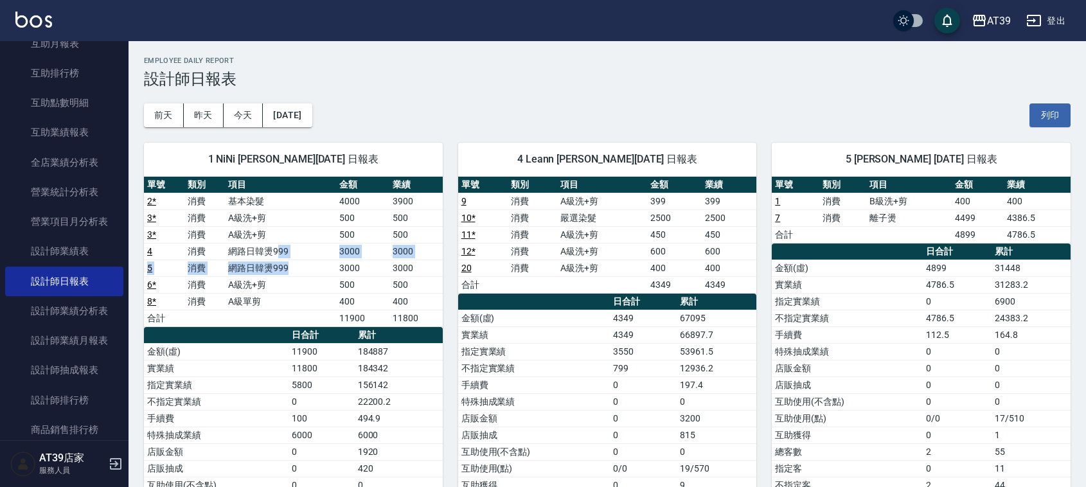
drag, startPoint x: 300, startPoint y: 270, endPoint x: 277, endPoint y: 258, distance: 26.2
click at [277, 258] on tbody "2 * 消費 基本染髮 4000 3900 3 * 消費 A級洗+剪 500 500 3 * 消費 A級洗+剪 500 500 4 消費 網路日韓燙999 3…" at bounding box center [293, 260] width 299 height 134
click at [277, 258] on td "網路日韓燙999" at bounding box center [280, 251] width 111 height 17
drag, startPoint x: 244, startPoint y: 249, endPoint x: 283, endPoint y: 272, distance: 45.0
click at [283, 272] on tbody "2 * 消費 基本染髮 4000 3900 3 * 消費 A級洗+剪 500 500 3 * 消費 A級洗+剪 500 500 4 消費 網路日韓燙999 3…" at bounding box center [293, 260] width 299 height 134
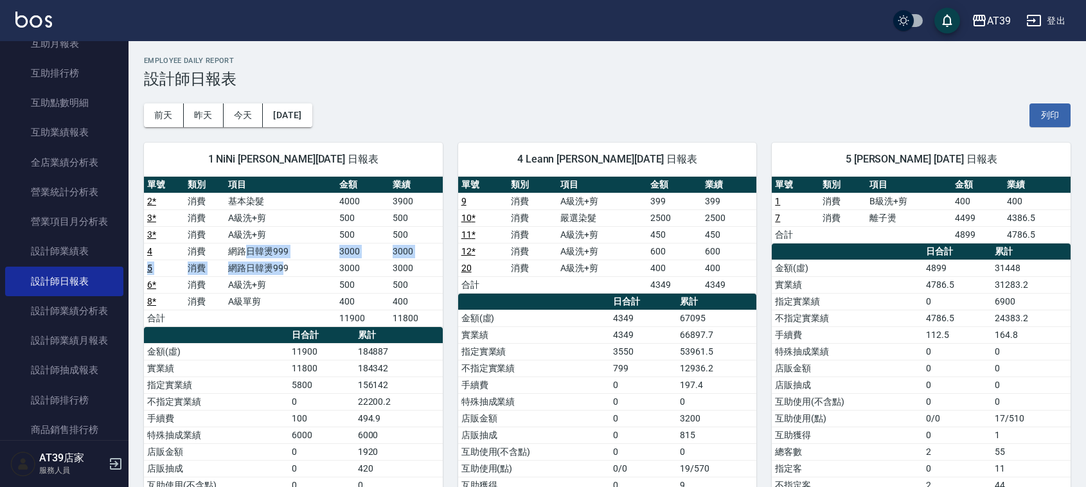
click at [283, 272] on td "網路日韓燙999" at bounding box center [280, 268] width 111 height 17
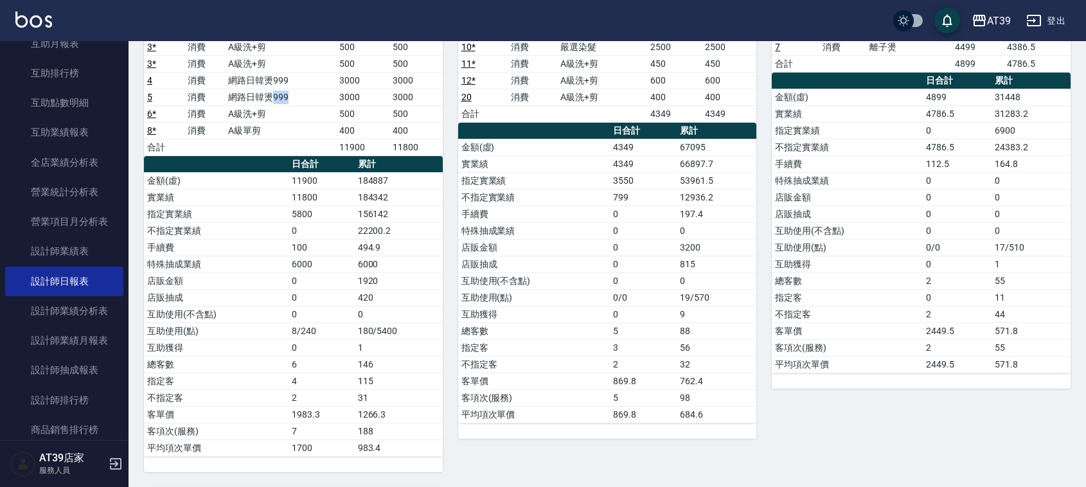
scroll to position [161, 0]
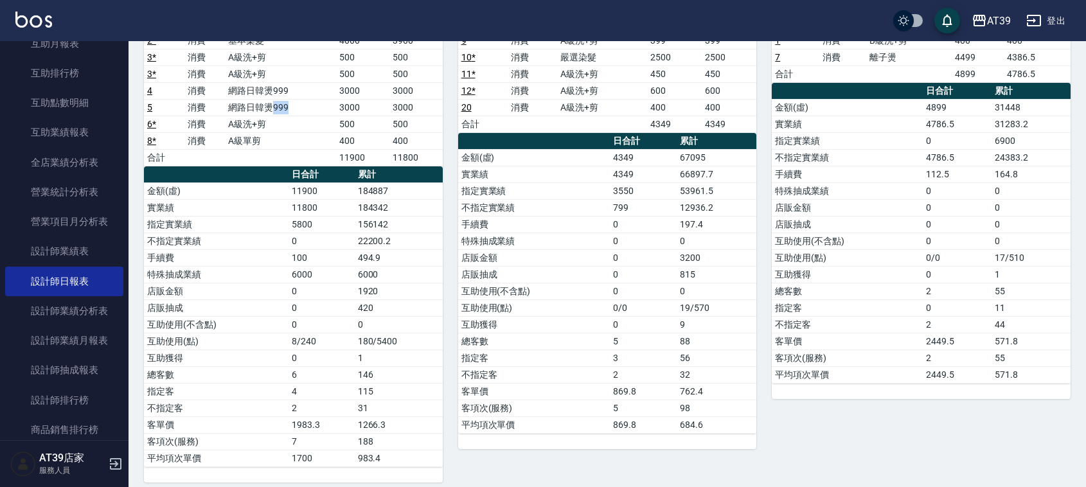
click at [18, 19] on img at bounding box center [33, 20] width 37 height 16
